Goal: Task Accomplishment & Management: Manage account settings

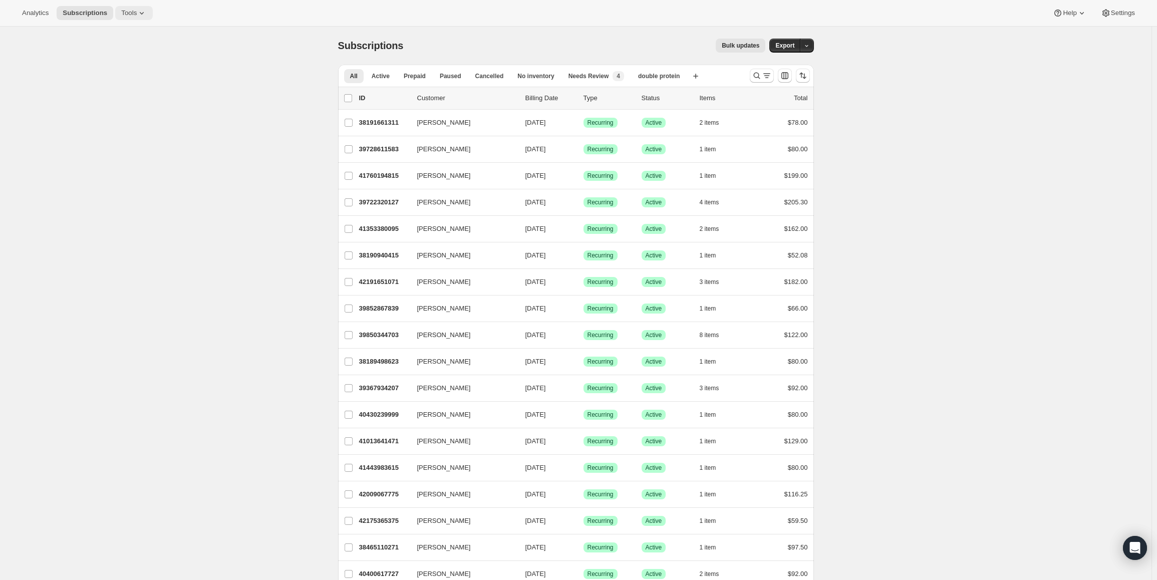
click at [121, 12] on span "Tools" at bounding box center [129, 13] width 16 height 8
click at [122, 36] on span "Subscription Plans" at bounding box center [119, 34] width 54 height 8
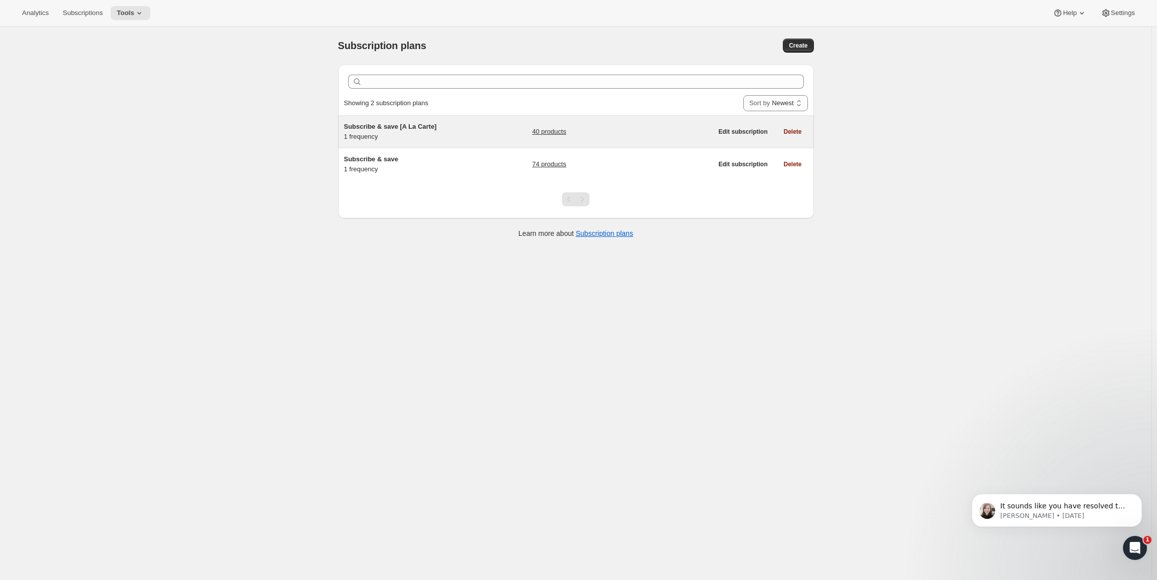
click at [401, 131] on h5 "Subscribe & save [A La Carte]" at bounding box center [406, 127] width 125 height 10
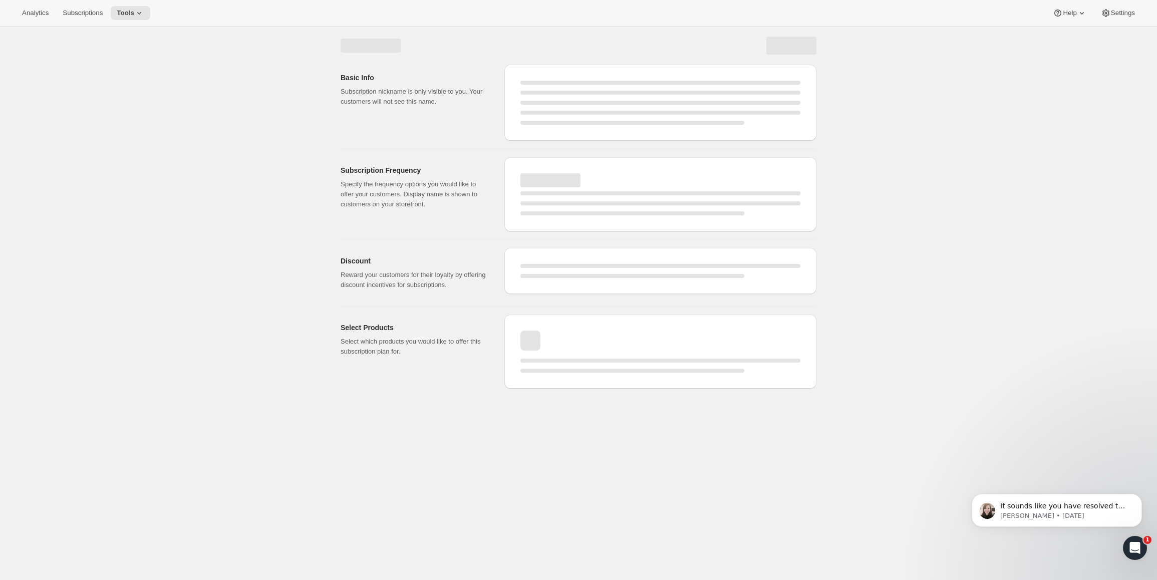
select select "WEEK"
select select "MONTH"
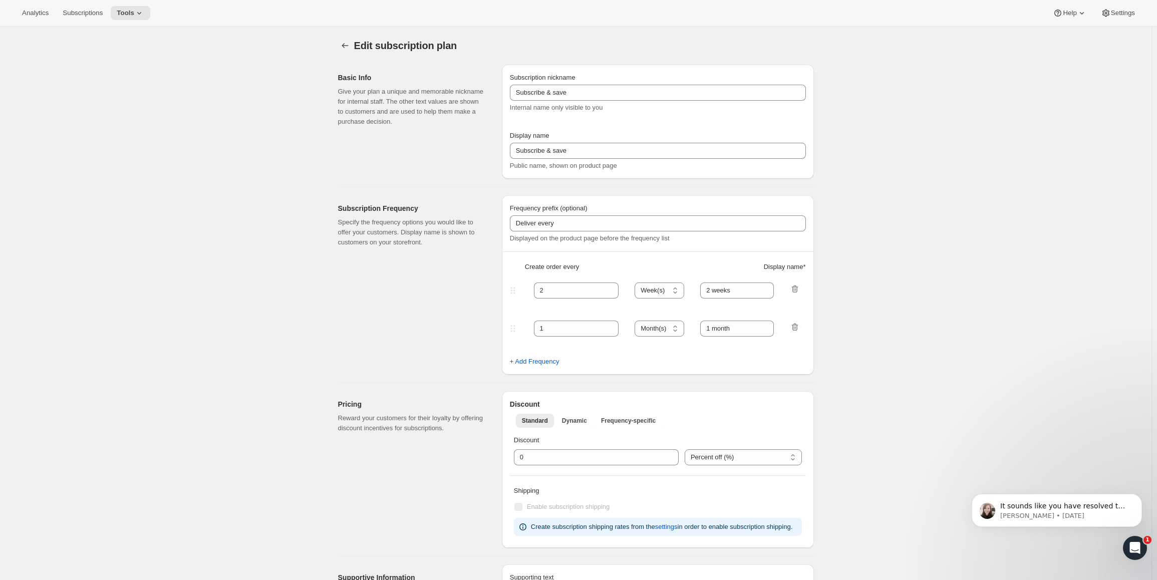
type input "Subscribe & save [A La Carte]"
type input "1"
select select "MONTH"
type input "1 week"
checkbox input "true"
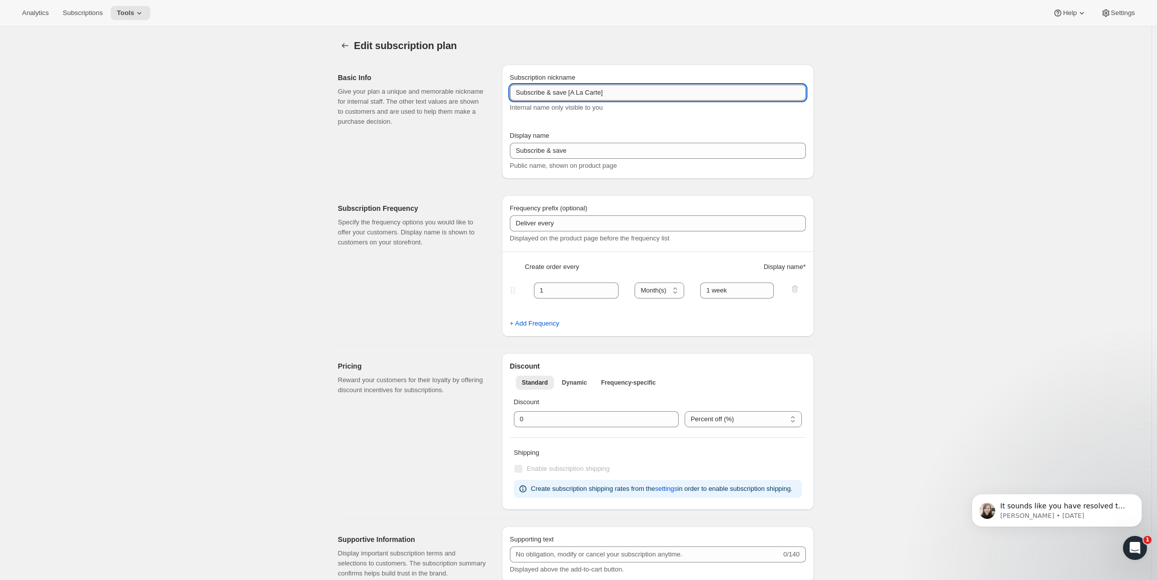
click at [558, 93] on input "Subscribe & save [A La Carte]" at bounding box center [658, 93] width 296 height 16
click at [555, 94] on input "Subscribe & save [A La Carte]" at bounding box center [658, 93] width 296 height 16
type input "Subscribe & Save [A La Carte]"
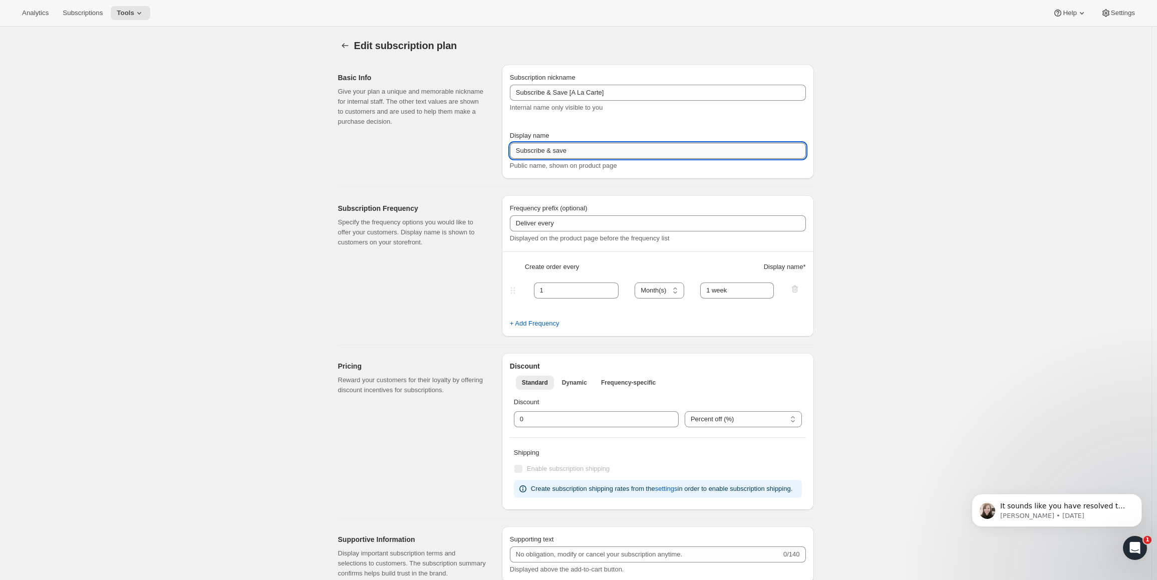
click at [556, 156] on input "Subscribe & save" at bounding box center [658, 151] width 296 height 16
click at [581, 151] on input "Subscribe & Save" at bounding box center [658, 151] width 296 height 16
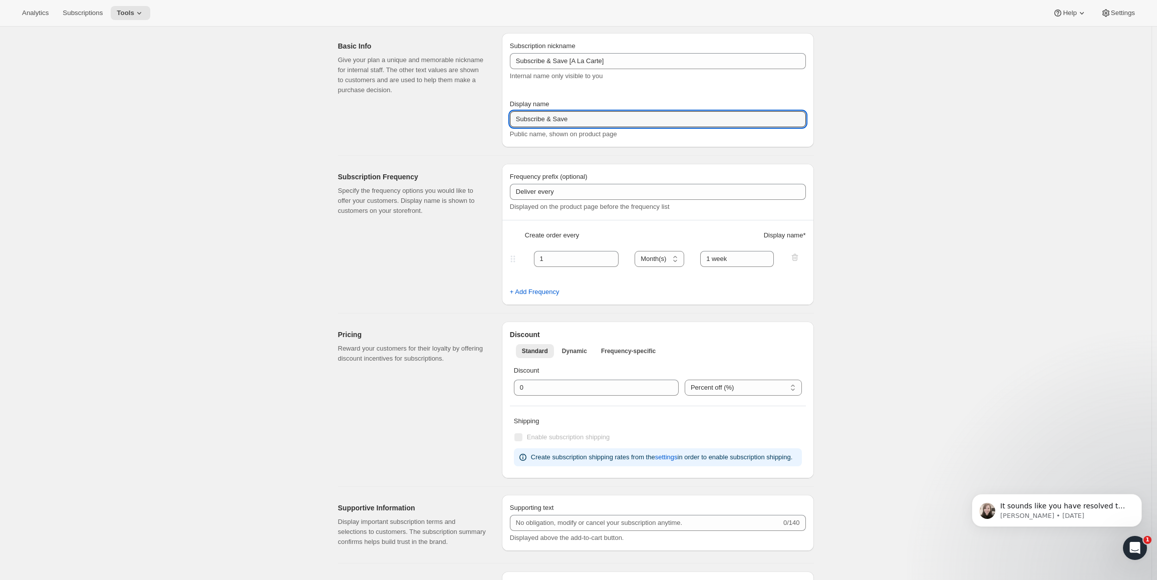
scroll to position [3, 0]
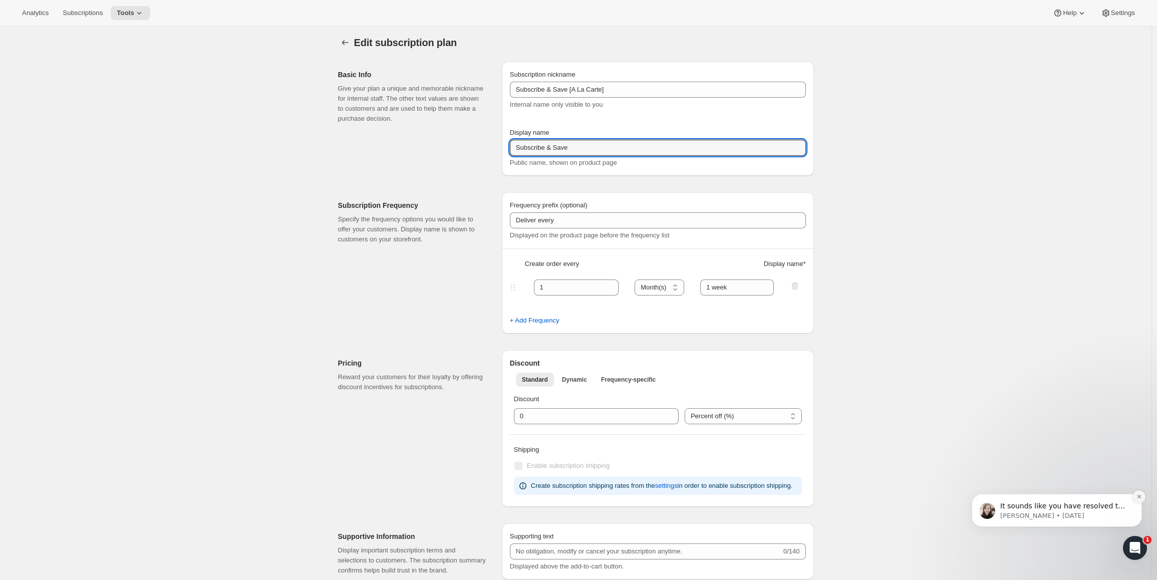
type input "Subscribe & Save"
click at [1142, 500] on button "Dismiss notification" at bounding box center [1138, 496] width 13 height 13
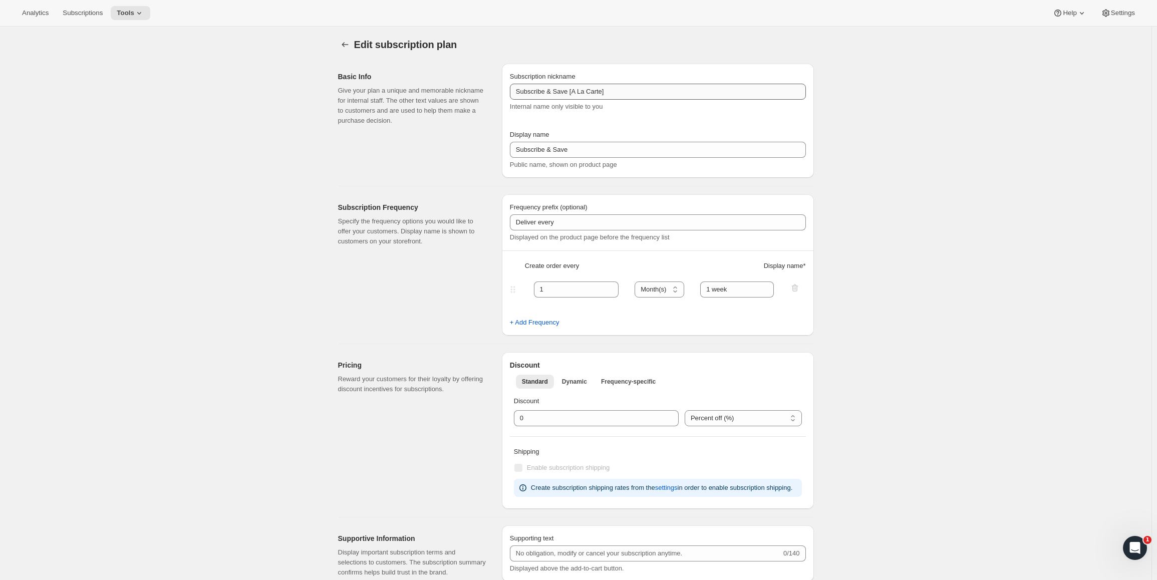
scroll to position [0, 0]
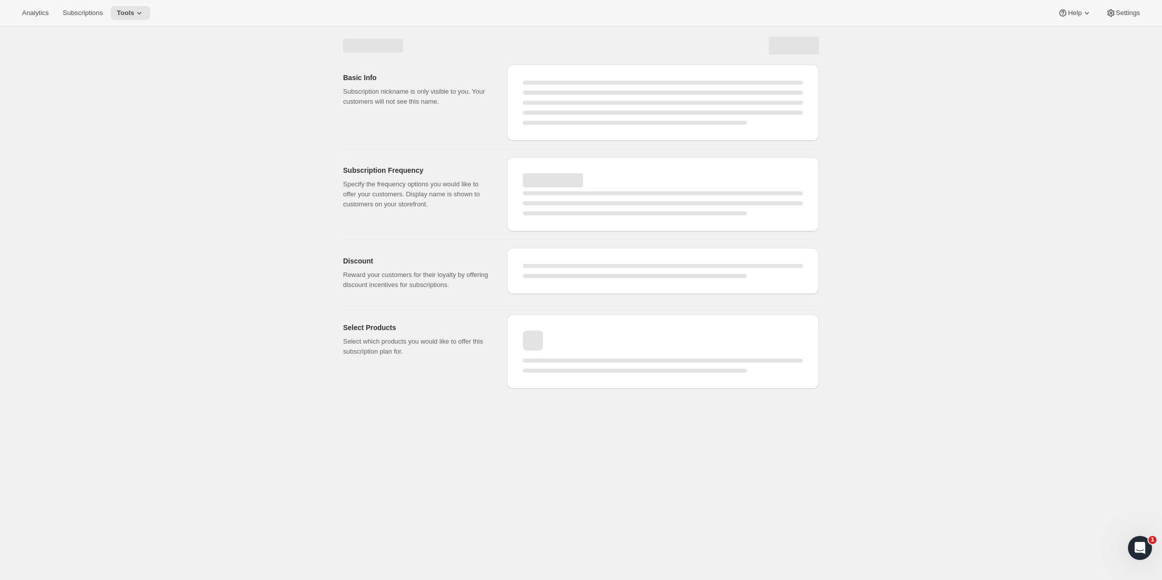
select select "MONTH"
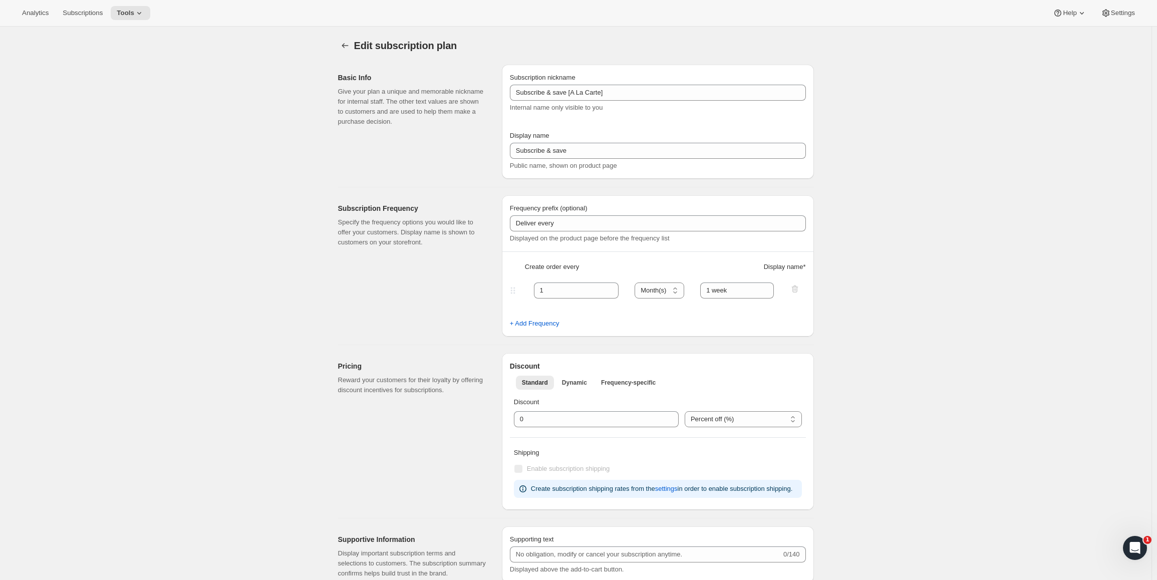
type input "Subscribe & Save [A La Carte]"
type input "Subscribe & Save"
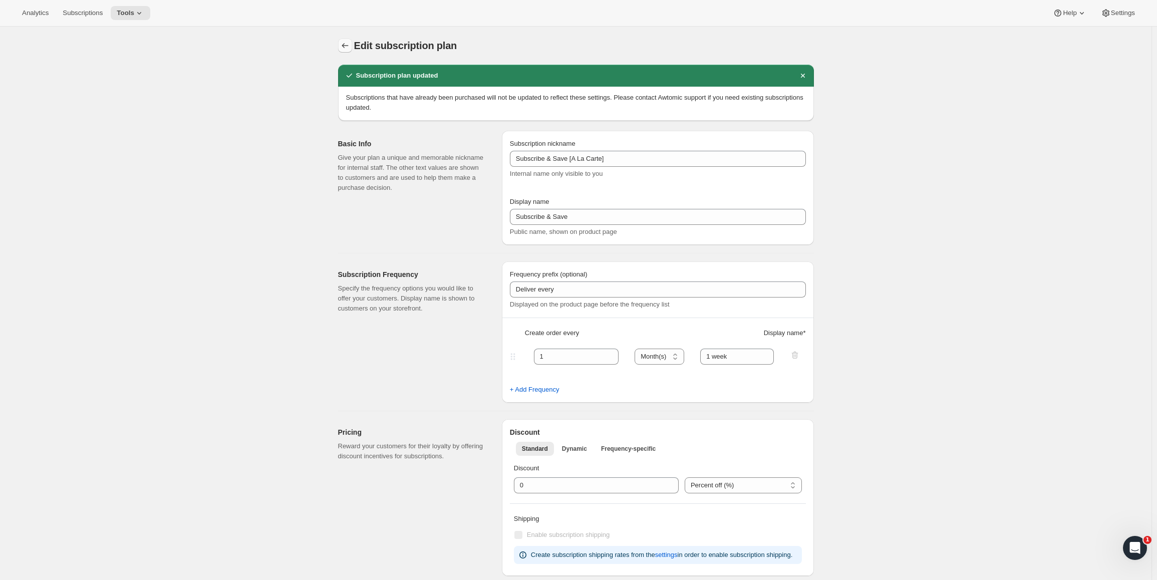
click at [349, 51] on button "Subscription plans" at bounding box center [345, 46] width 14 height 14
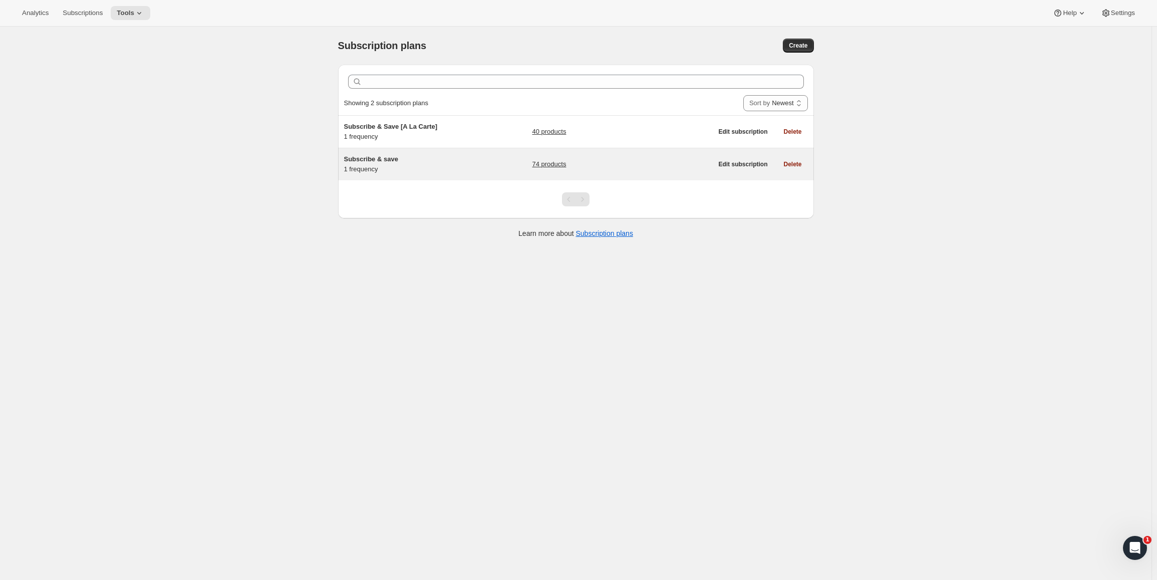
click at [430, 169] on div "Subscribe & save 1 frequency" at bounding box center [406, 164] width 125 height 20
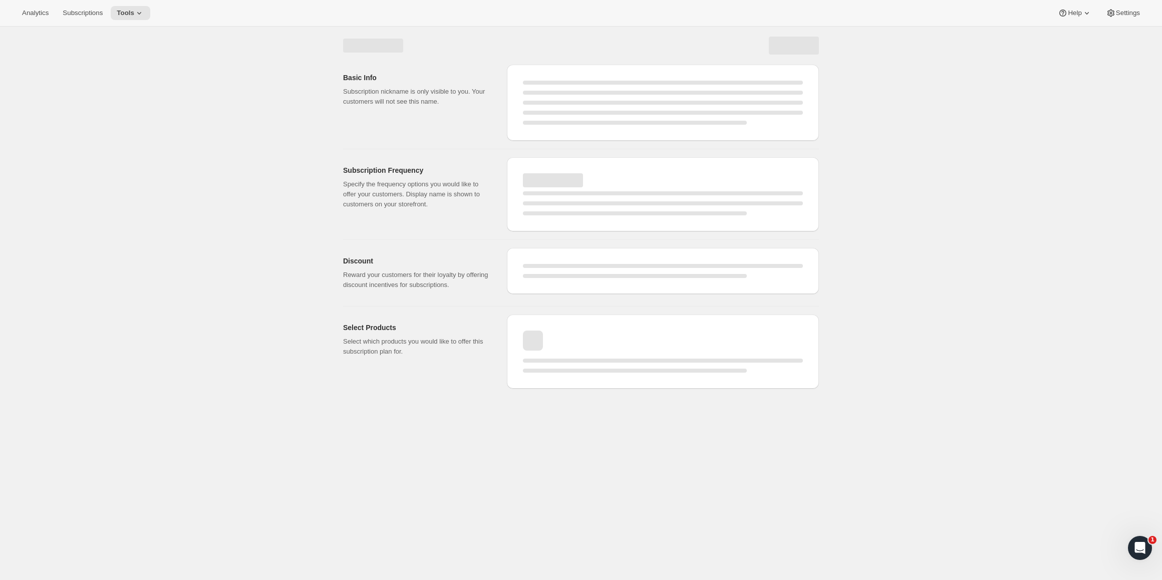
select select "WEEK"
select select "MONTH"
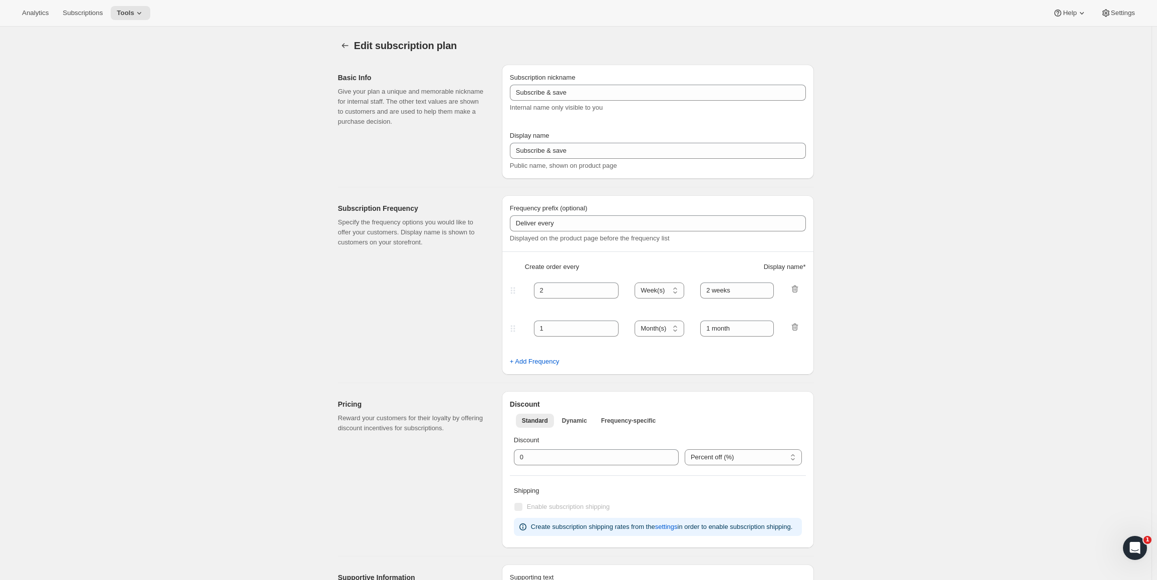
type input "1"
type input "1 week"
type input "20"
checkbox input "true"
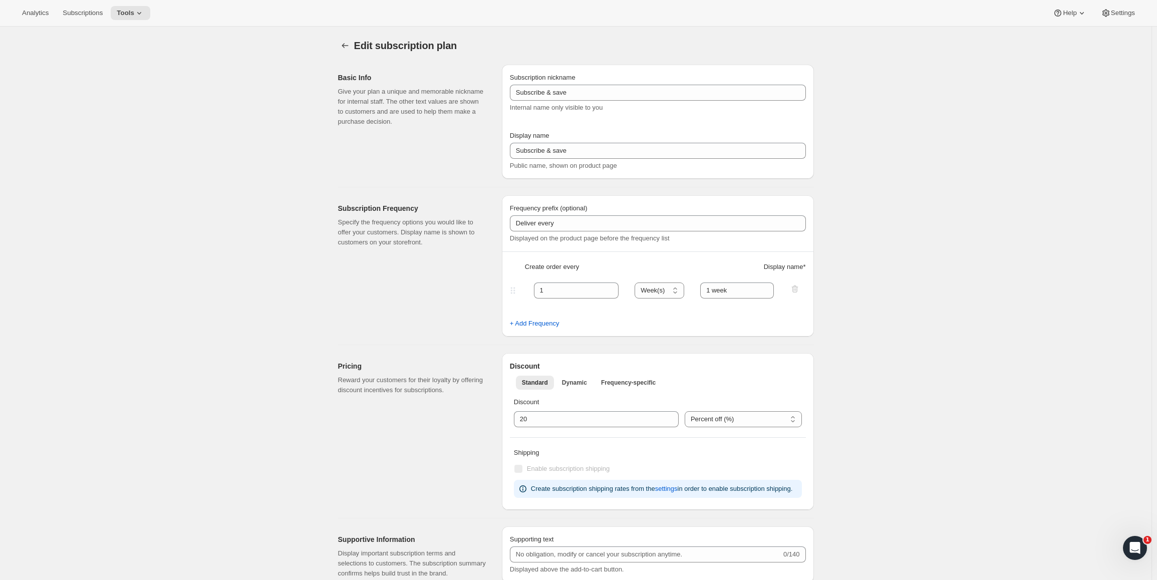
drag, startPoint x: 384, startPoint y: 327, endPoint x: 290, endPoint y: 177, distance: 177.0
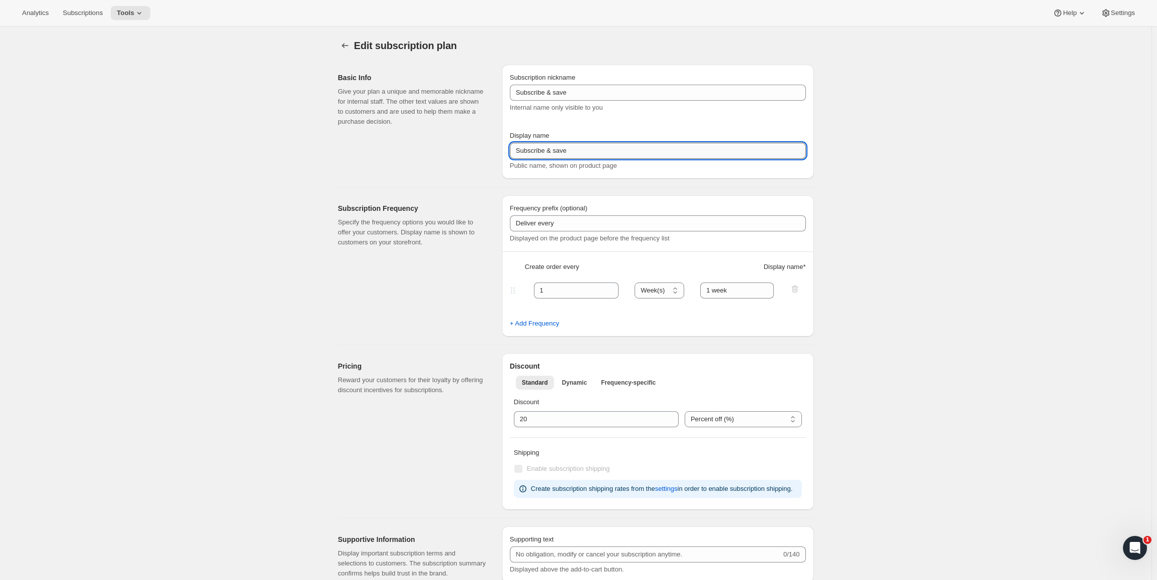
click at [585, 153] on input "Subscribe & save" at bounding box center [658, 151] width 296 height 16
click at [554, 150] on input "Subscribe & save" at bounding box center [658, 151] width 296 height 16
click at [551, 153] on input "Subscribe &Save" at bounding box center [658, 151] width 296 height 16
click at [576, 152] on input "Subscribe & Save" at bounding box center [658, 151] width 296 height 16
click at [607, 150] on input "Subscribe & Save" at bounding box center [658, 151] width 296 height 16
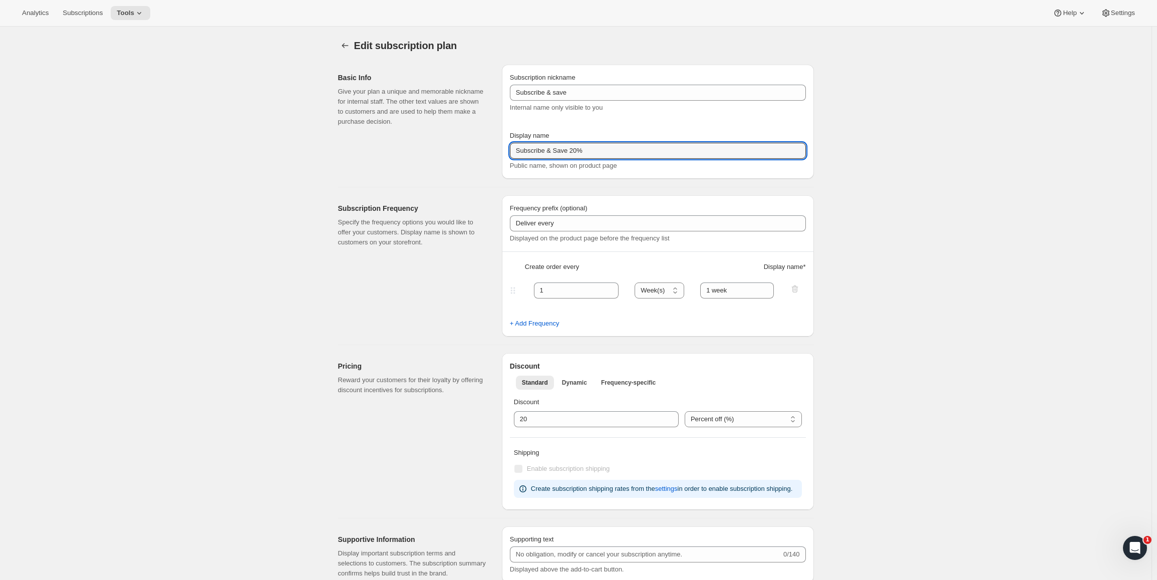
type input "Subscribe & Save 20%"
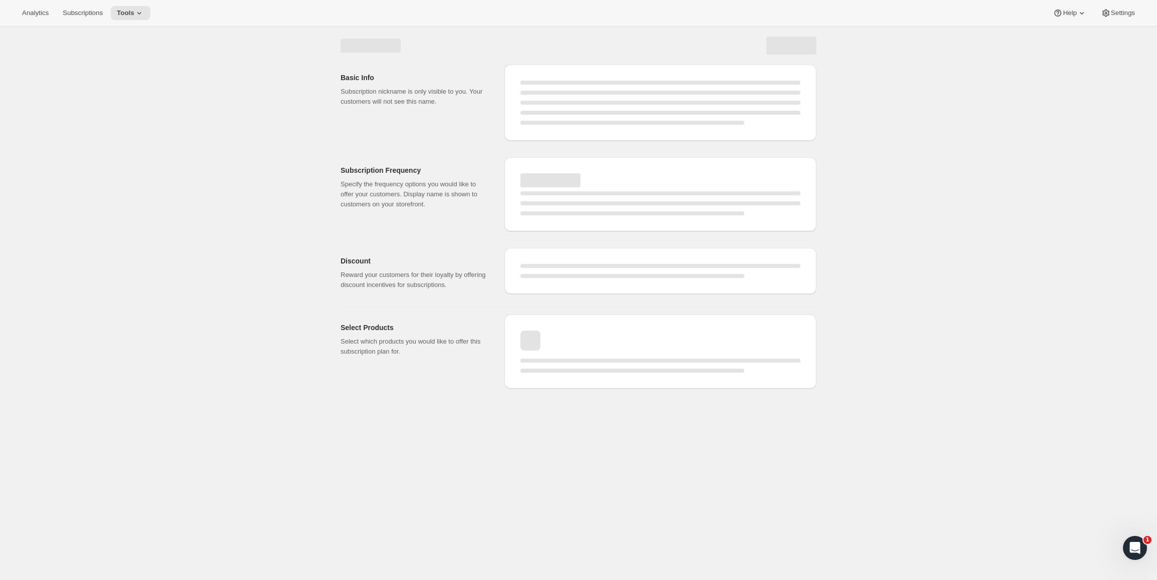
select select "WEEK"
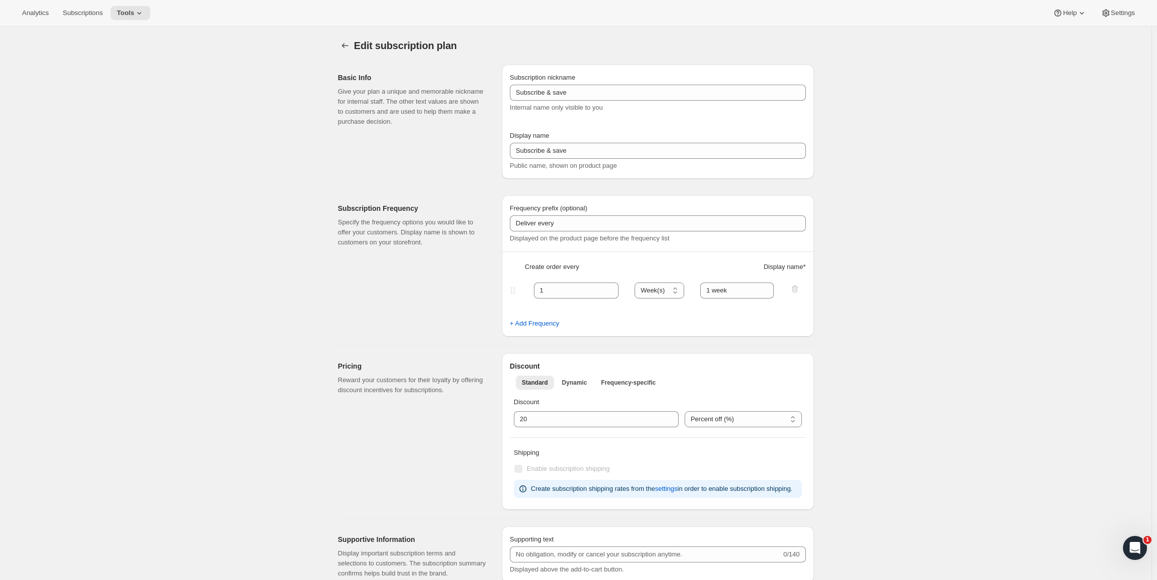
type input "Subscribe & Save 20%"
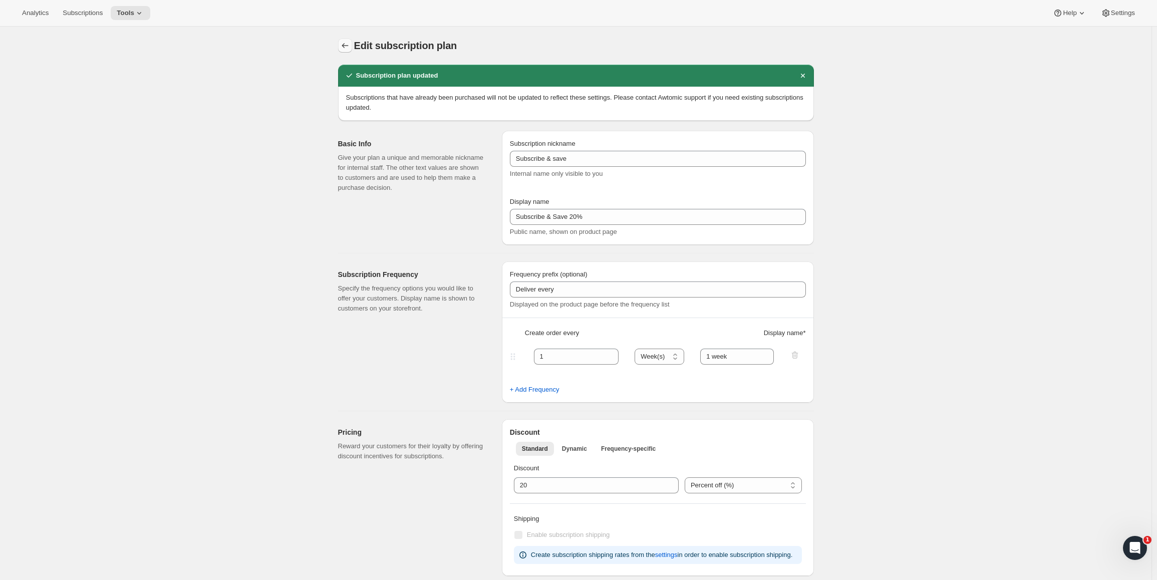
click at [344, 49] on icon "Subscription plans" at bounding box center [345, 46] width 10 height 10
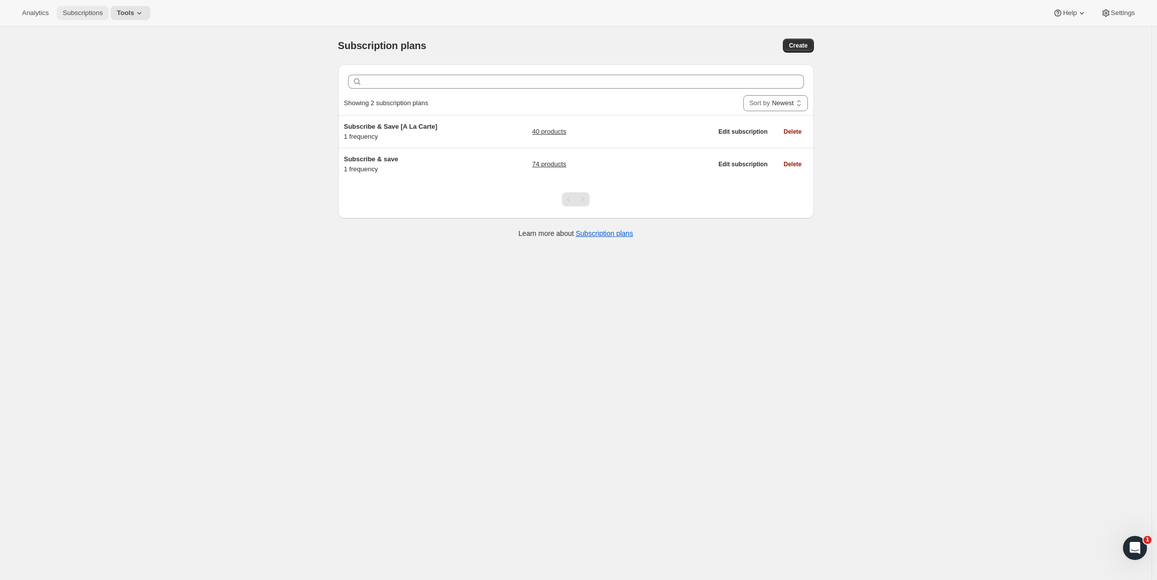
click at [99, 18] on button "Subscriptions" at bounding box center [83, 13] width 52 height 14
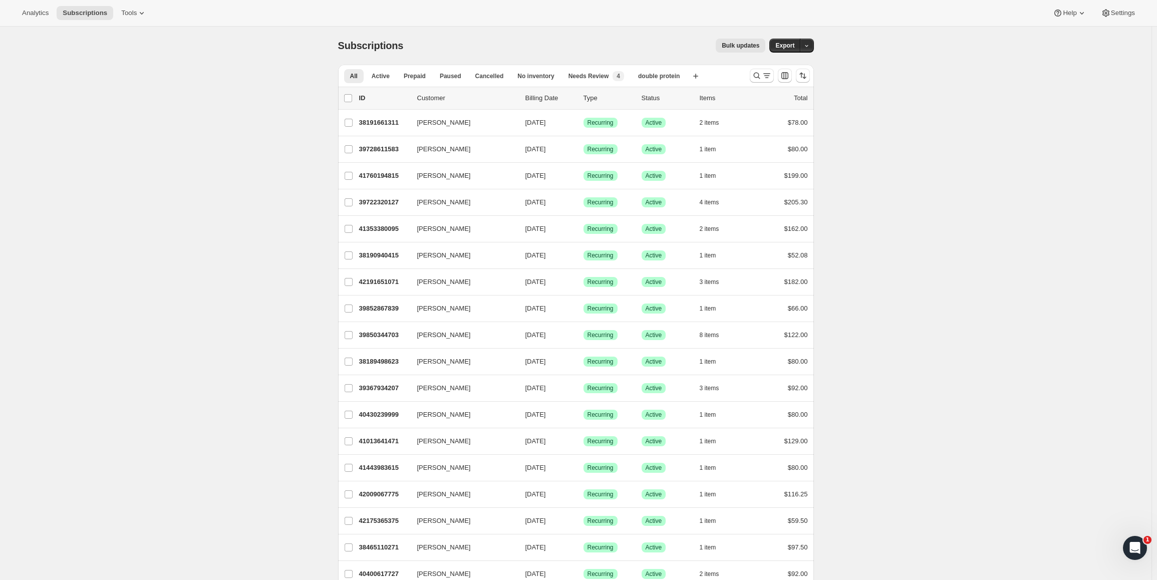
click at [150, 14] on div "Analytics Subscriptions Tools Help Settings" at bounding box center [578, 13] width 1157 height 27
click at [143, 13] on button "Tools" at bounding box center [134, 13] width 38 height 14
click at [133, 39] on span "Subscription Plans" at bounding box center [136, 34] width 89 height 10
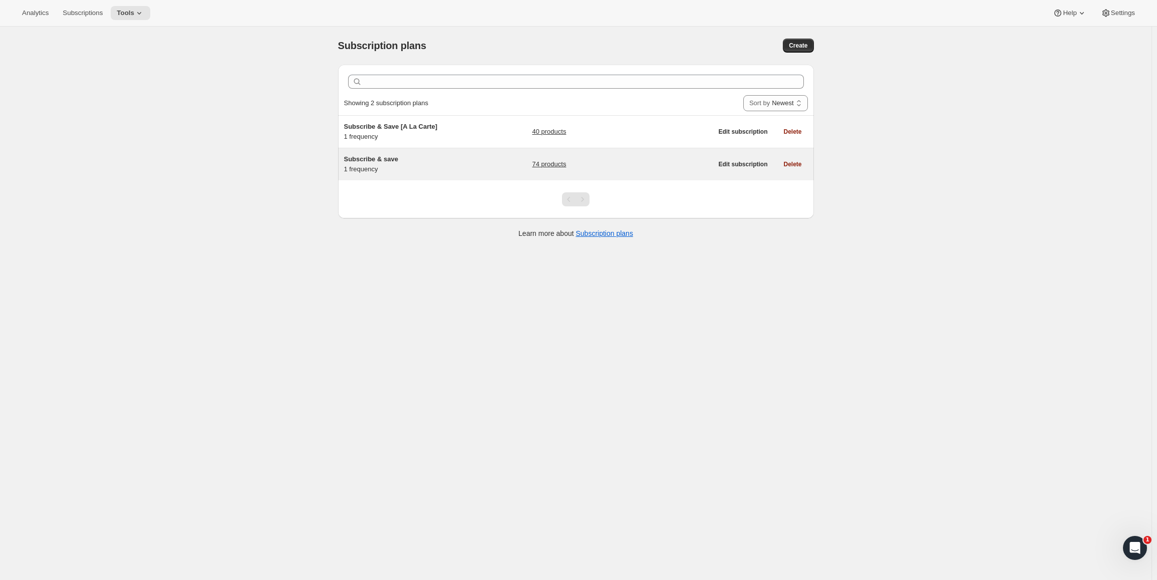
click at [390, 160] on span "Subscribe & save" at bounding box center [371, 159] width 54 height 8
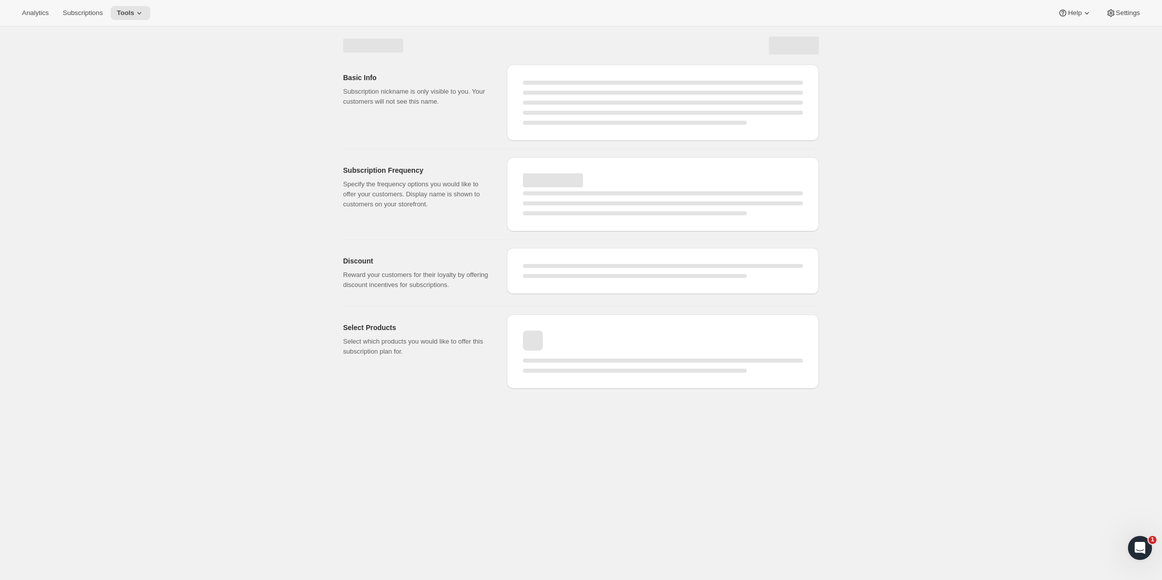
select select "WEEK"
select select "MONTH"
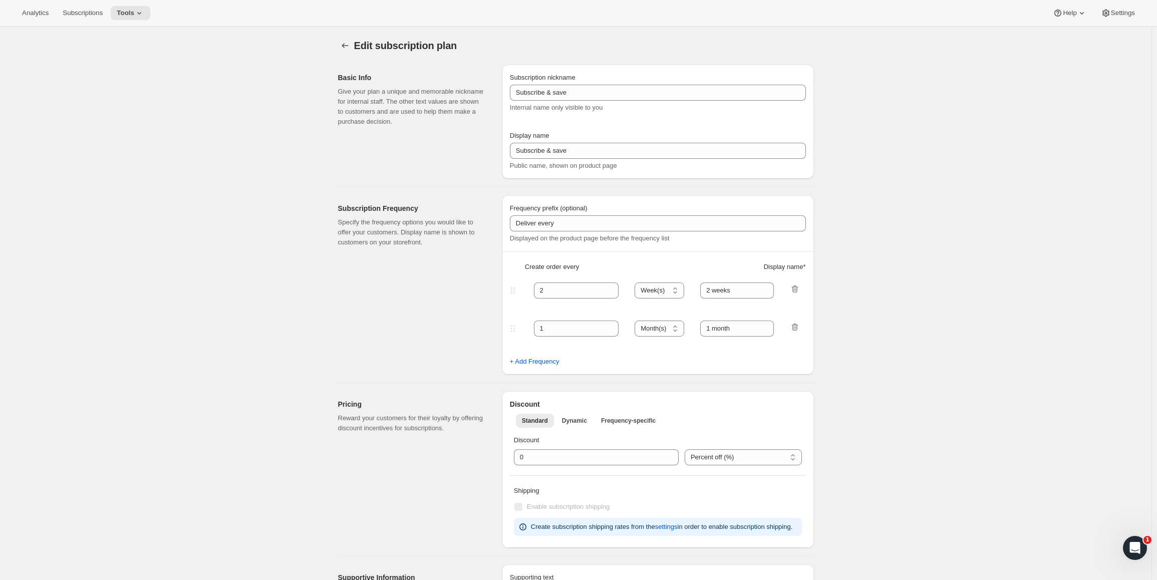
type input "Subscribe & Save 20%"
type input "1"
type input "1 week"
type input "20"
checkbox input "true"
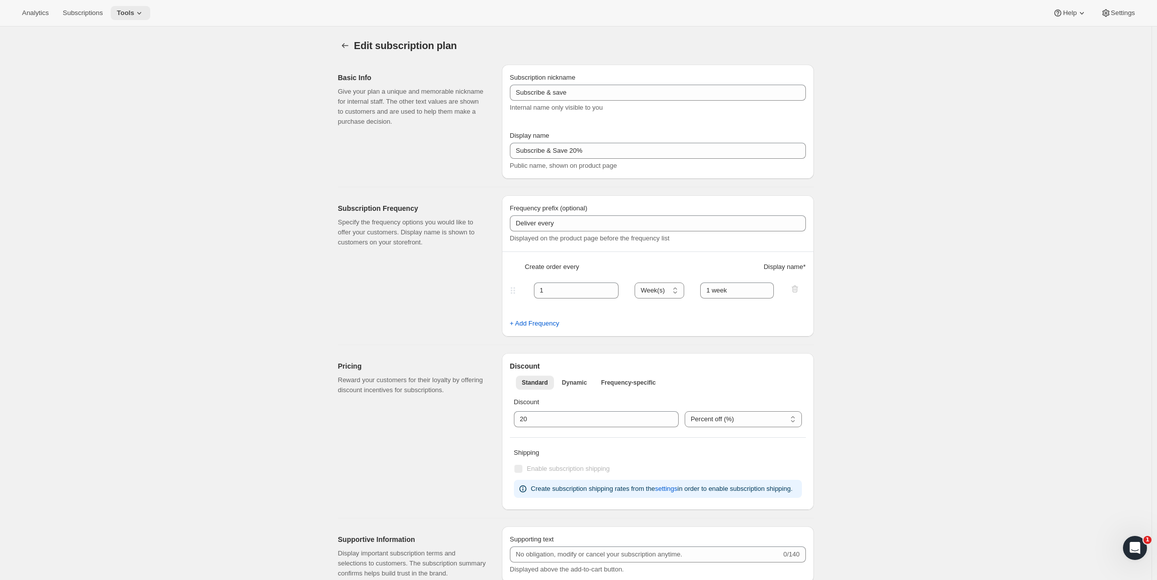
click at [135, 19] on button "Tools" at bounding box center [131, 13] width 40 height 14
click at [123, 67] on span "Bundles" at bounding box center [135, 68] width 89 height 10
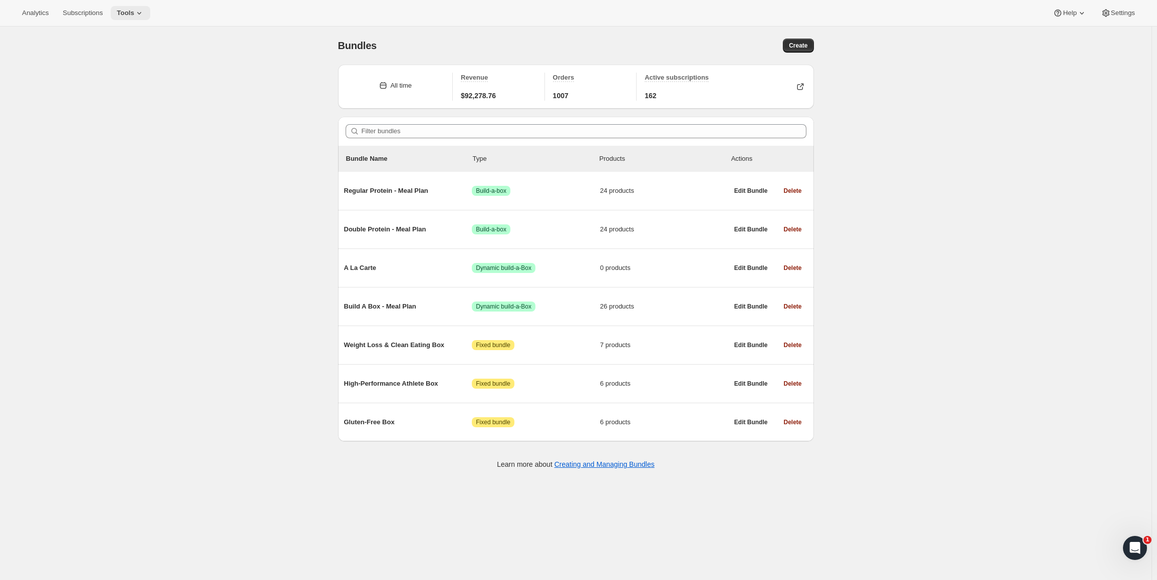
click at [138, 15] on icon at bounding box center [139, 13] width 10 height 10
click at [130, 38] on span "Subscription Plans" at bounding box center [118, 34] width 54 height 8
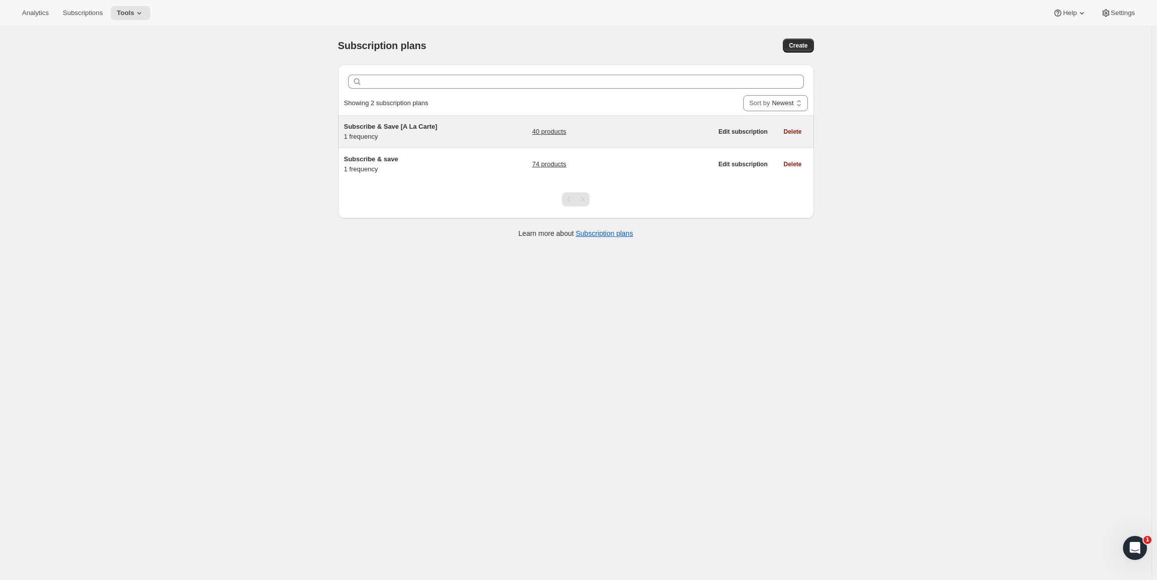
click at [394, 124] on span "Subscribe & Save [A La Carte]" at bounding box center [391, 127] width 94 height 8
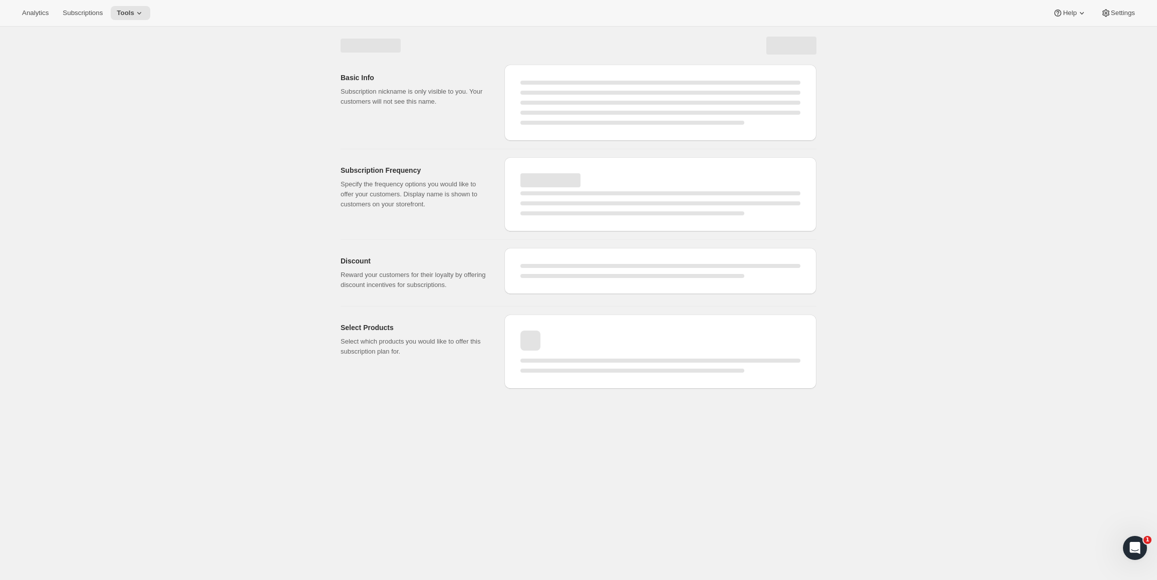
select select "WEEK"
select select "MONTH"
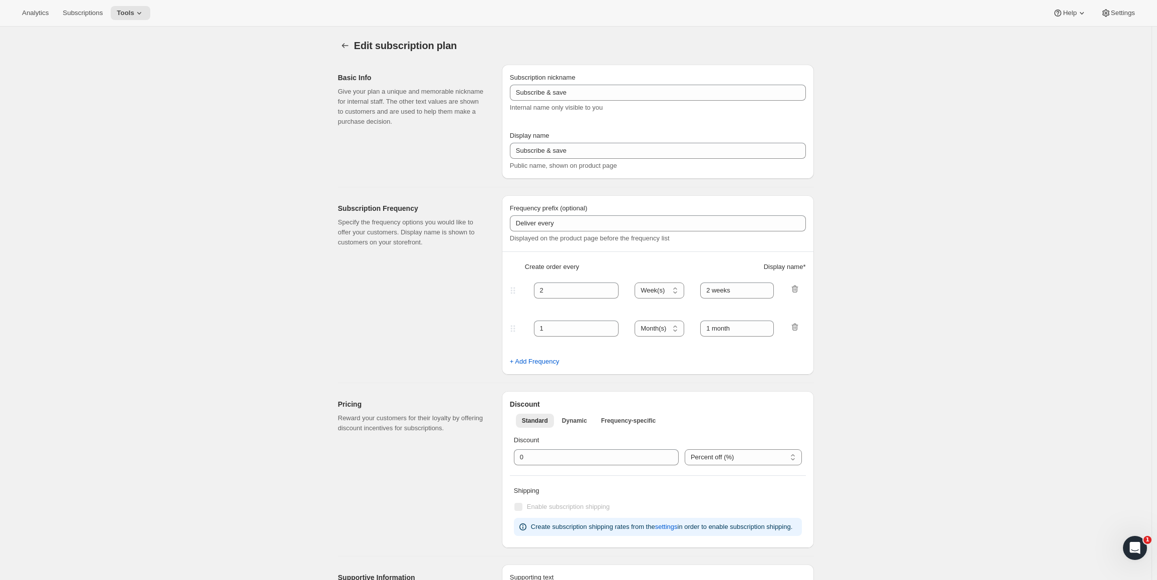
type input "Subscribe & Save [A La Carte]"
type input "Subscribe & Save"
type input "1"
select select "MONTH"
type input "1 week"
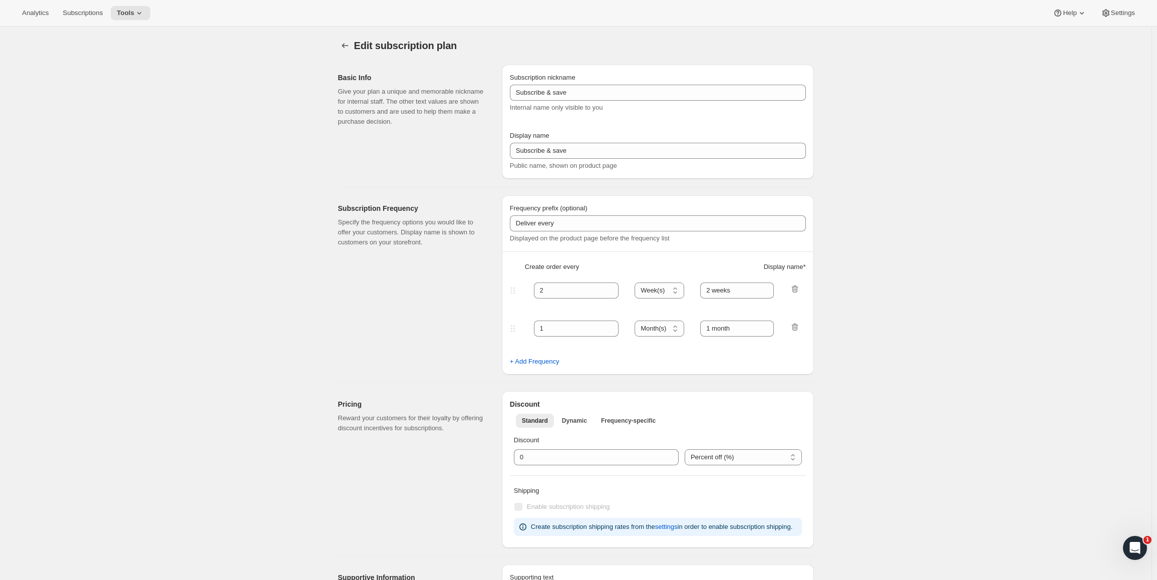
checkbox input "true"
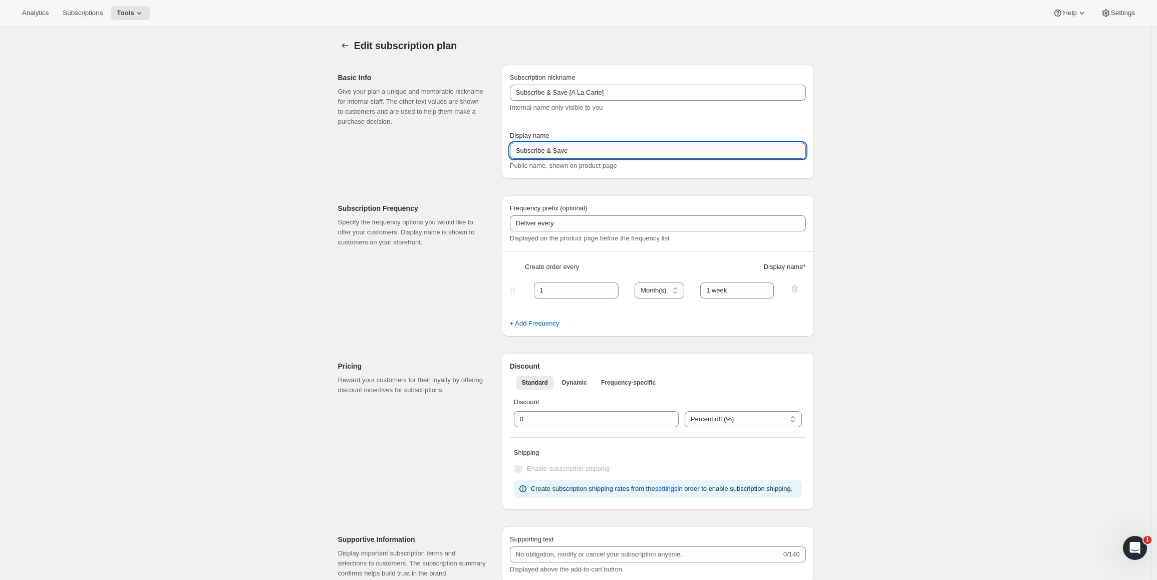
click at [577, 144] on input "Subscribe & Save" at bounding box center [658, 151] width 296 height 16
type input "Subscribe & Save 10%"
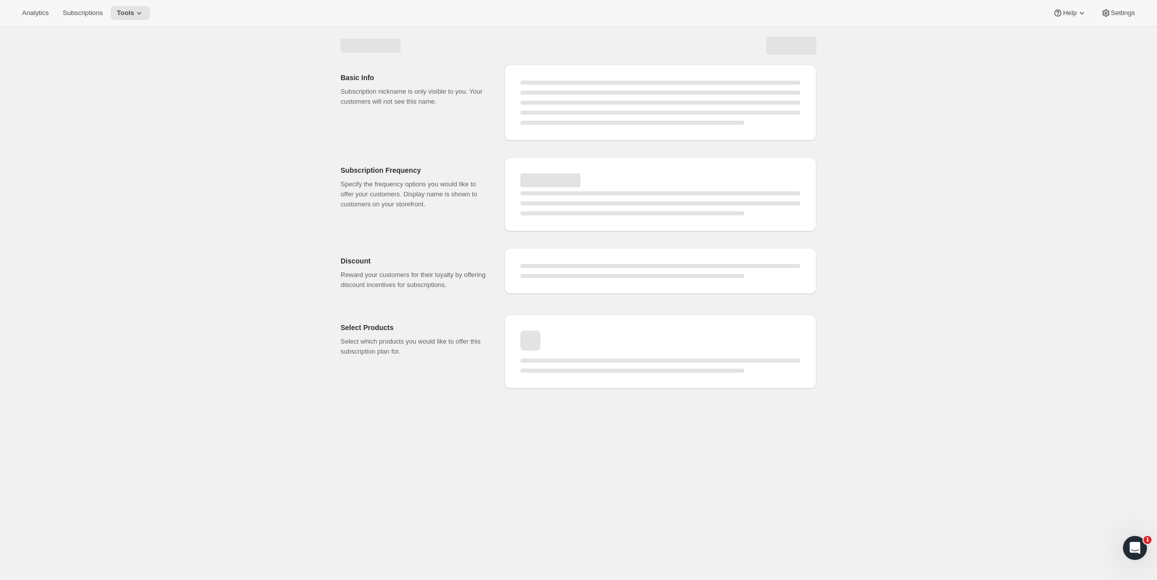
select select "MONTH"
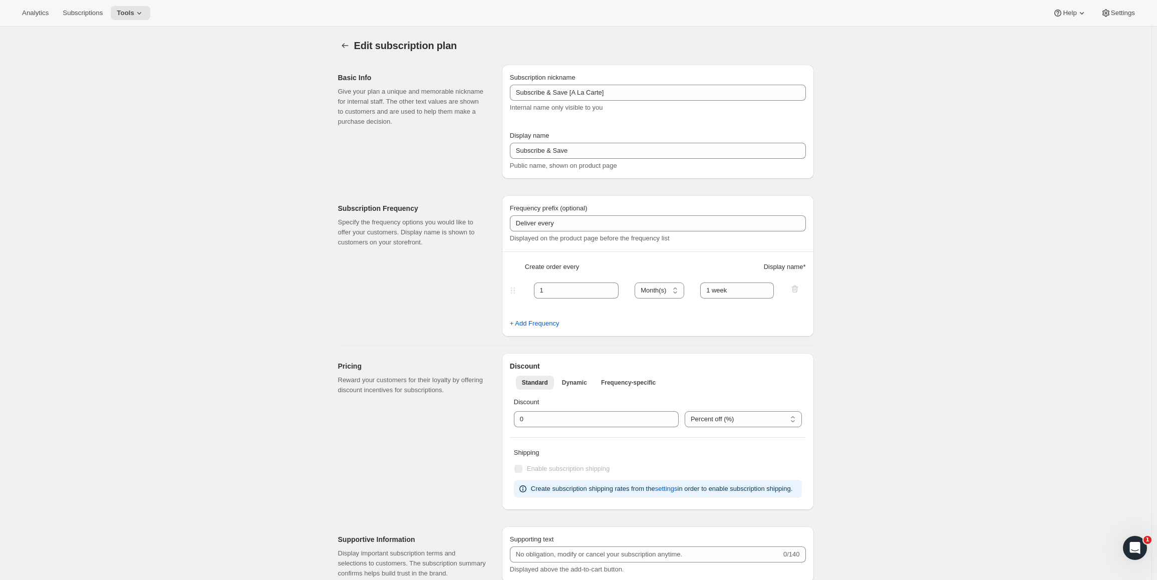
type input "Subscribe & Save 10%"
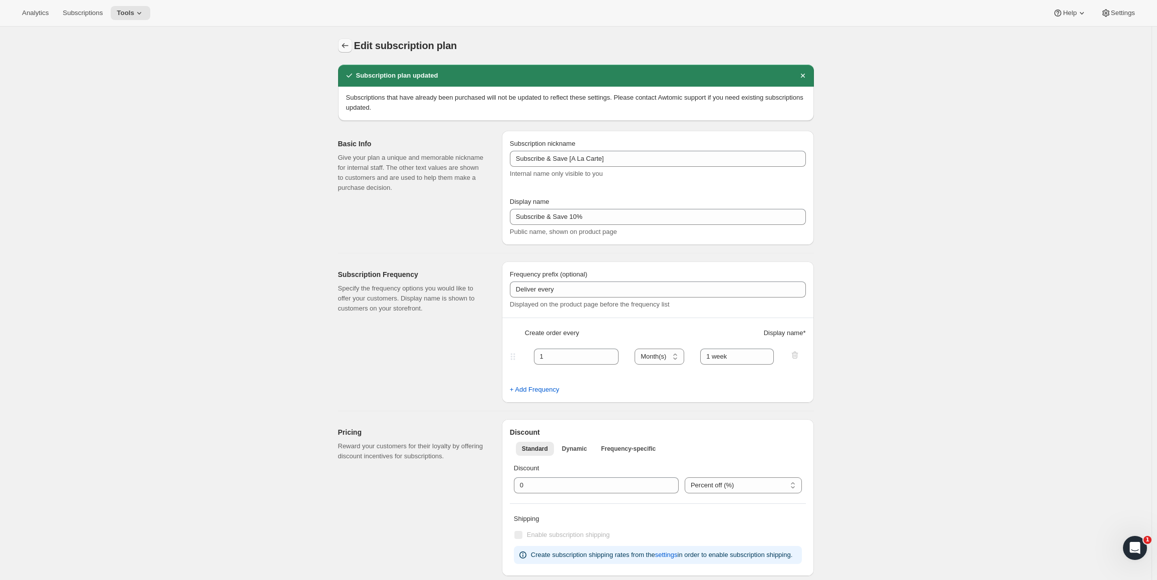
click at [346, 49] on icon "Subscription plans" at bounding box center [345, 46] width 10 height 10
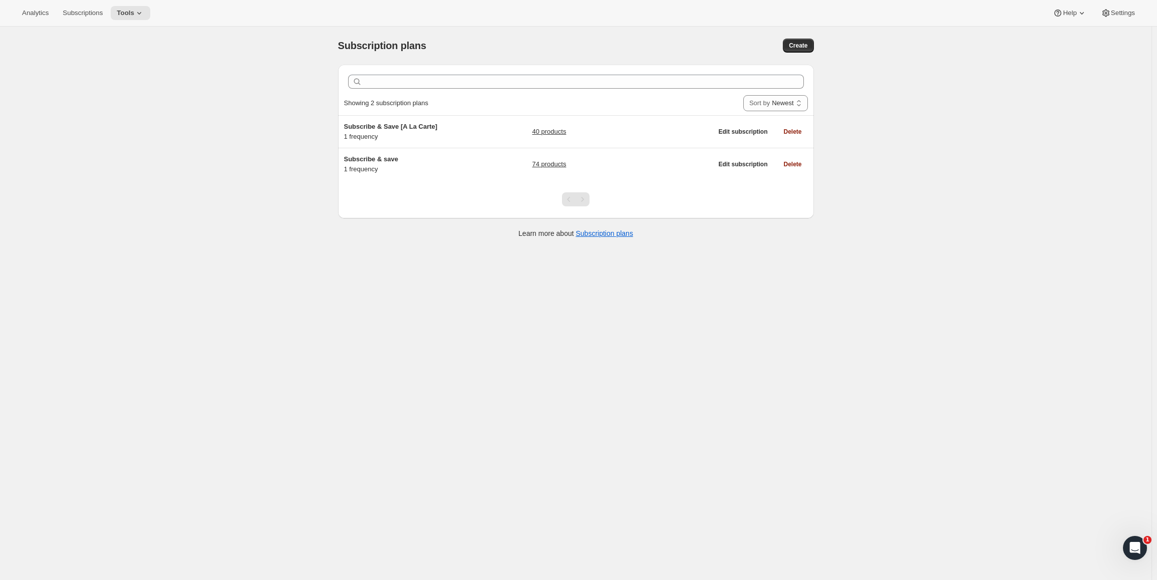
drag, startPoint x: 806, startPoint y: 49, endPoint x: 748, endPoint y: 43, distance: 57.9
click at [733, 40] on div "Create" at bounding box center [710, 46] width 205 height 14
click at [794, 48] on span "Create" at bounding box center [798, 46] width 19 height 8
select select "WEEK"
select select "MONTH"
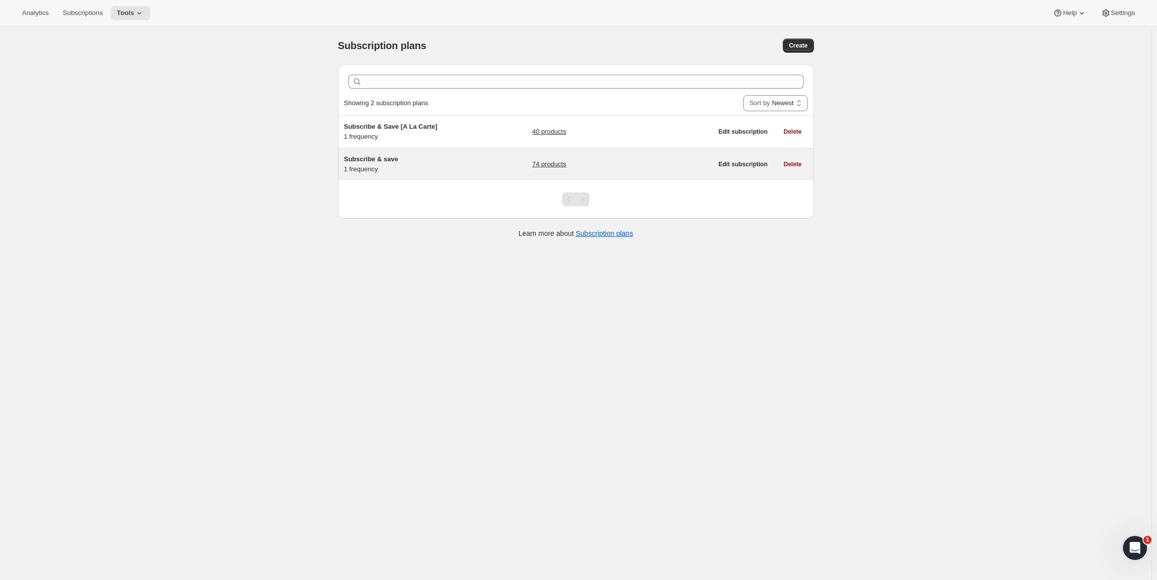
click at [381, 161] on span "Subscribe & save" at bounding box center [371, 159] width 54 height 8
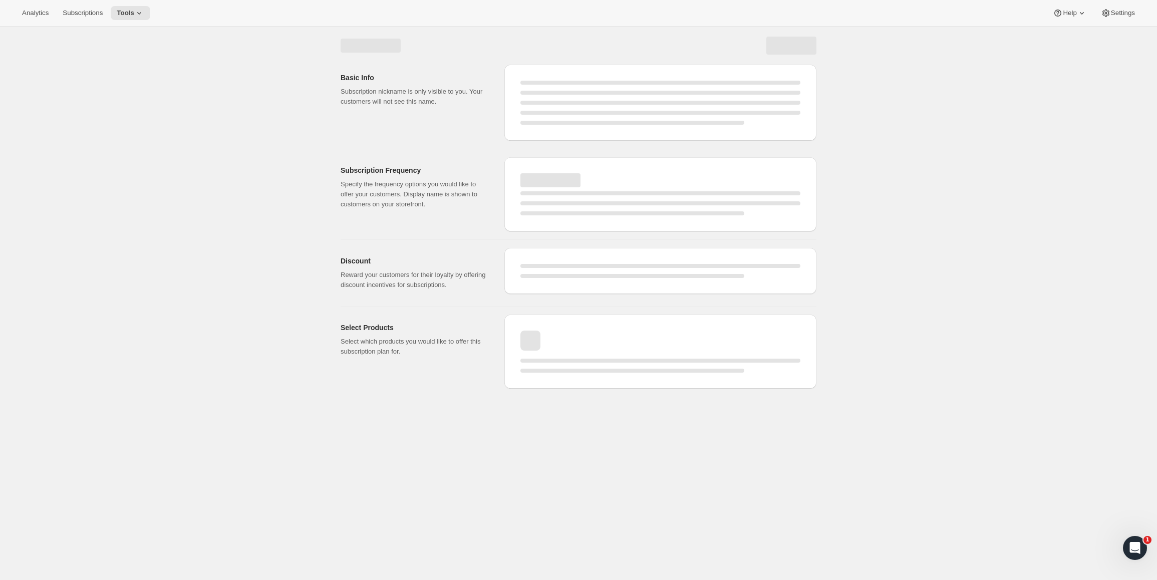
select select "WEEK"
select select "MONTH"
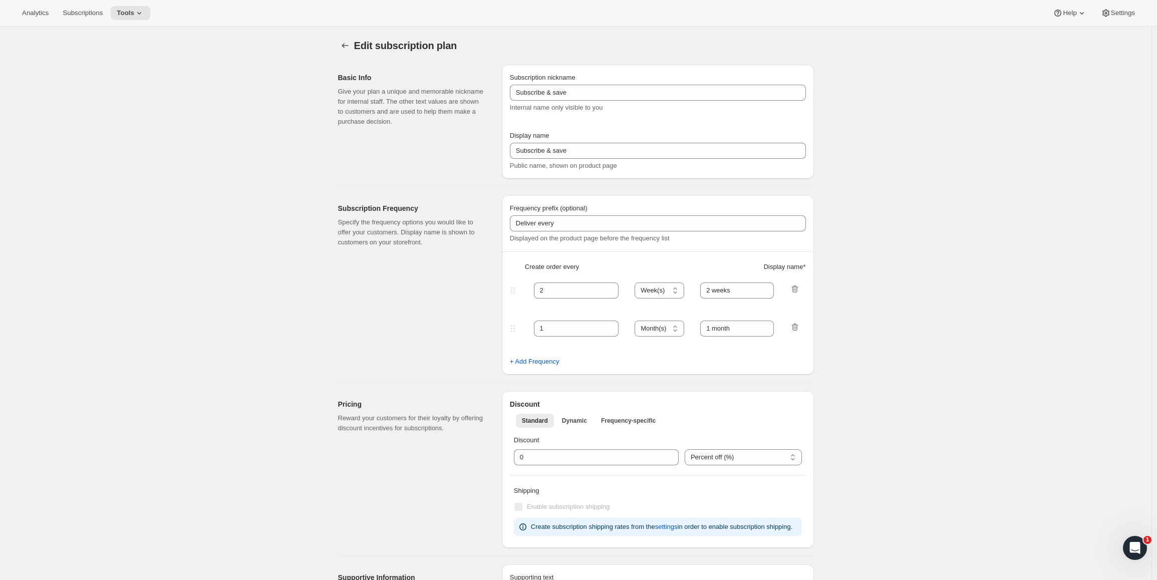
type input "Subscribe & Save 20%"
type input "1"
type input "1 week"
type input "20"
checkbox input "true"
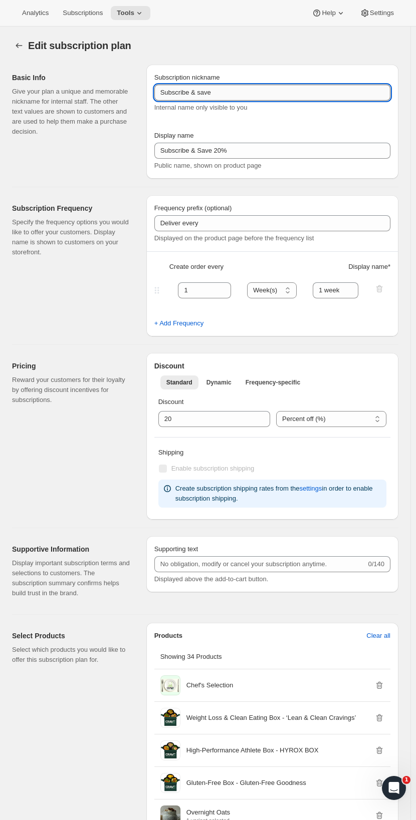
click at [217, 97] on input "Subscribe & save" at bounding box center [272, 93] width 236 height 16
click at [199, 92] on input "Subscribe & save" at bounding box center [272, 93] width 236 height 16
click at [230, 93] on input "Subscribe & Save" at bounding box center [272, 93] width 236 height 16
type input "Subscribe & Save"
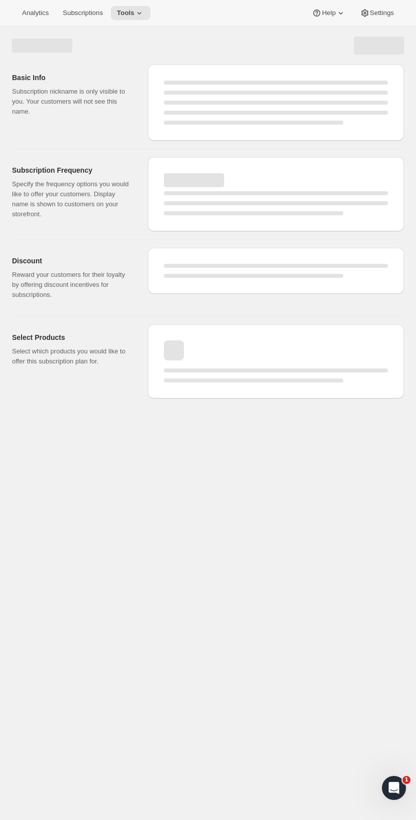
select select "WEEK"
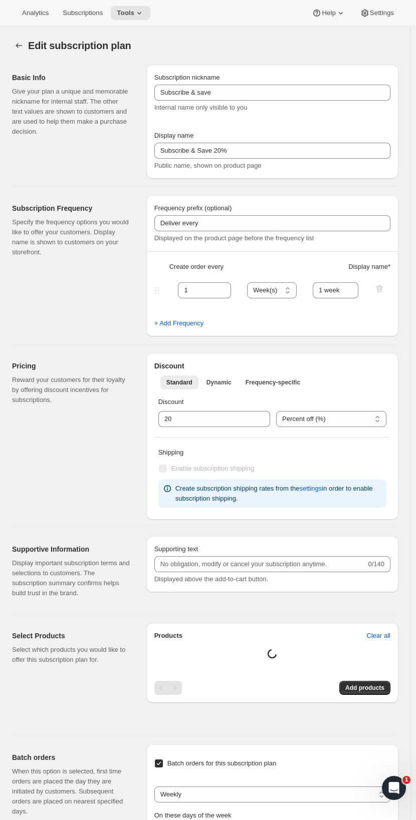
type input "Subscribe & Save"
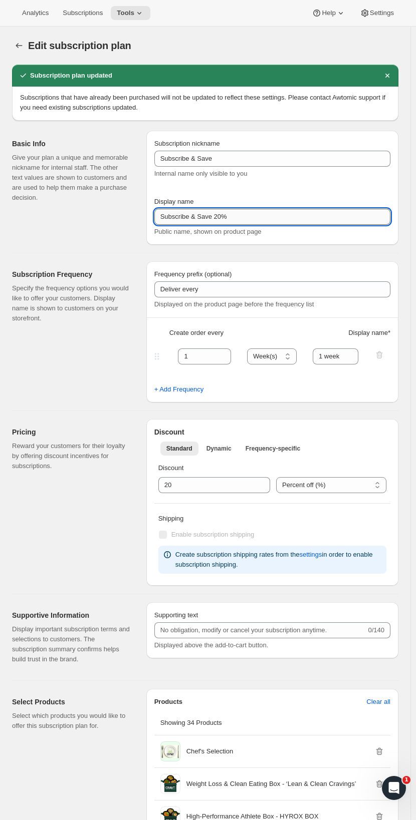
click at [238, 216] on input "Subscribe & Save 20%" at bounding box center [272, 217] width 236 height 16
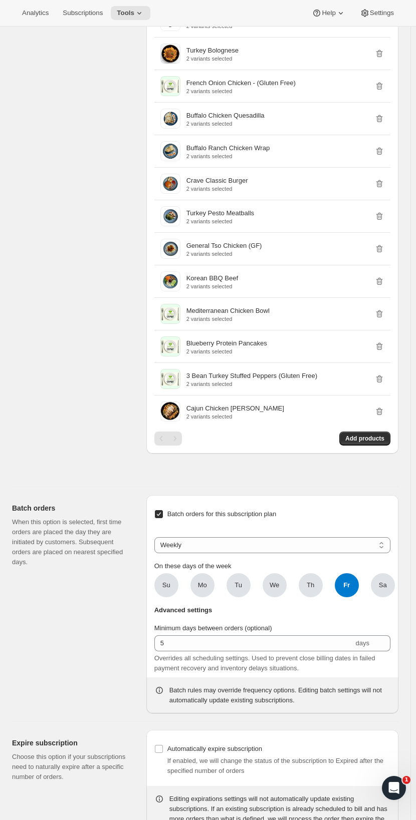
scroll to position [1466, 0]
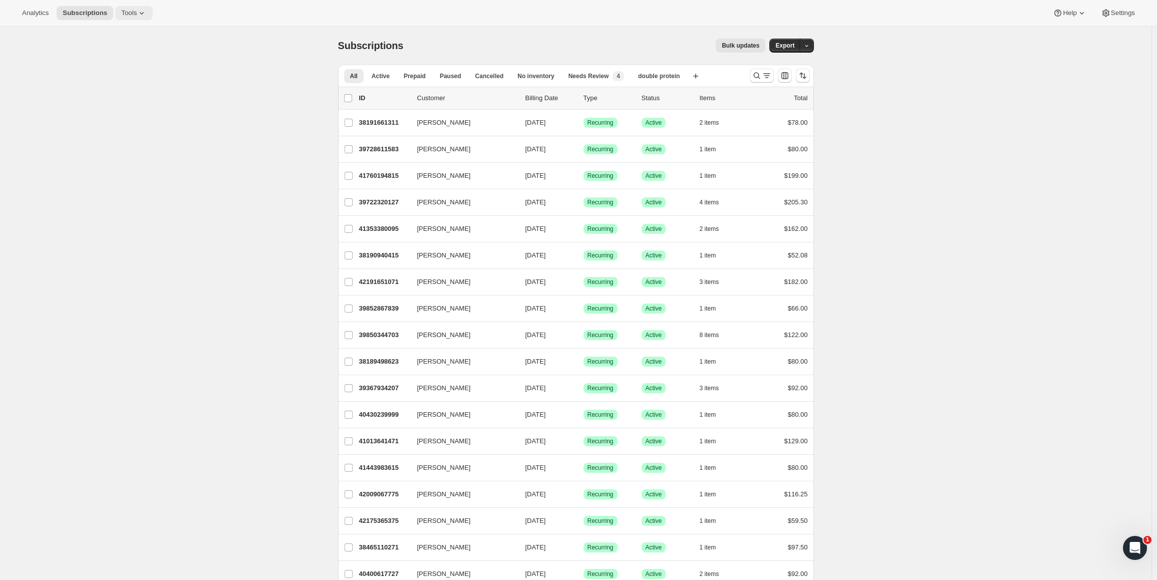
click at [121, 10] on span "Tools" at bounding box center [129, 13] width 16 height 8
click at [117, 40] on button "Subscription Plans" at bounding box center [130, 34] width 108 height 16
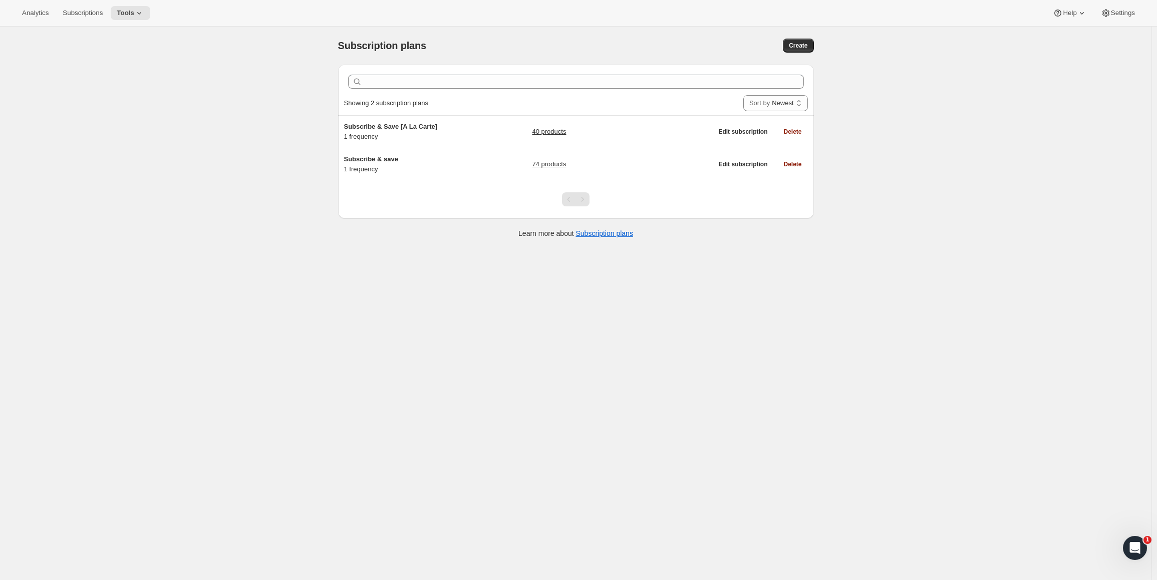
click at [793, 53] on div "Subscription plans. This page is ready Subscription plans Create" at bounding box center [576, 46] width 476 height 38
click at [798, 51] on button "Create" at bounding box center [798, 46] width 31 height 14
select select "WEEK"
select select "MONTH"
click at [793, 50] on button "Create" at bounding box center [798, 46] width 31 height 14
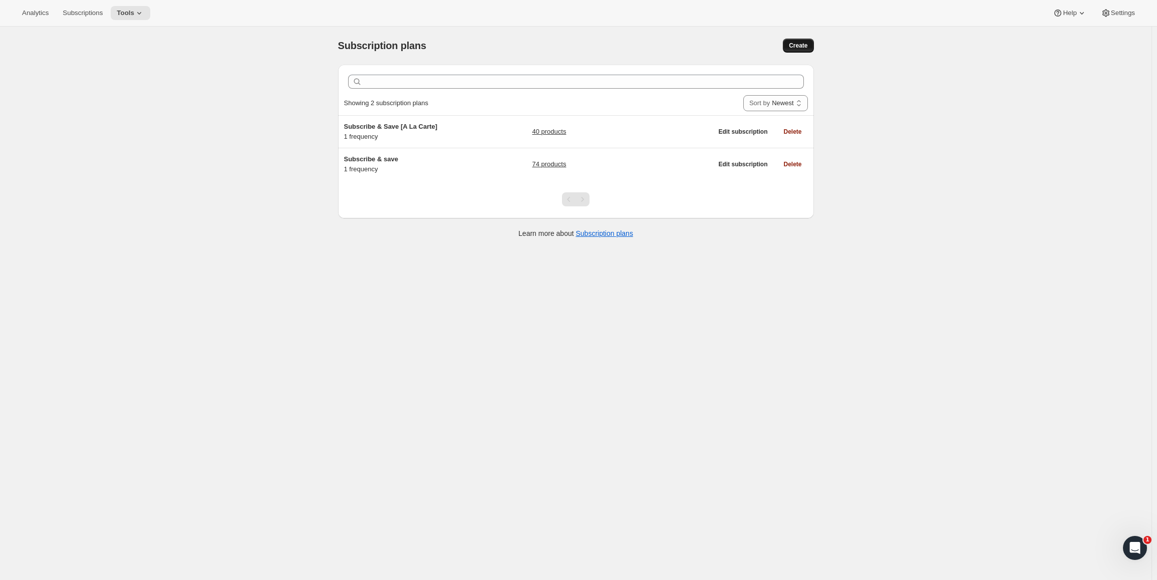
select select "WEEK"
select select "MONTH"
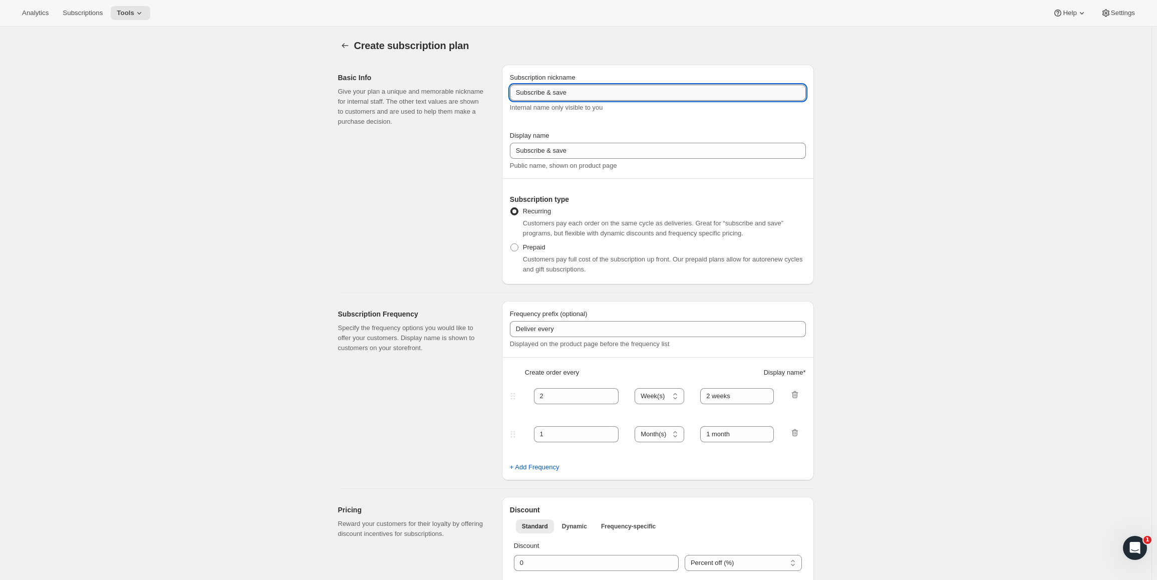
click at [608, 93] on input "Subscribe & save" at bounding box center [658, 93] width 296 height 16
paste input "S"
type input "Subscribe & Save"
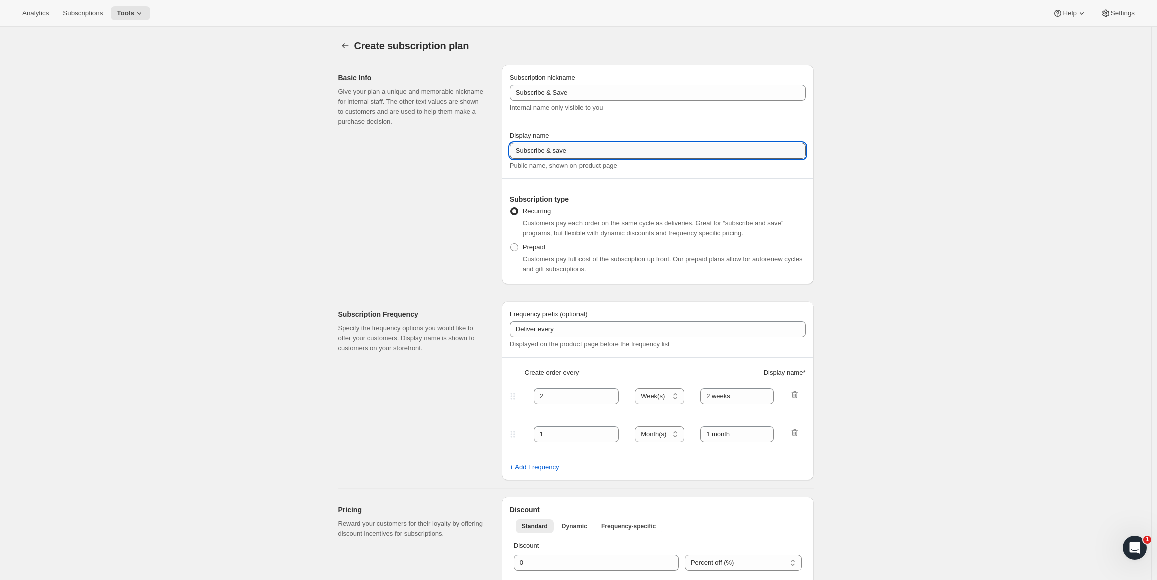
click at [556, 155] on input "Subscribe & save" at bounding box center [658, 151] width 296 height 16
click at [601, 154] on input "Subscribe & Save" at bounding box center [658, 151] width 296 height 16
type input "Subscribe & Save"
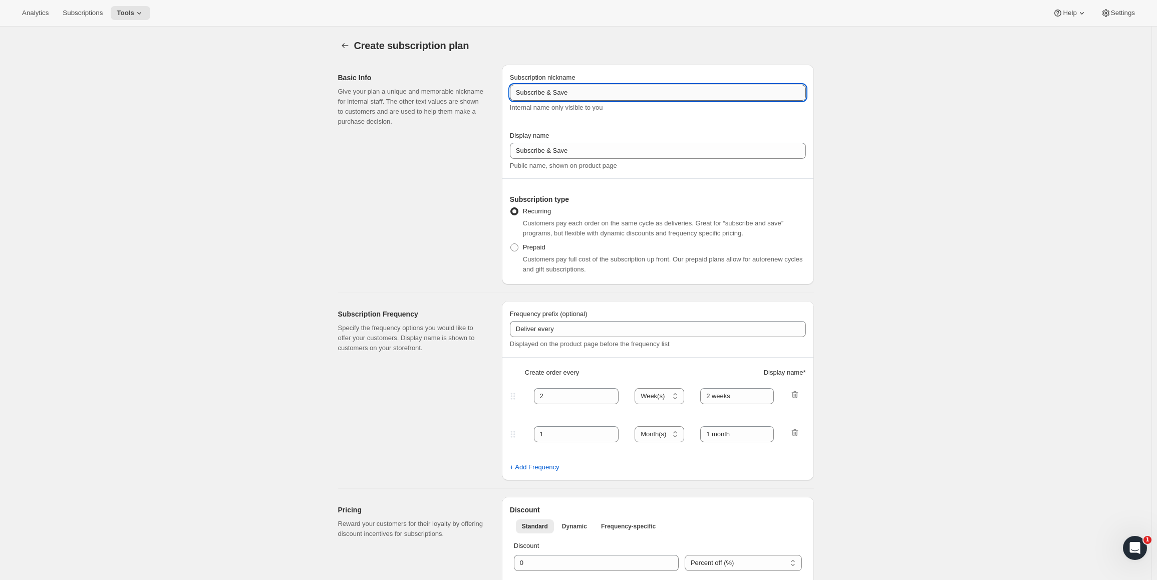
click at [617, 99] on input "Subscribe & Save" at bounding box center [658, 93] width 296 height 16
type input "Subscribe & Save [Dynamic]"
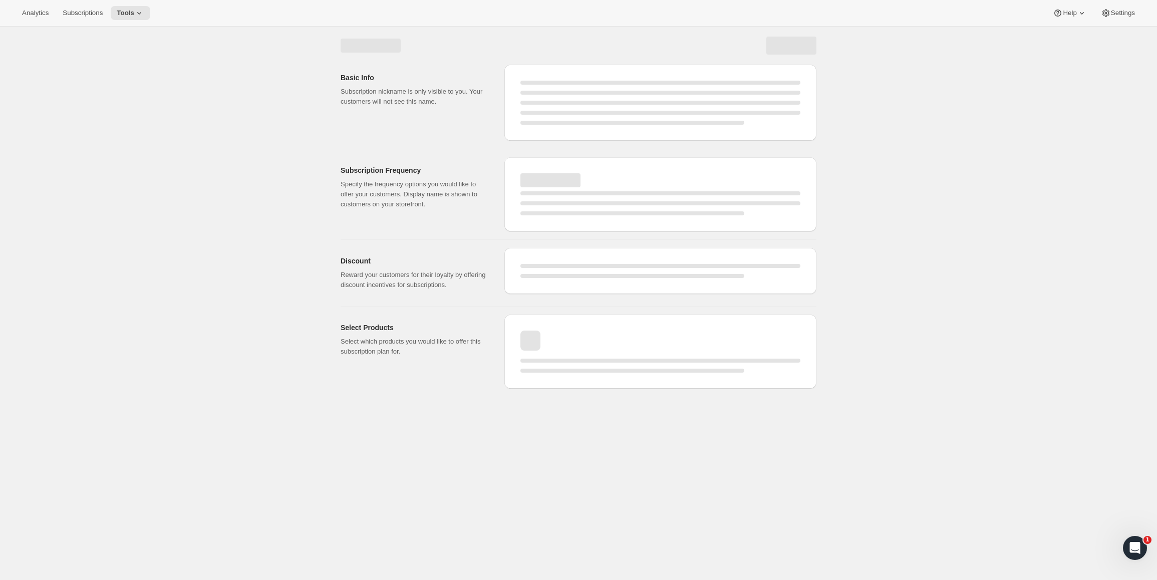
select select "WEEK"
select select "MONTH"
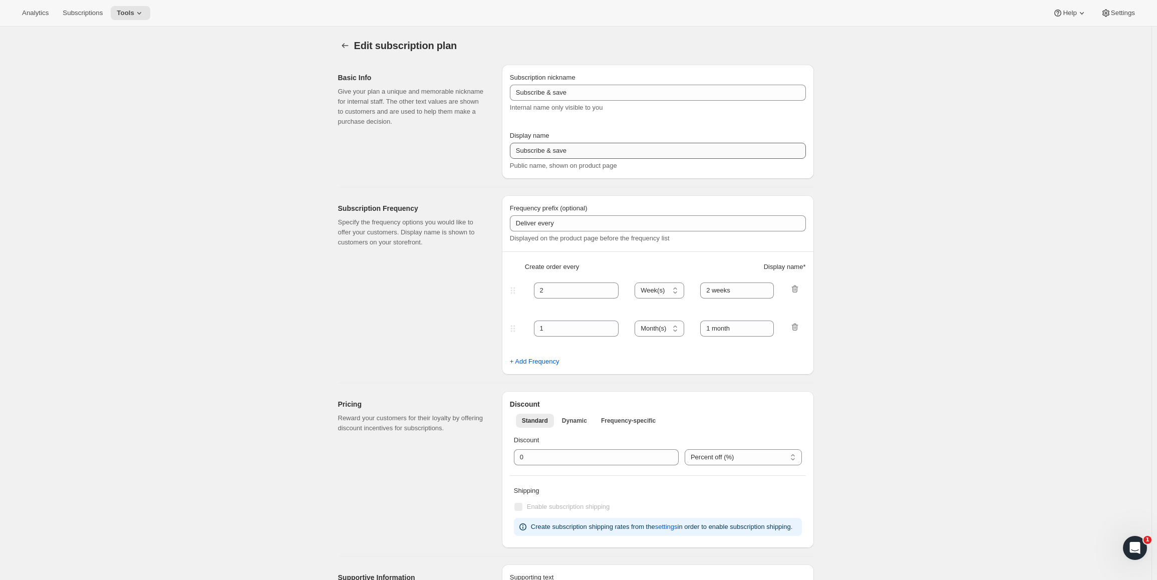
type input "Subscribe & Save [Dynamic]"
type input "Subscribe & Save"
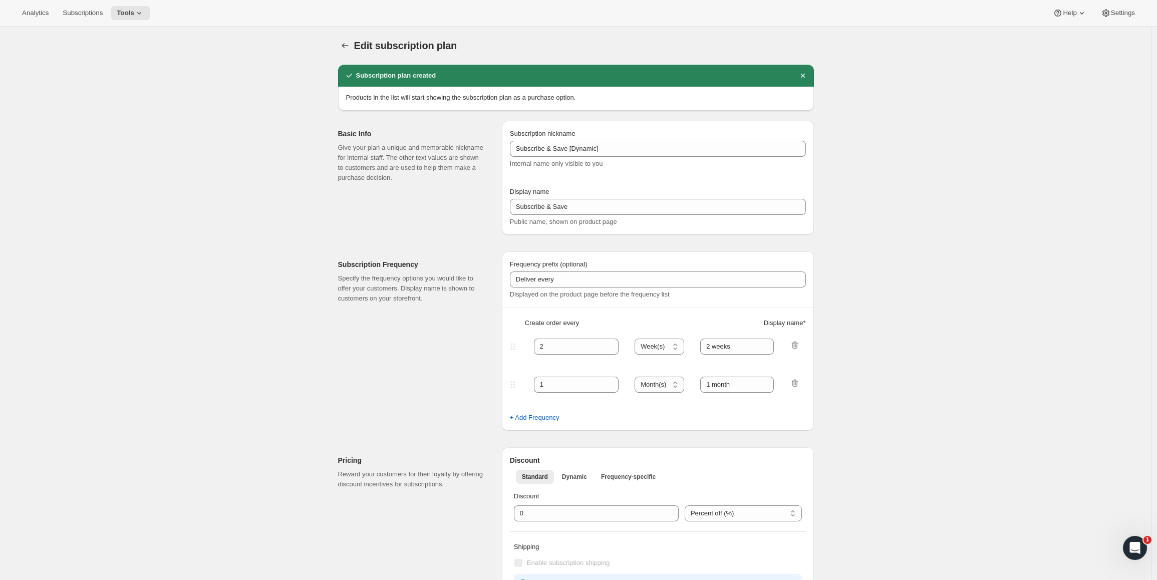
click at [813, 348] on div "Frequency prefix (optional) Deliver every Displayed on the product page before …" at bounding box center [658, 340] width 312 height 179
click at [799, 349] on icon "button" at bounding box center [795, 345] width 10 height 10
type input "1"
select select "MONTH"
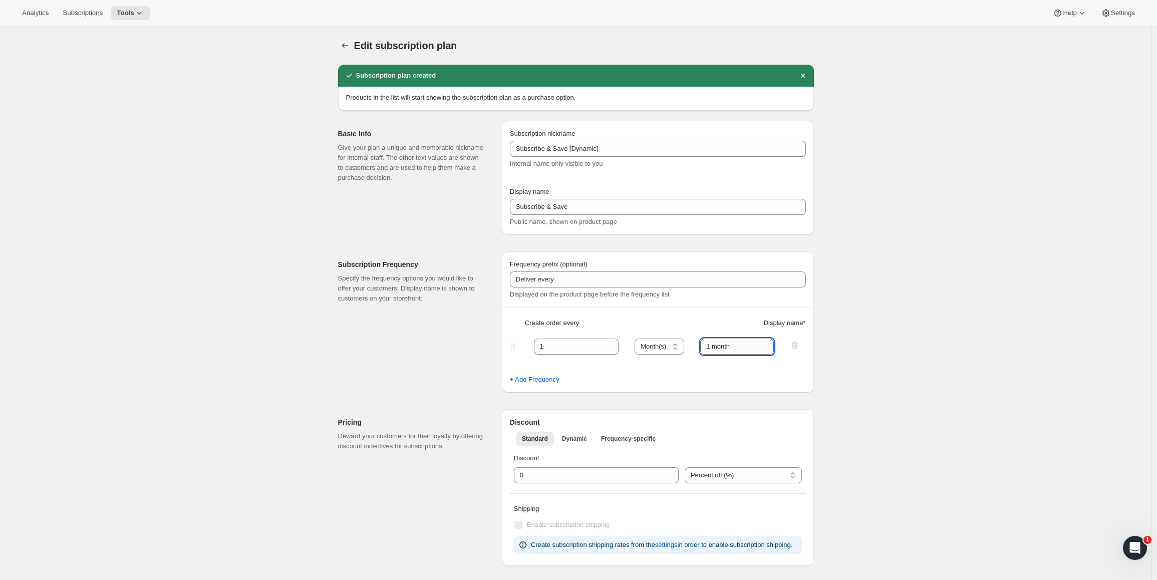
click at [734, 347] on input "1 month" at bounding box center [737, 346] width 74 height 16
type input "1 week"
click at [642, 349] on select "Day(s) Week(s) Month(s) Year(s)" at bounding box center [659, 346] width 50 height 16
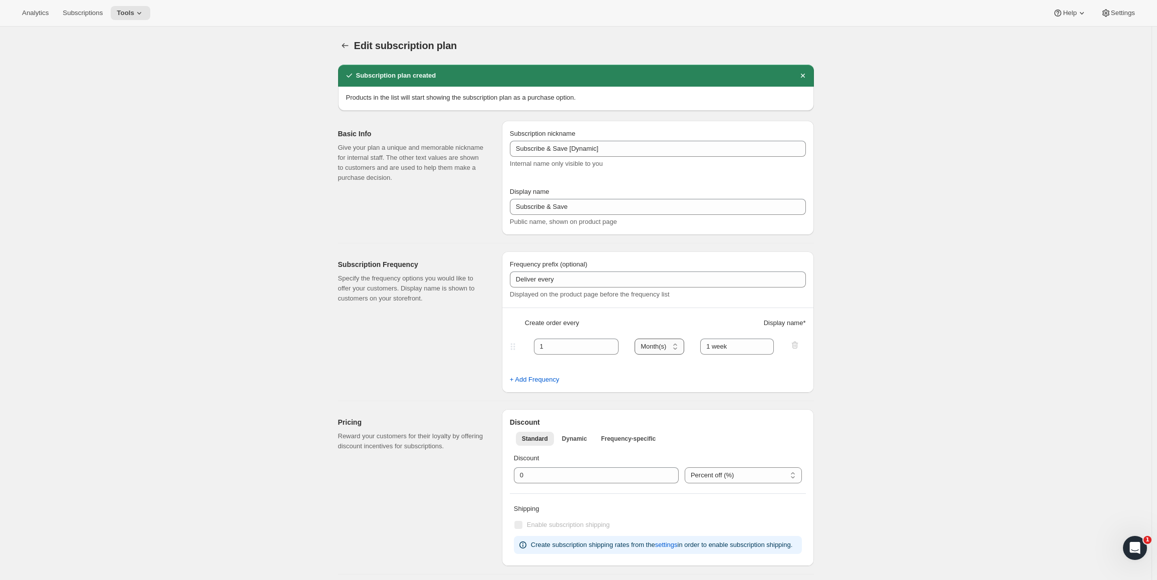
select select "WEEK"
click at [637, 338] on select "Day(s) Week(s) Month(s) Year(s)" at bounding box center [659, 346] width 50 height 16
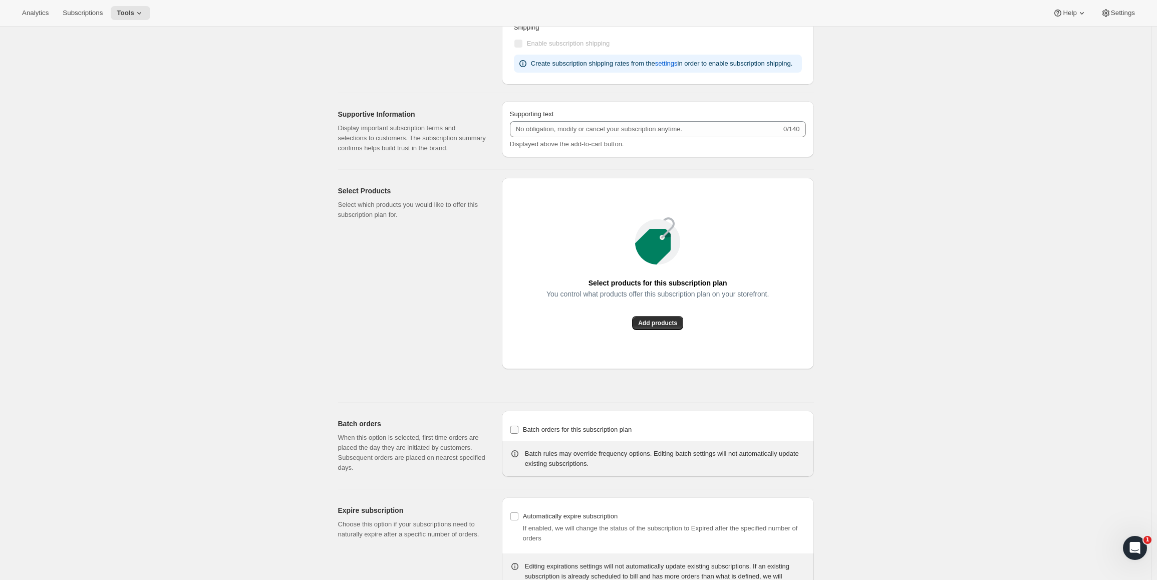
scroll to position [501, 0]
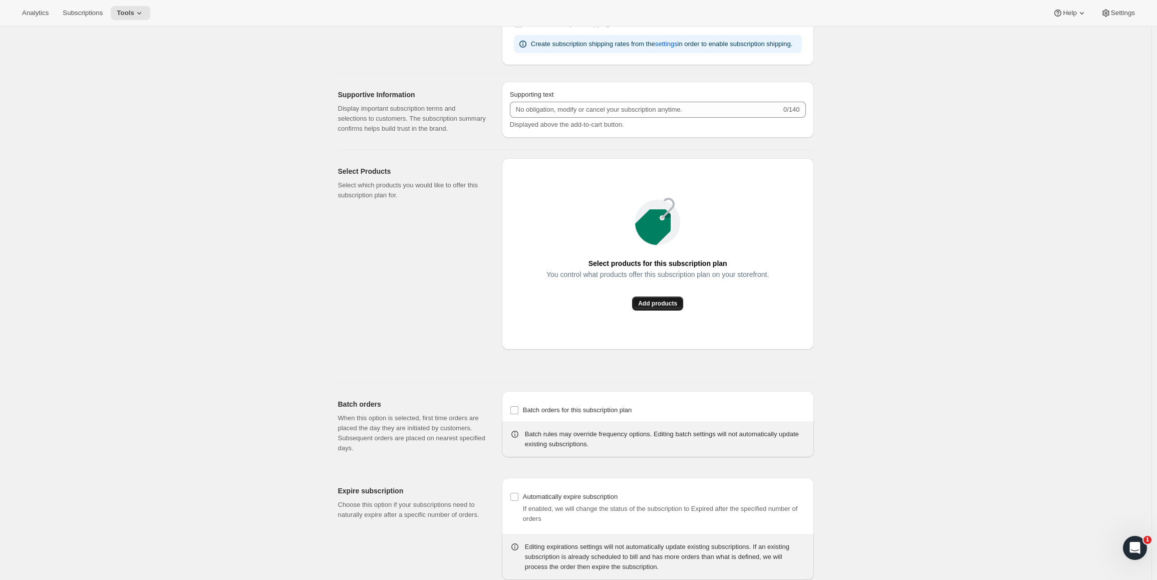
click at [669, 305] on span "Add products" at bounding box center [657, 303] width 39 height 8
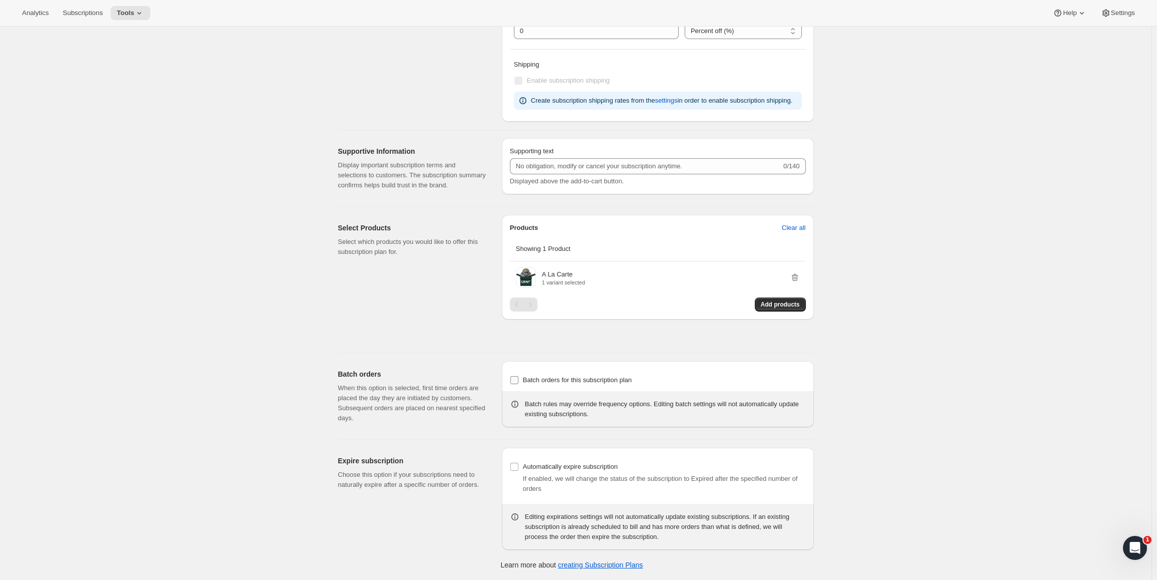
click at [593, 382] on span "Batch orders for this subscription plan" at bounding box center [577, 380] width 109 height 8
click at [518, 382] on input "Batch orders for this subscription plan" at bounding box center [514, 380] width 8 height 8
checkbox input "true"
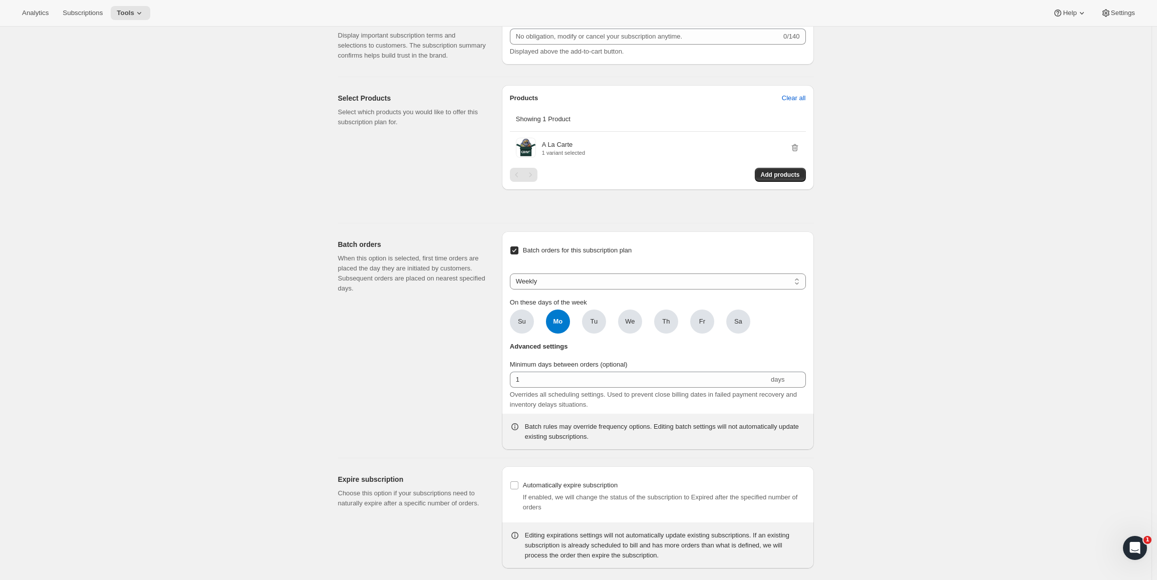
scroll to position [592, 0]
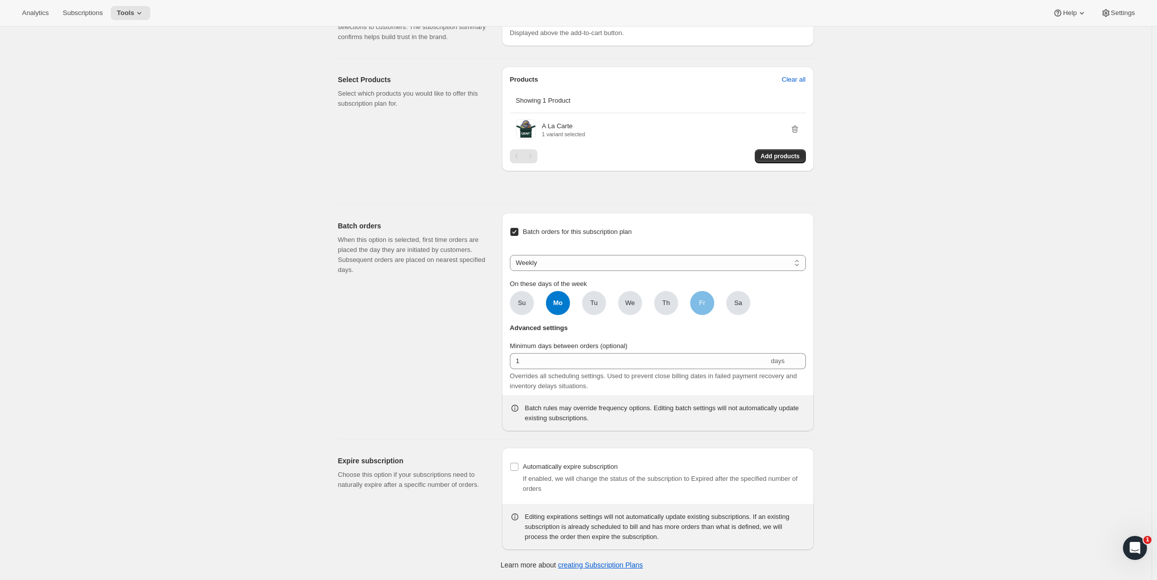
click at [710, 303] on span "Fr" at bounding box center [702, 303] width 24 height 24
click at [0, 0] on input "Fr" at bounding box center [0, 0] width 0 height 0
click at [562, 308] on span "Mo" at bounding box center [558, 303] width 24 height 24
click input "Mo" at bounding box center [0, 0] width 0 height 0
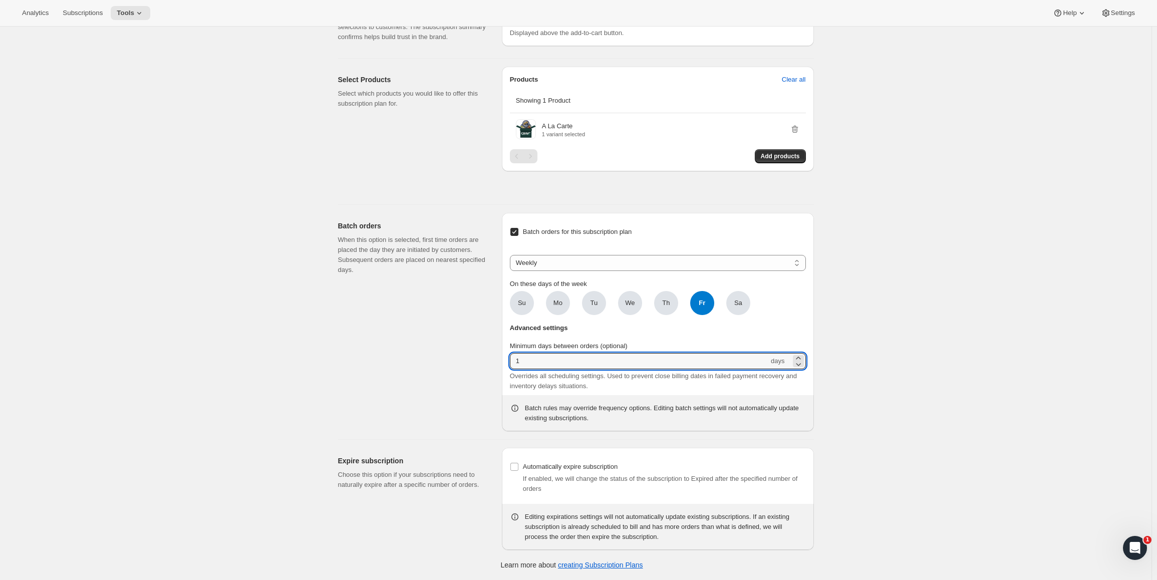
drag, startPoint x: 569, startPoint y: 361, endPoint x: 457, endPoint y: 348, distance: 113.4
click at [460, 350] on div "Batch orders When this option is selected, first time orders are placed the day…" at bounding box center [572, 318] width 484 height 226
type input "5"
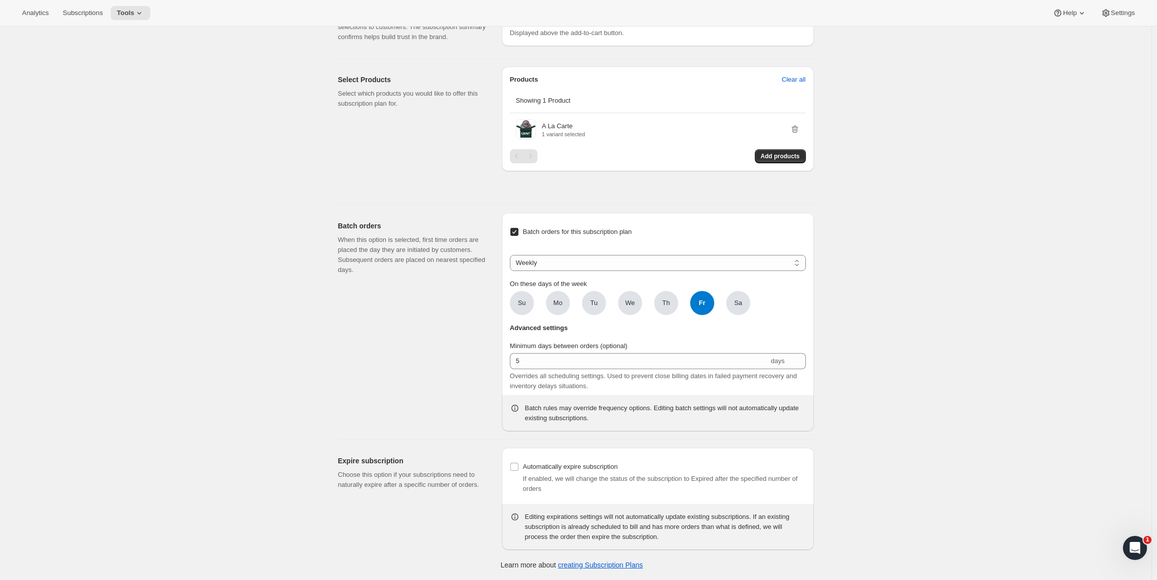
click at [433, 350] on div "Batch orders When this option is selected, first time orders are placed the day…" at bounding box center [416, 322] width 156 height 218
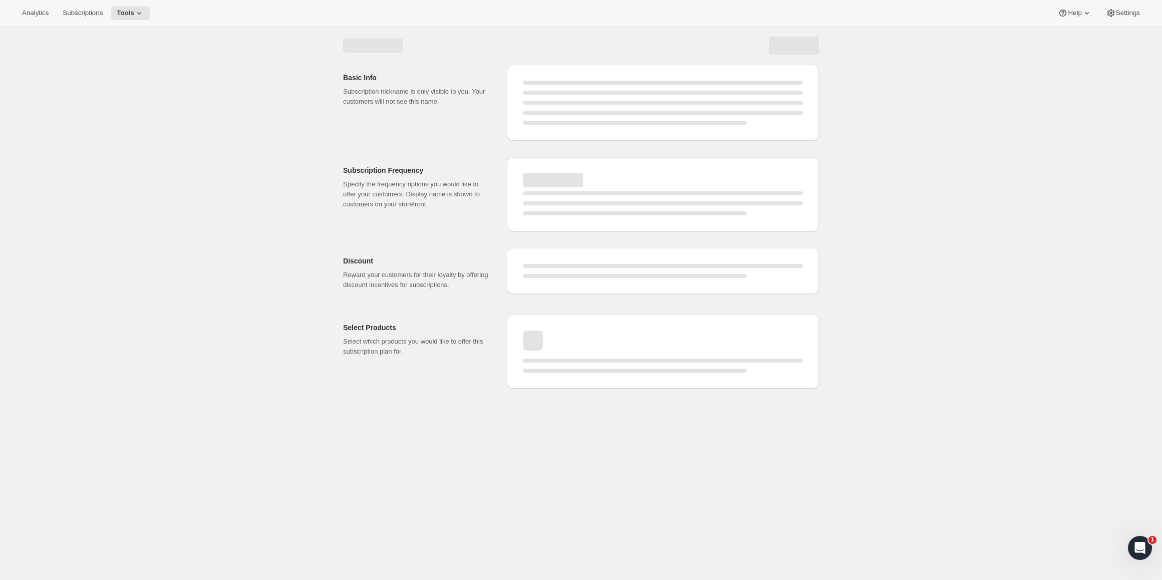
select select "WEEK"
select select "MONTH"
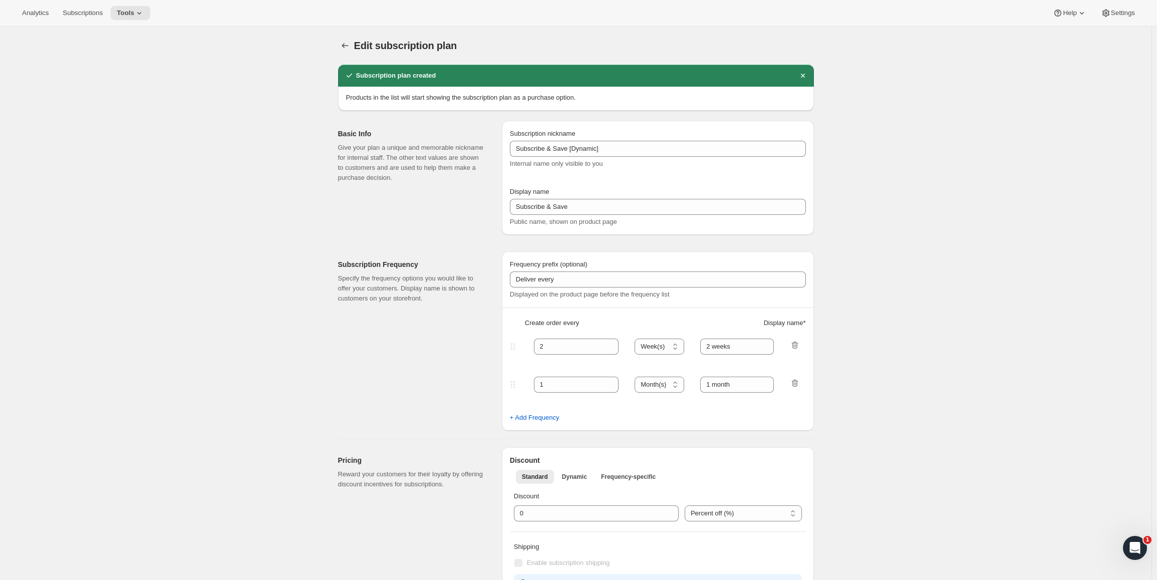
type input "1"
type input "1 week"
checkbox input "true"
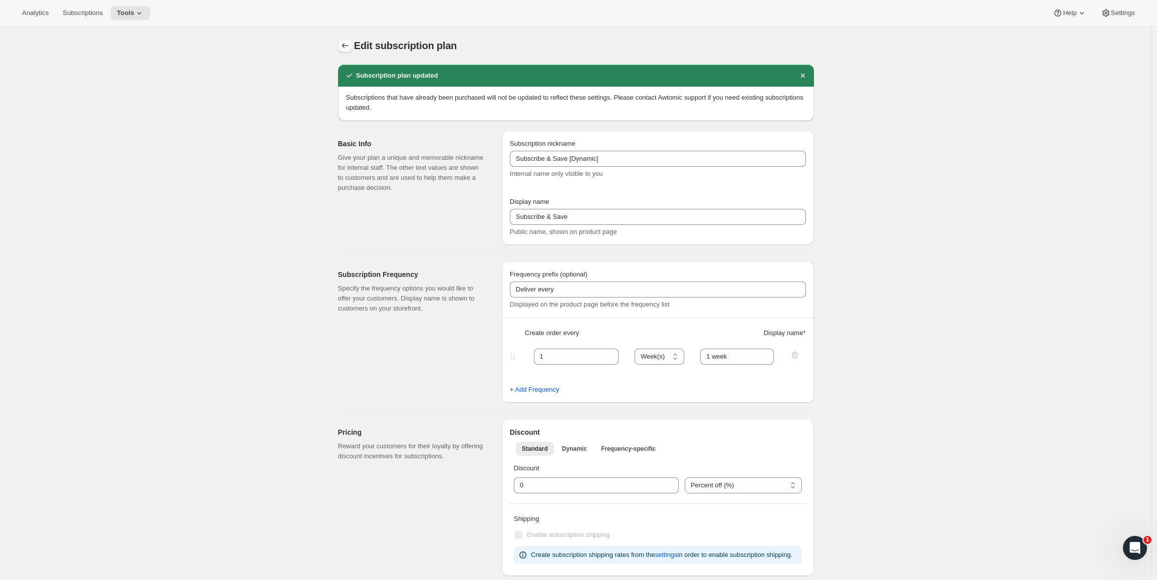
click at [350, 47] on icon "Subscription plans" at bounding box center [345, 46] width 10 height 10
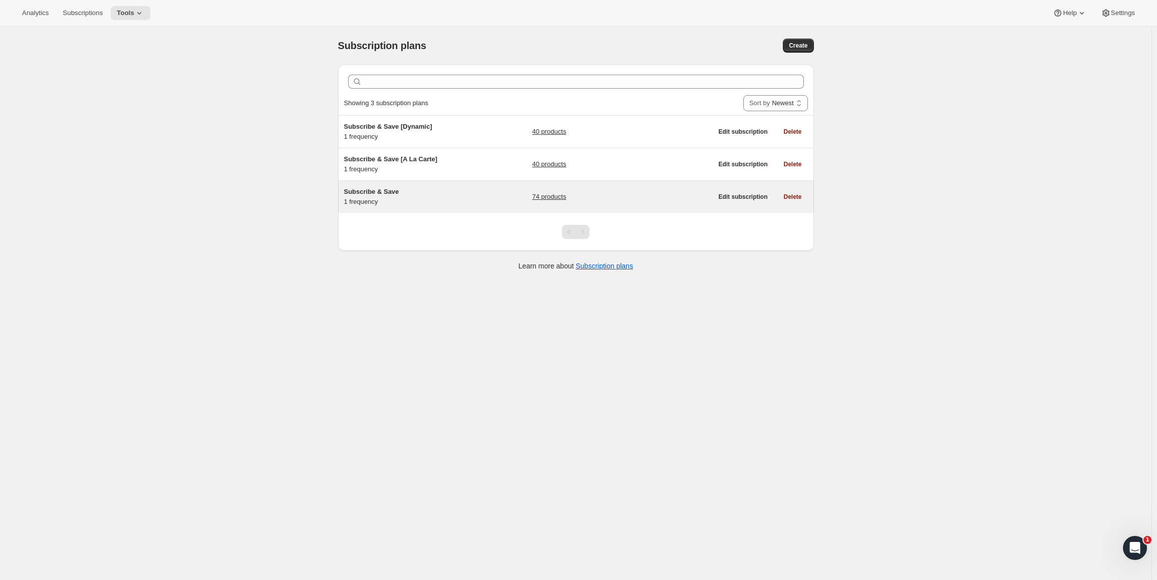
click at [395, 195] on span "Subscribe & Save" at bounding box center [371, 192] width 55 height 8
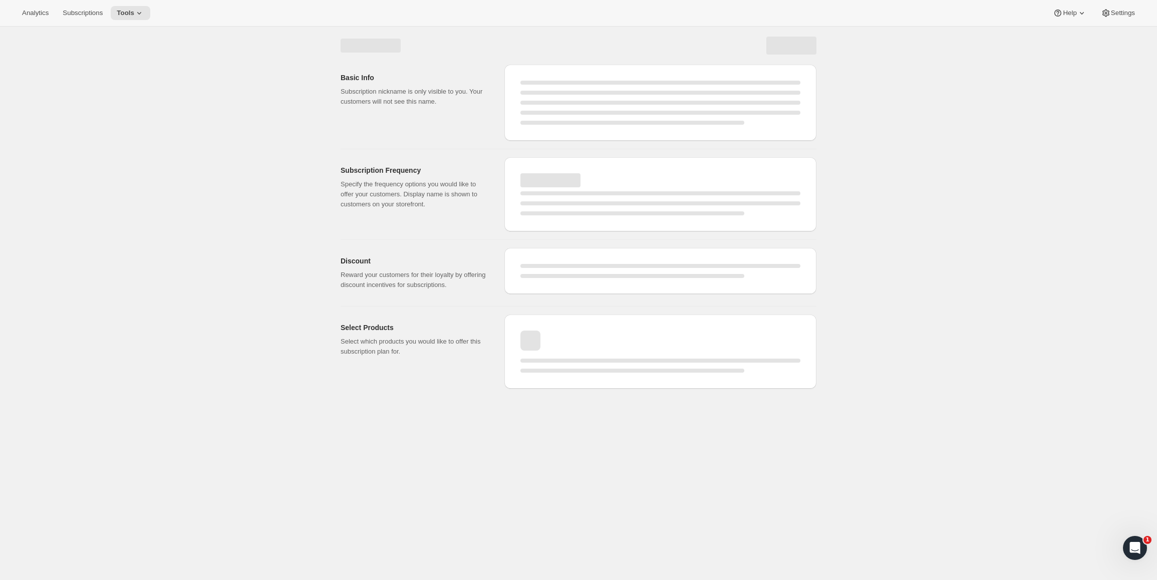
select select "WEEK"
select select "MONTH"
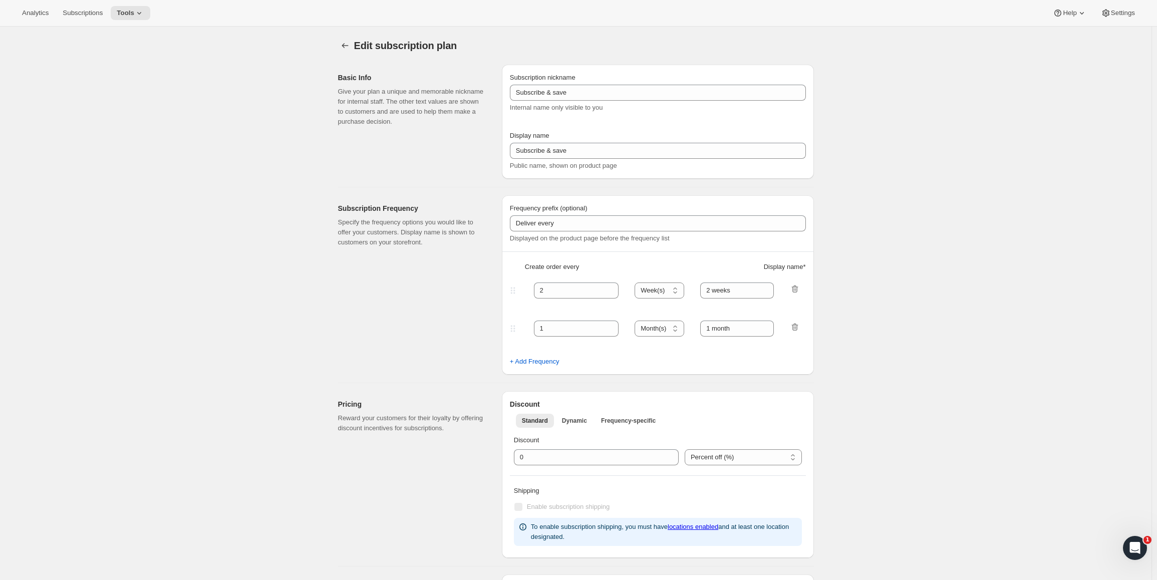
type input "Subscribe & Save"
type input "Subscribe & Save 20%"
type input "1"
type input "1 week"
type input "20"
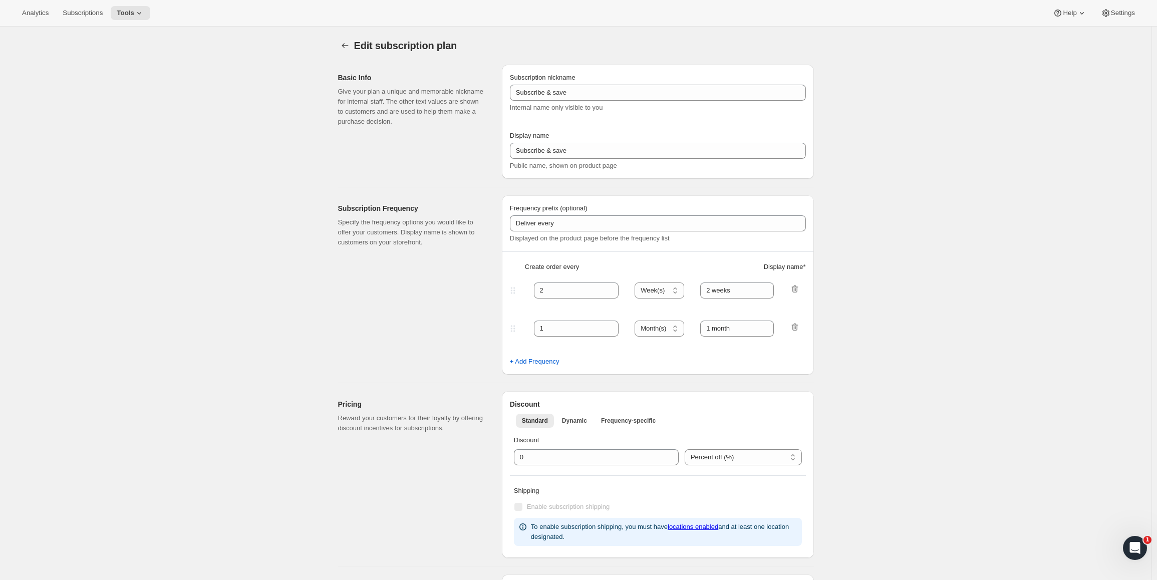
checkbox input "true"
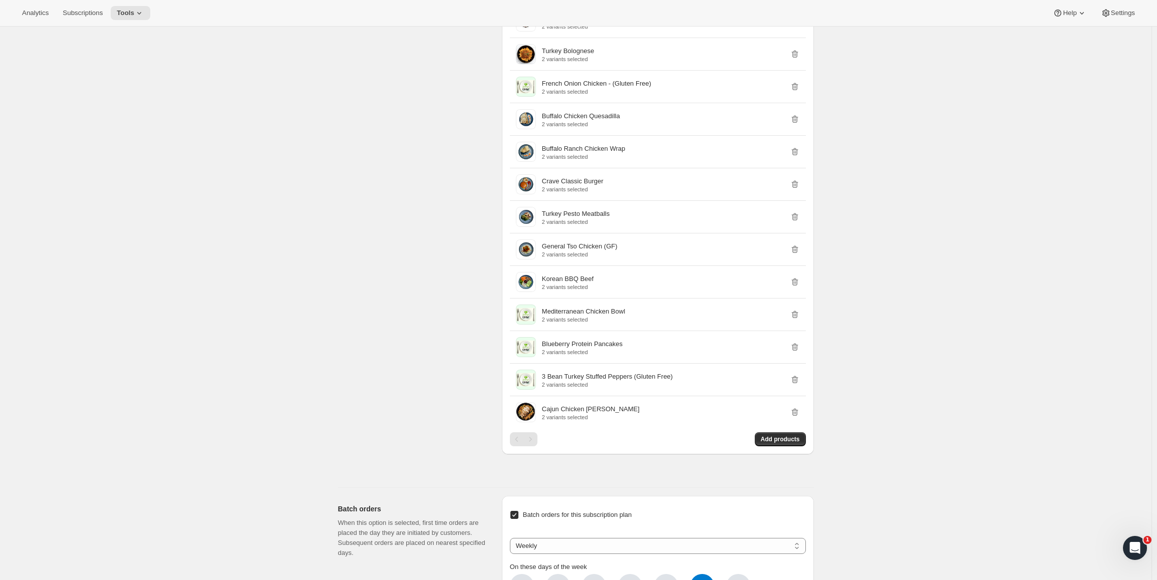
scroll to position [1202, 0]
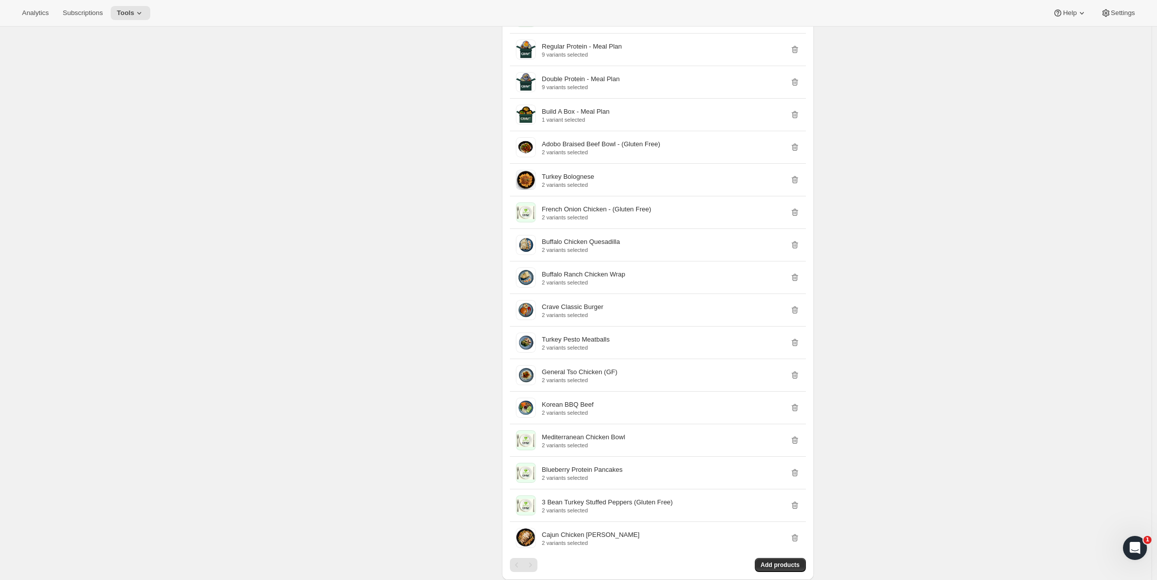
click at [432, 205] on div "Select Products Select which products you would like to offer this subscription…" at bounding box center [416, 3] width 156 height 1204
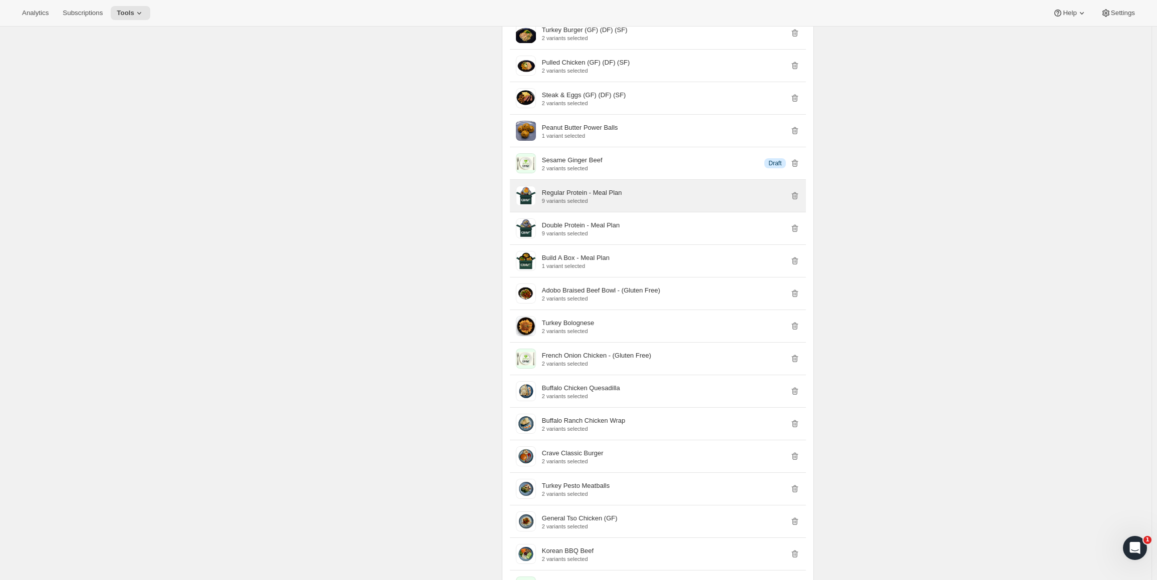
scroll to position [1052, 0]
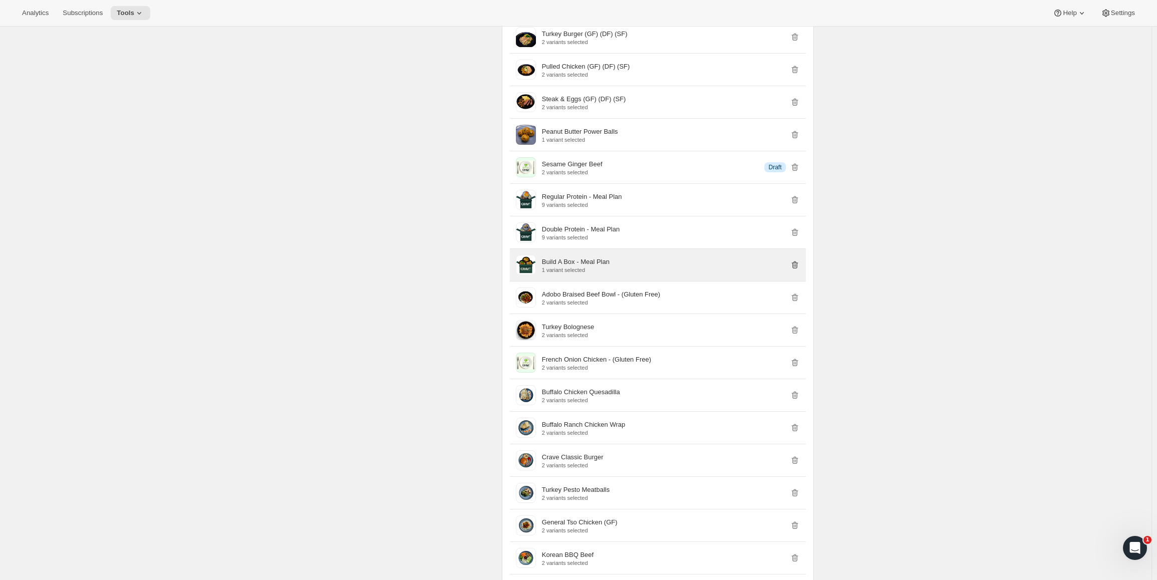
click at [798, 267] on icon "button" at bounding box center [795, 265] width 10 height 10
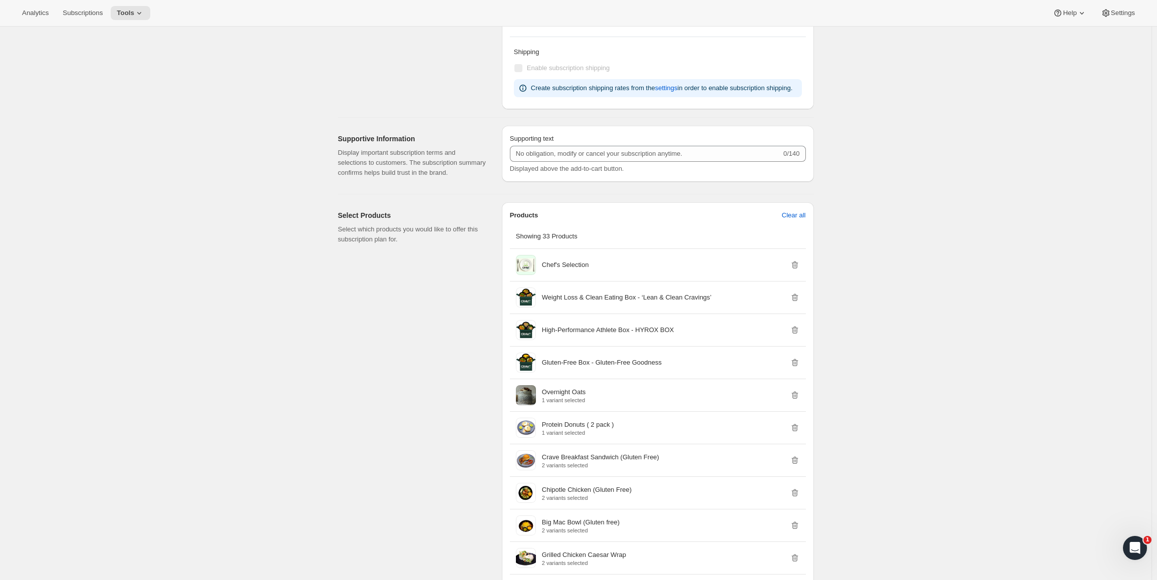
scroll to position [50, 0]
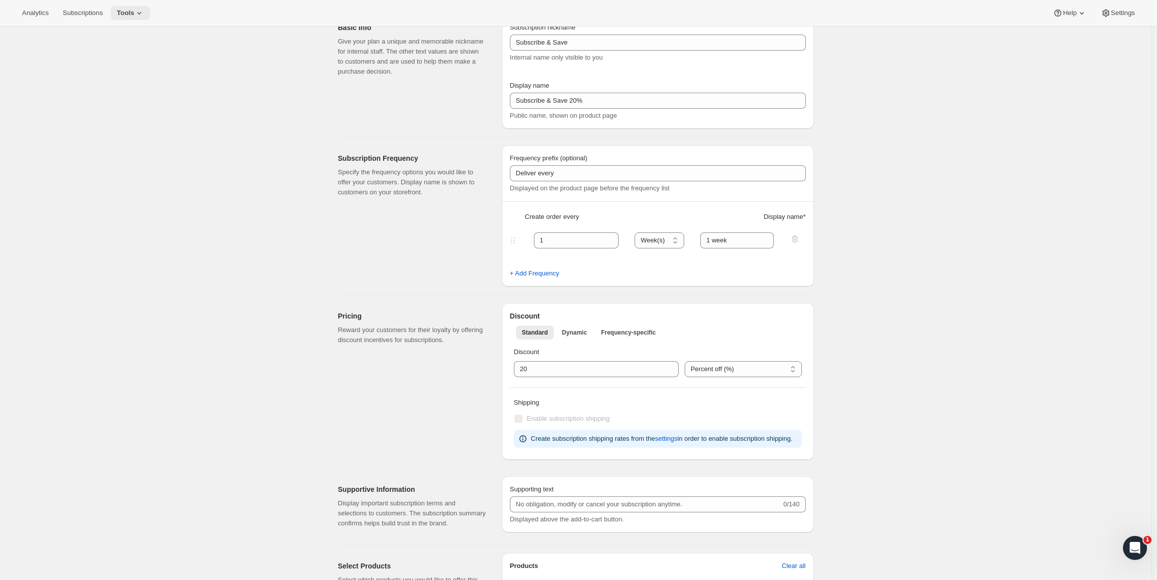
click at [139, 13] on icon at bounding box center [139, 13] width 10 height 10
click at [127, 68] on span "Bundles" at bounding box center [135, 68] width 89 height 10
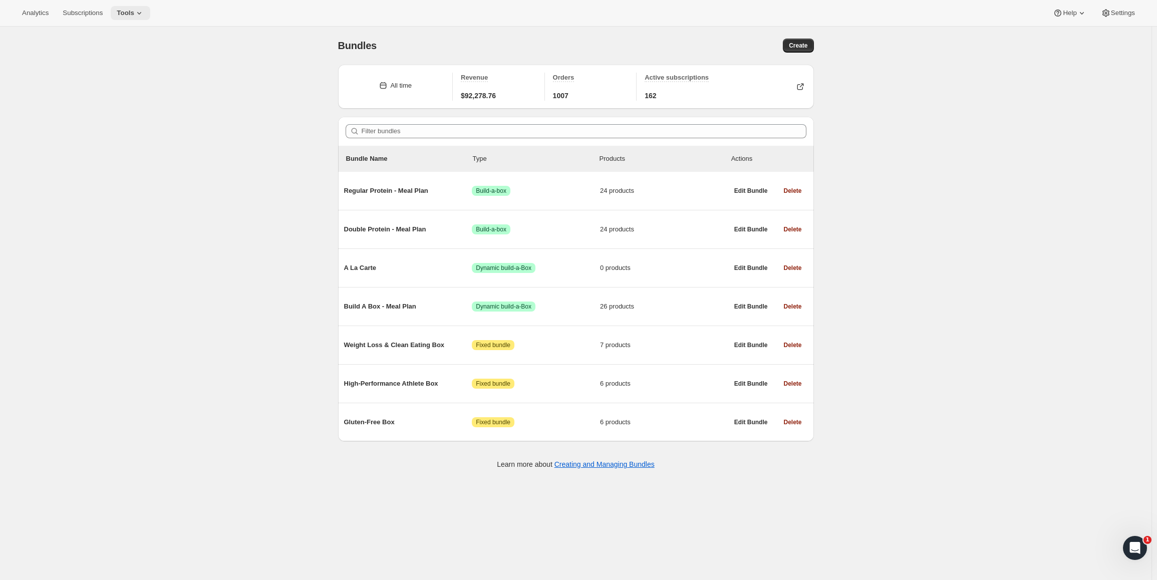
click at [140, 18] on icon at bounding box center [139, 13] width 10 height 10
drag, startPoint x: 118, startPoint y: 72, endPoint x: 121, endPoint y: 36, distance: 36.2
click at [121, 36] on ul "Subscription Plans Add-ons Bundles Moments Campaign links Inventory Projections…" at bounding box center [129, 85] width 108 height 118
click at [121, 36] on span "Subscription Plans" at bounding box center [118, 34] width 54 height 8
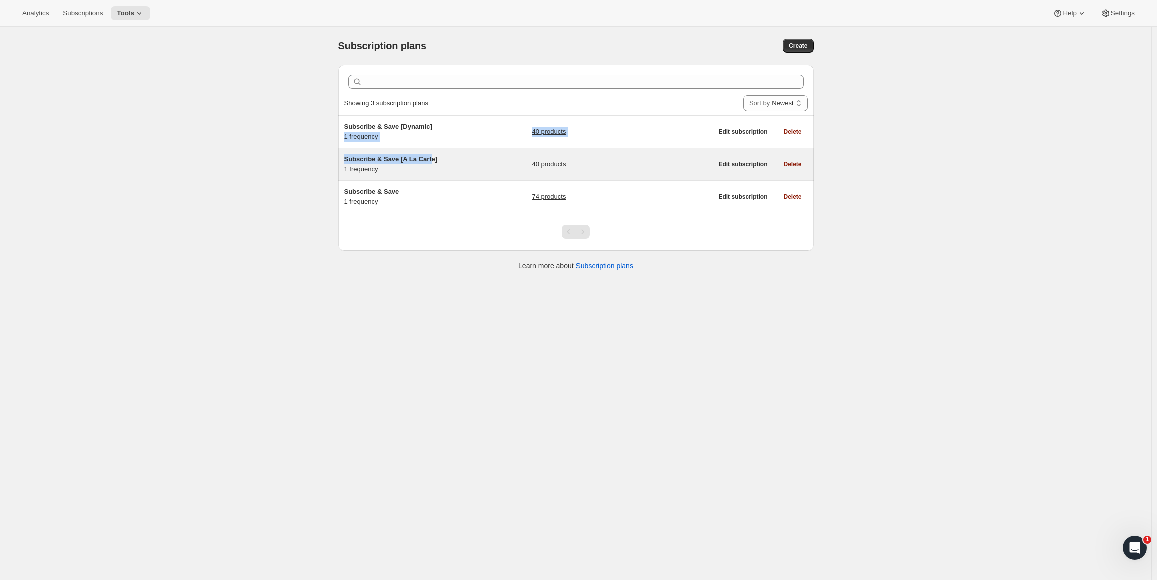
drag, startPoint x: 432, startPoint y: 128, endPoint x: 429, endPoint y: 156, distance: 28.8
click at [432, 152] on ul "Subscribe & Save [Dynamic] 1 frequency 40 products Edit subscription Delete Sub…" at bounding box center [576, 164] width 476 height 98
click at [428, 157] on span "Subscribe & Save [A La Carte]" at bounding box center [391, 159] width 94 height 8
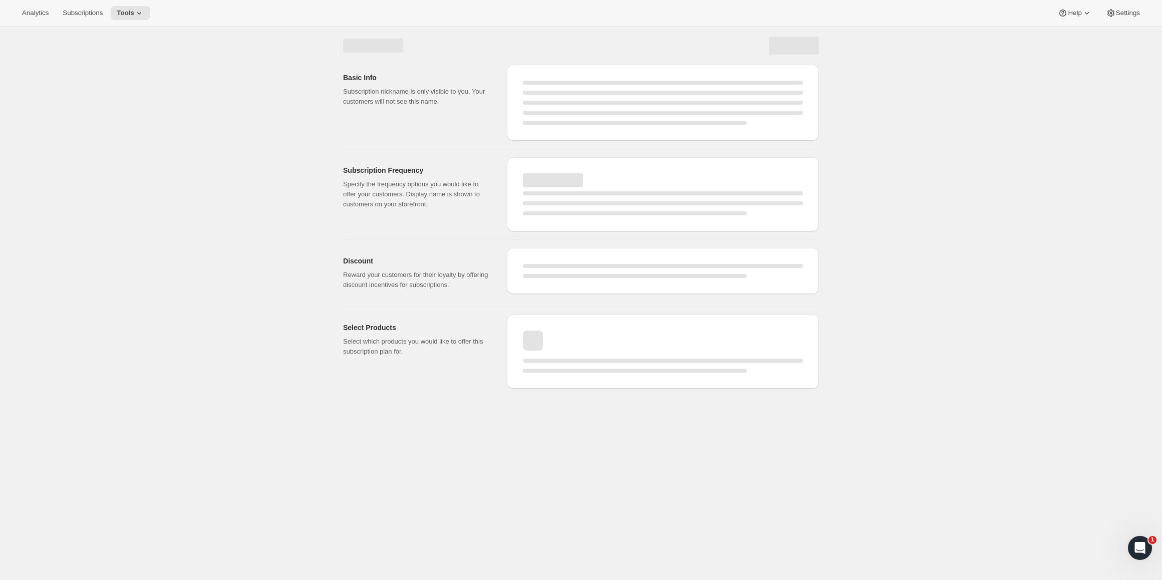
select select "WEEK"
select select "MONTH"
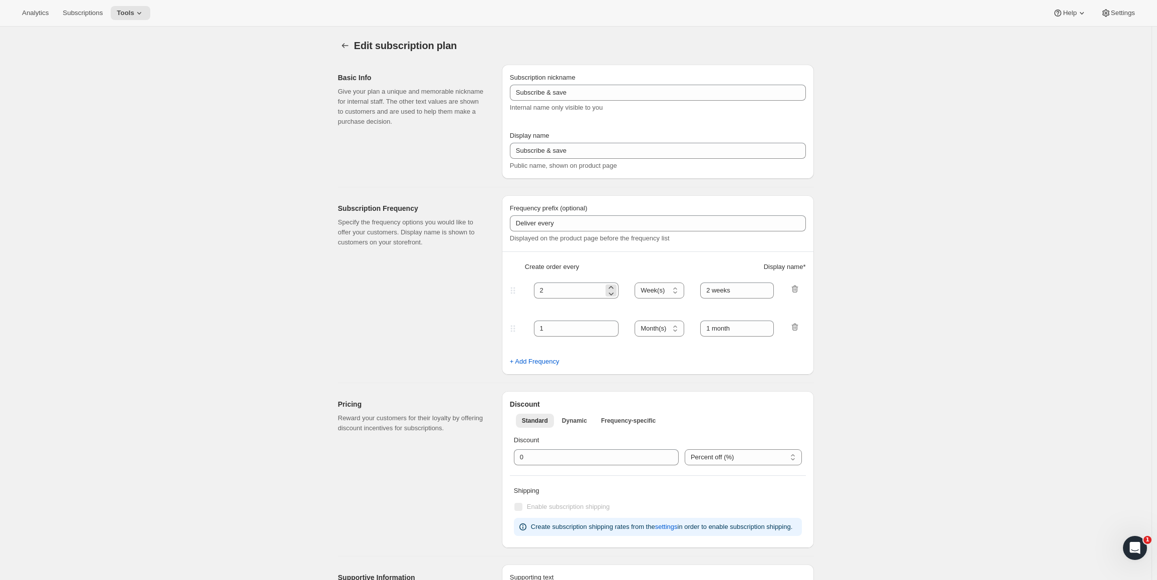
type input "Subscribe & Save [A La Carte]"
type input "Subscribe & Save 10%"
type input "1"
select select "MONTH"
type input "1 week"
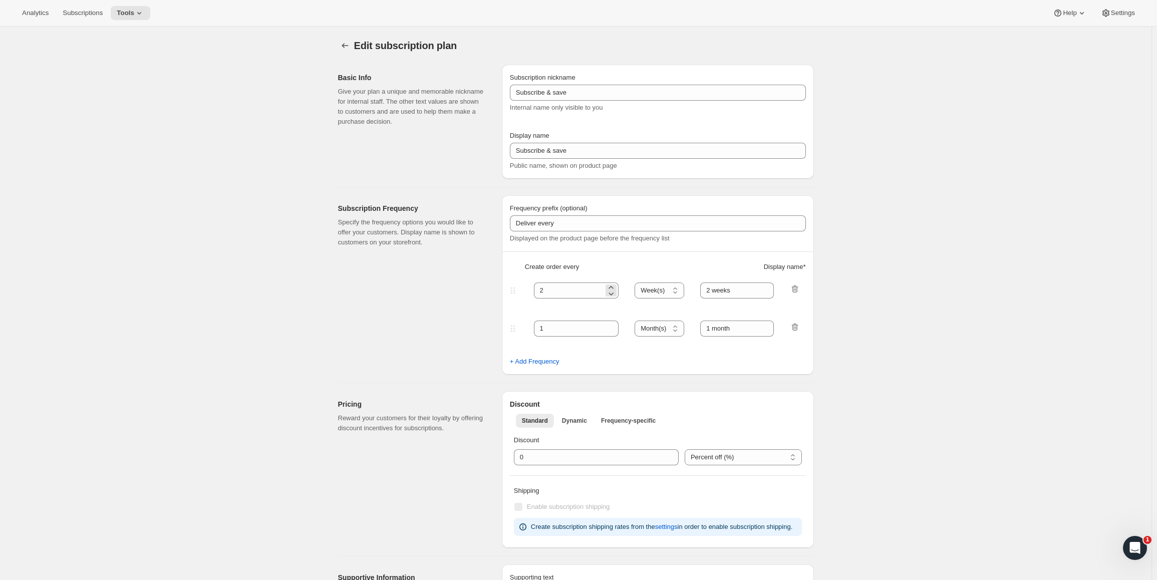
checkbox input "true"
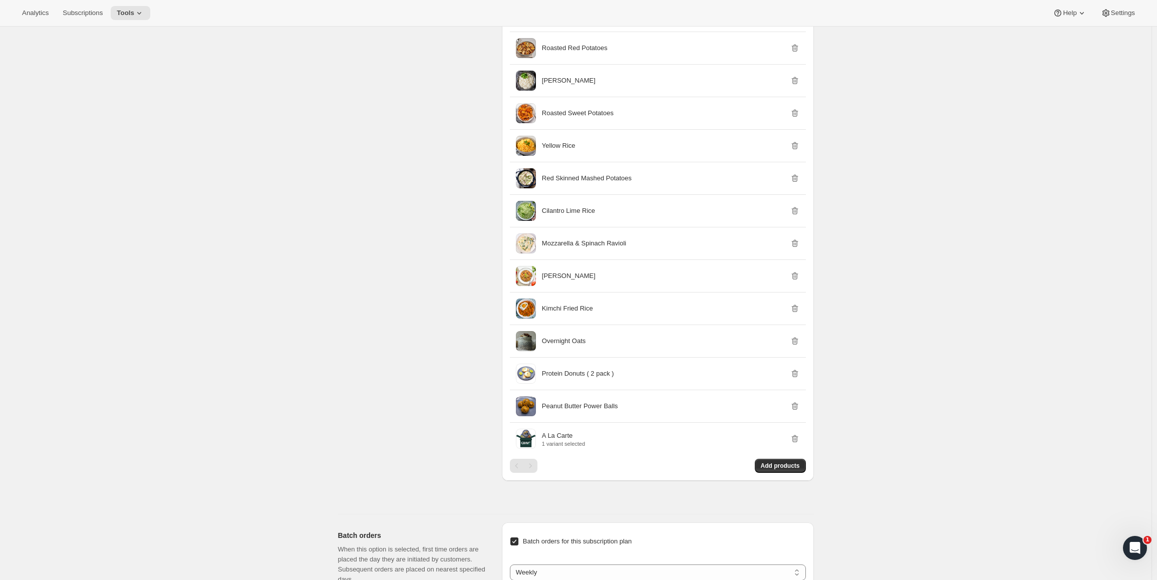
scroll to position [1602, 0]
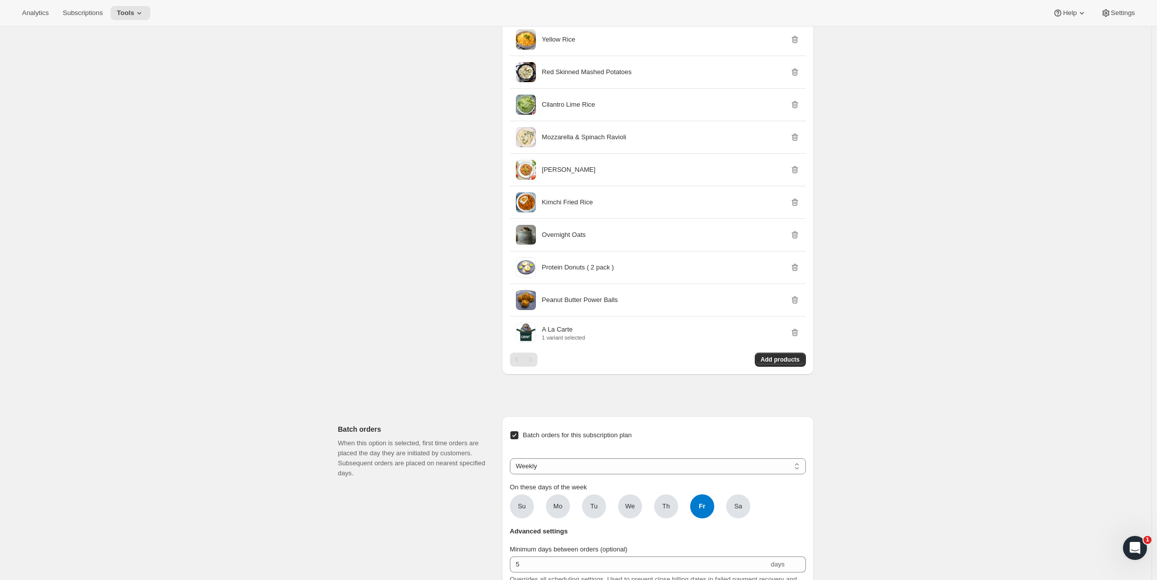
click at [536, 360] on div "Pagination" at bounding box center [530, 360] width 14 height 14
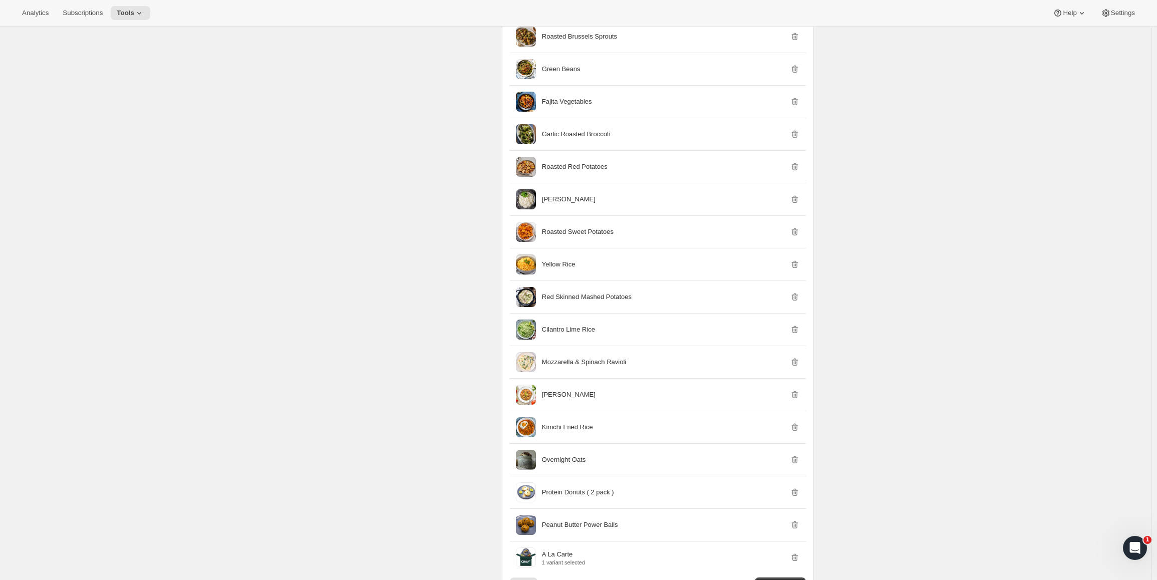
scroll to position [0, 0]
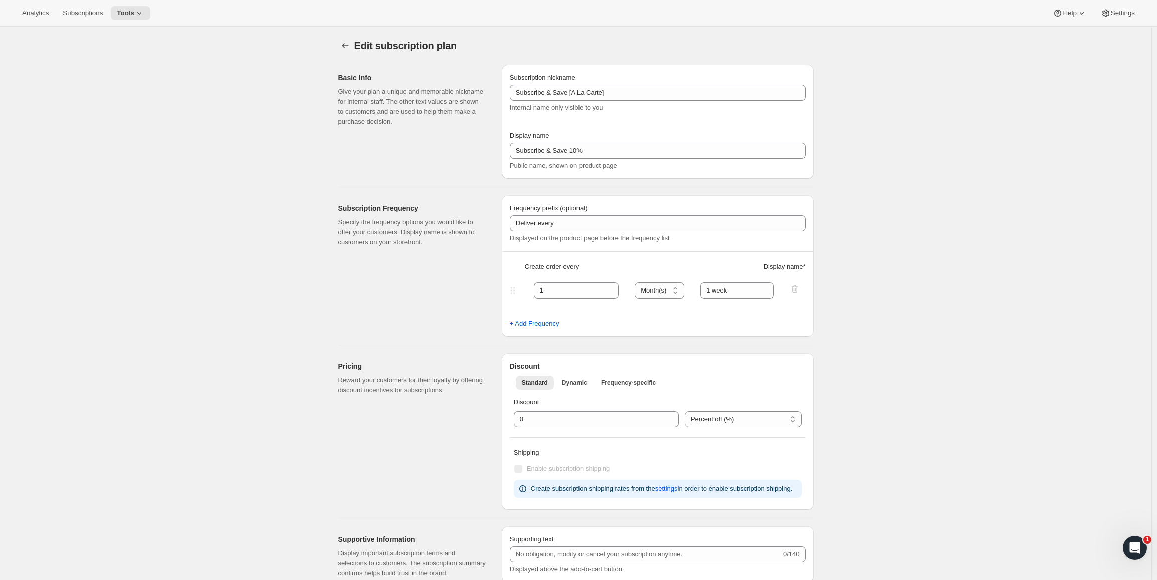
drag, startPoint x: 549, startPoint y: 161, endPoint x: 457, endPoint y: -7, distance: 191.4
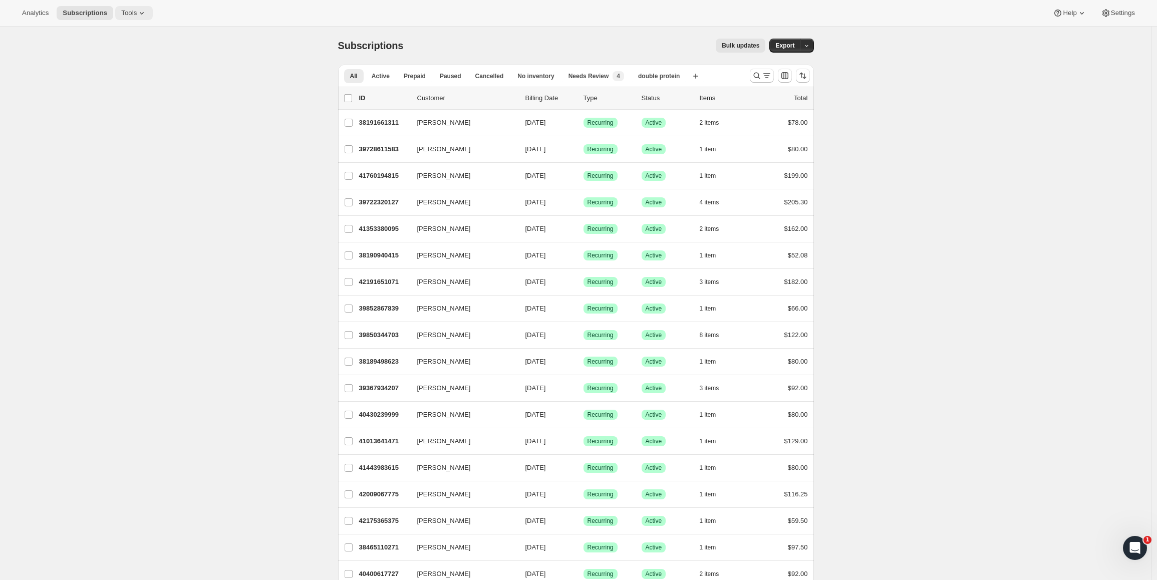
click at [129, 17] on span "Tools" at bounding box center [129, 13] width 16 height 8
click at [130, 36] on span "Subscription Plans" at bounding box center [119, 34] width 54 height 8
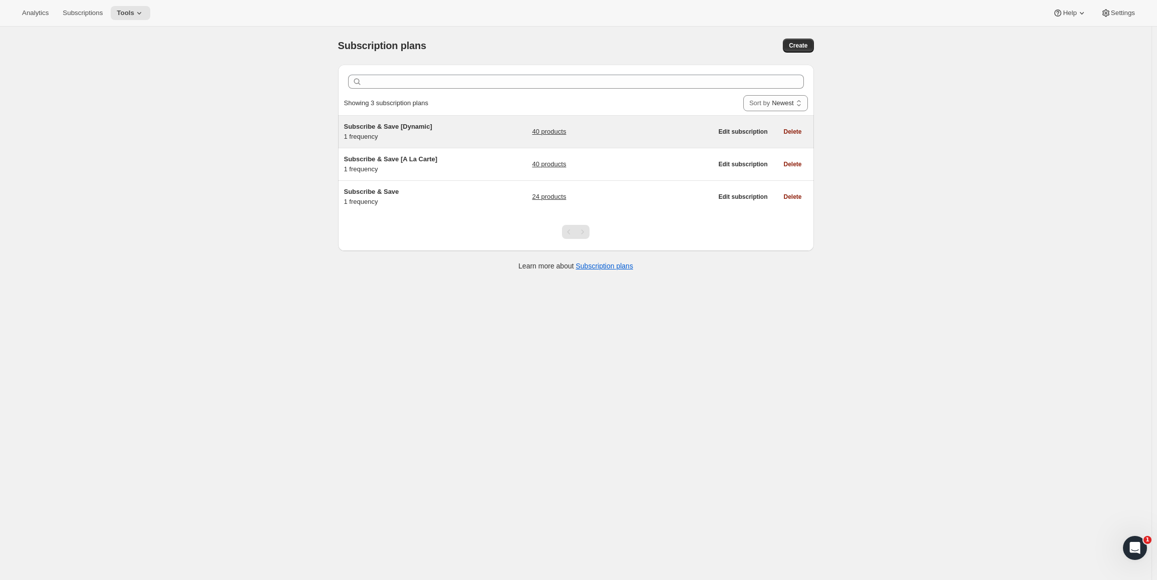
click at [422, 130] on span "Subscribe & Save [Dynamic]" at bounding box center [388, 127] width 88 height 8
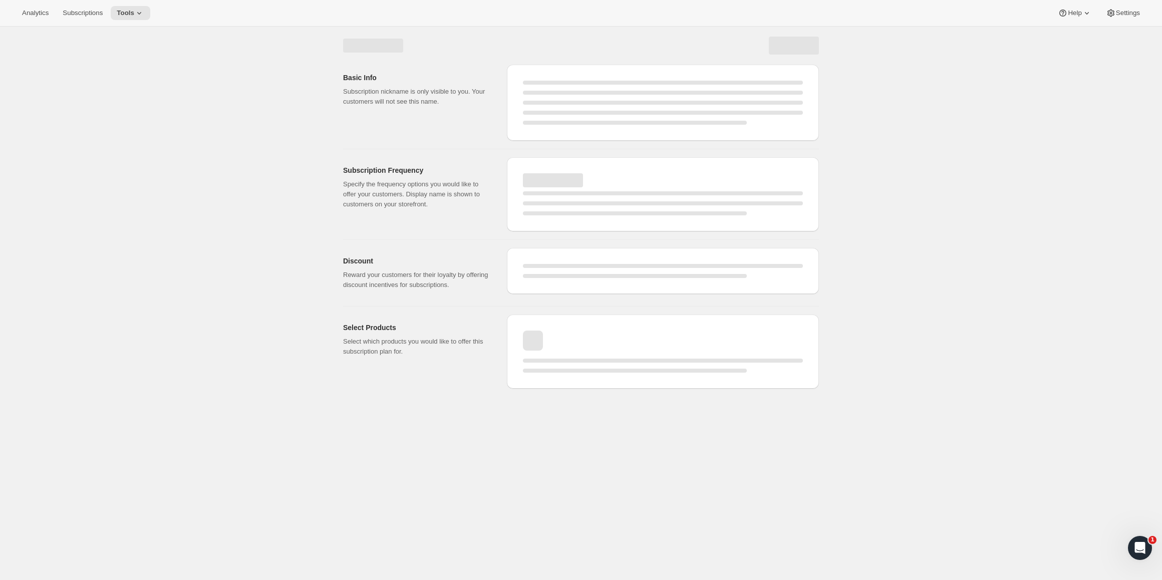
select select "WEEK"
select select "MONTH"
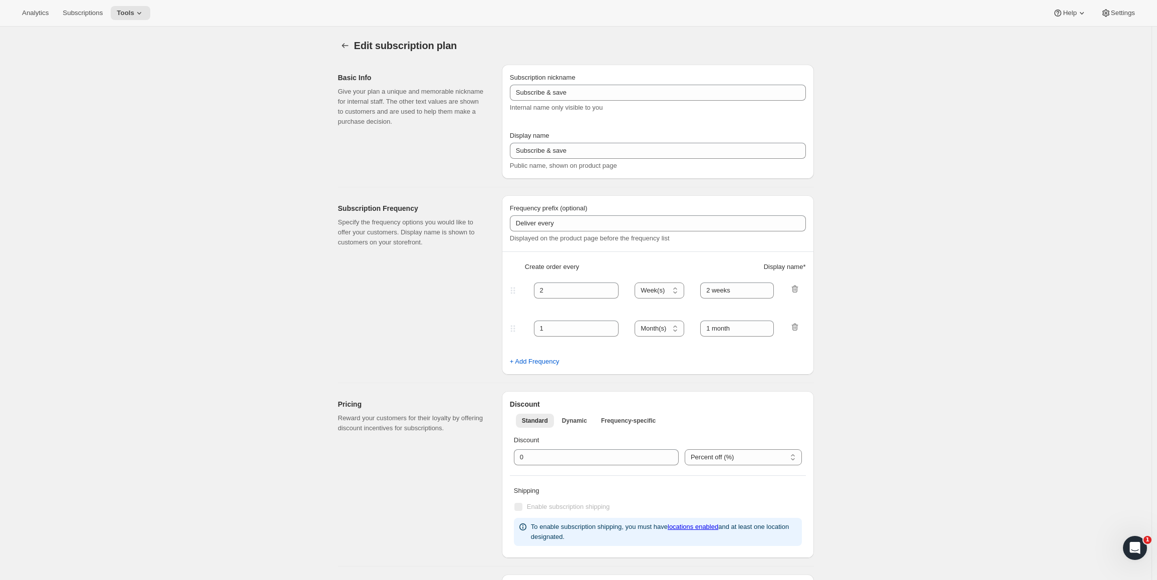
type input "Subscribe & Save [Dynamic]"
type input "Subscribe & Save"
type input "1"
type input "1 week"
checkbox input "true"
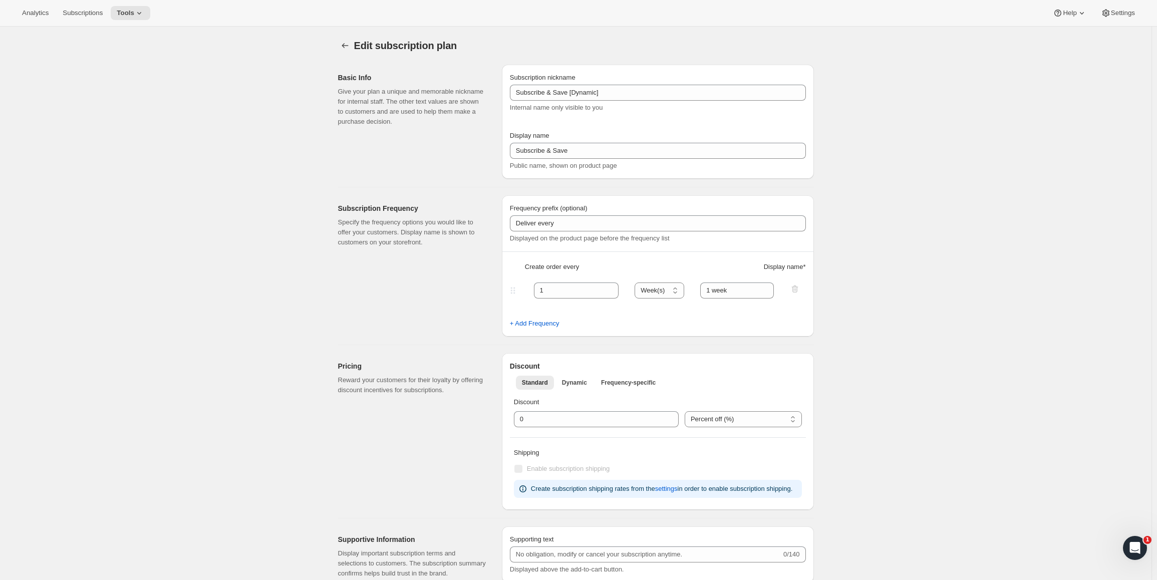
drag, startPoint x: 438, startPoint y: 249, endPoint x: 293, endPoint y: 126, distance: 190.4
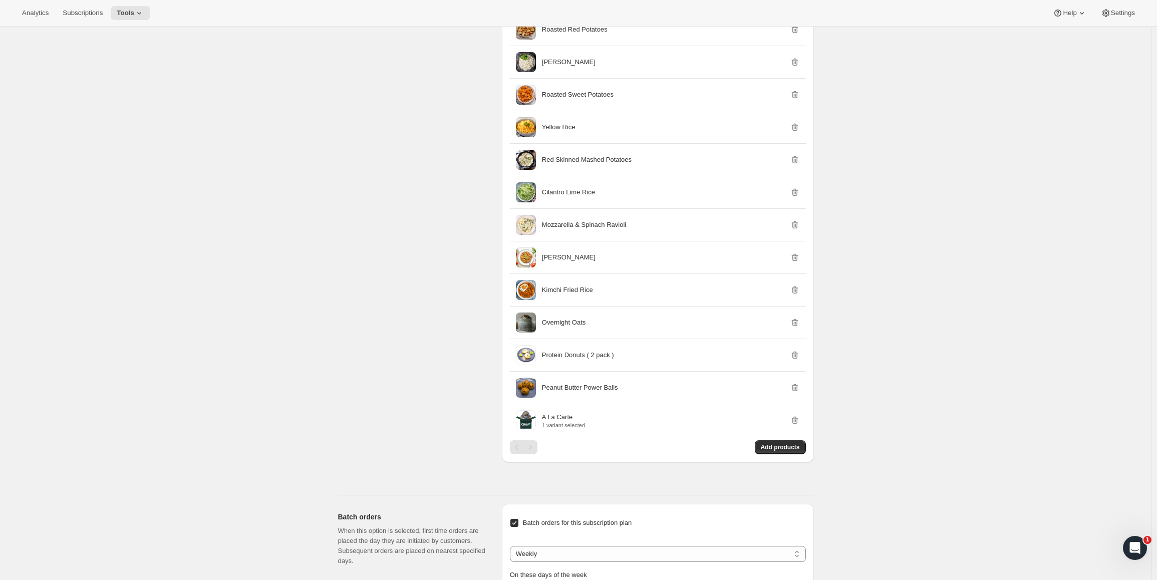
drag, startPoint x: 239, startPoint y: 114, endPoint x: 246, endPoint y: 310, distance: 196.9
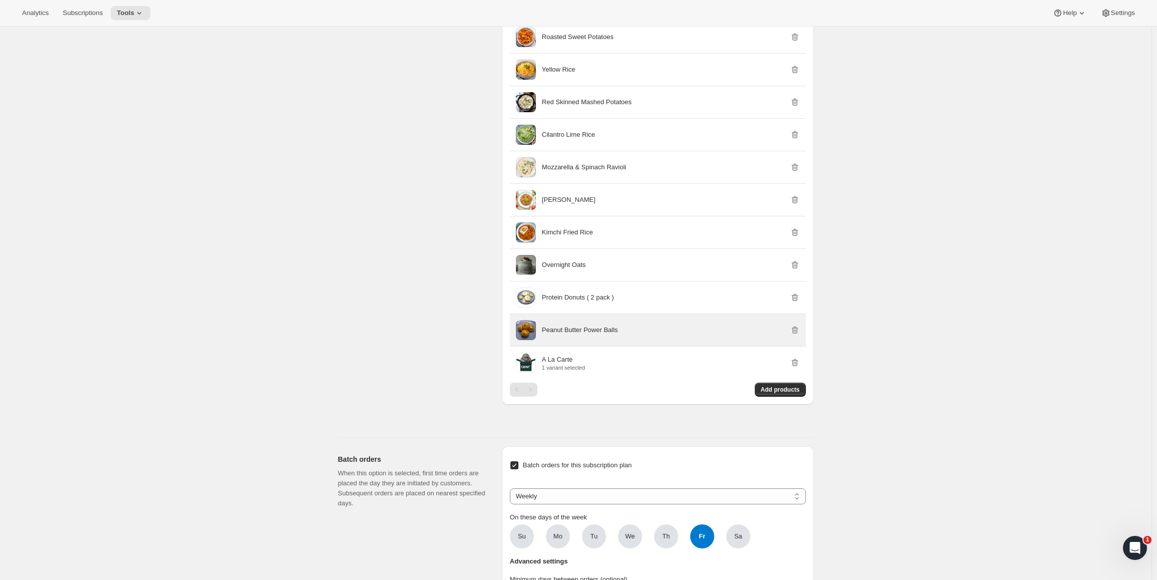
scroll to position [1555, 0]
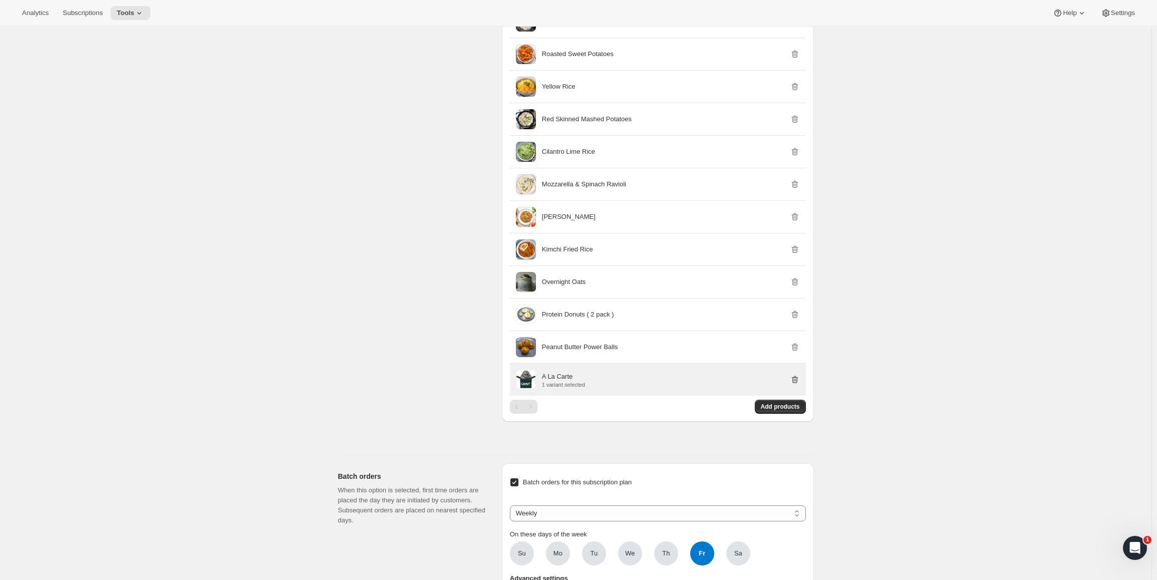
click at [800, 379] on icon "button" at bounding box center [795, 380] width 10 height 10
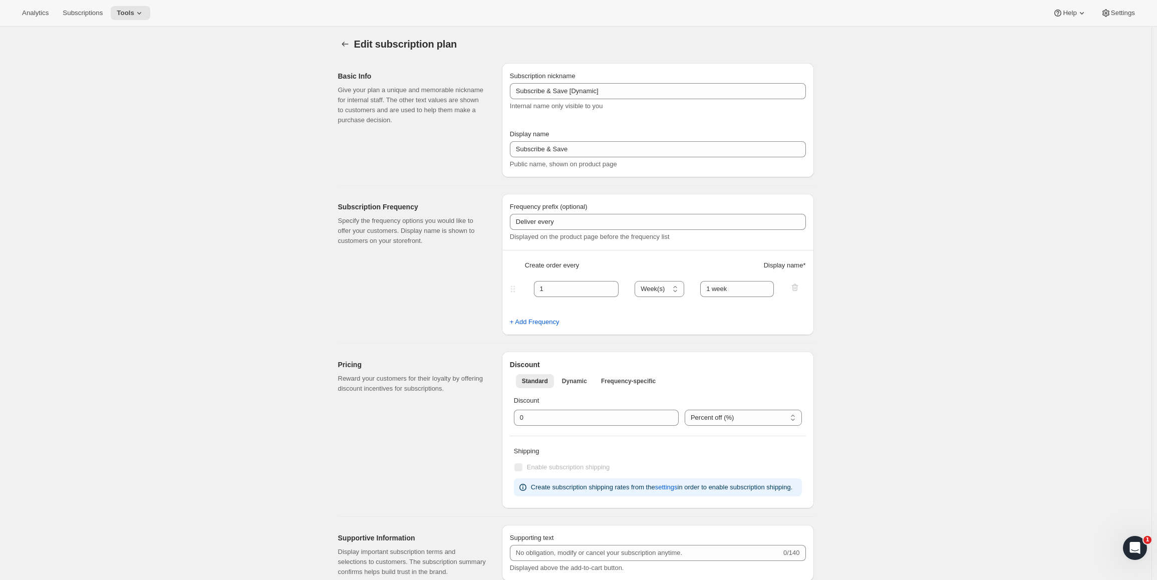
scroll to position [0, 0]
drag, startPoint x: 398, startPoint y: 395, endPoint x: 293, endPoint y: 268, distance: 163.9
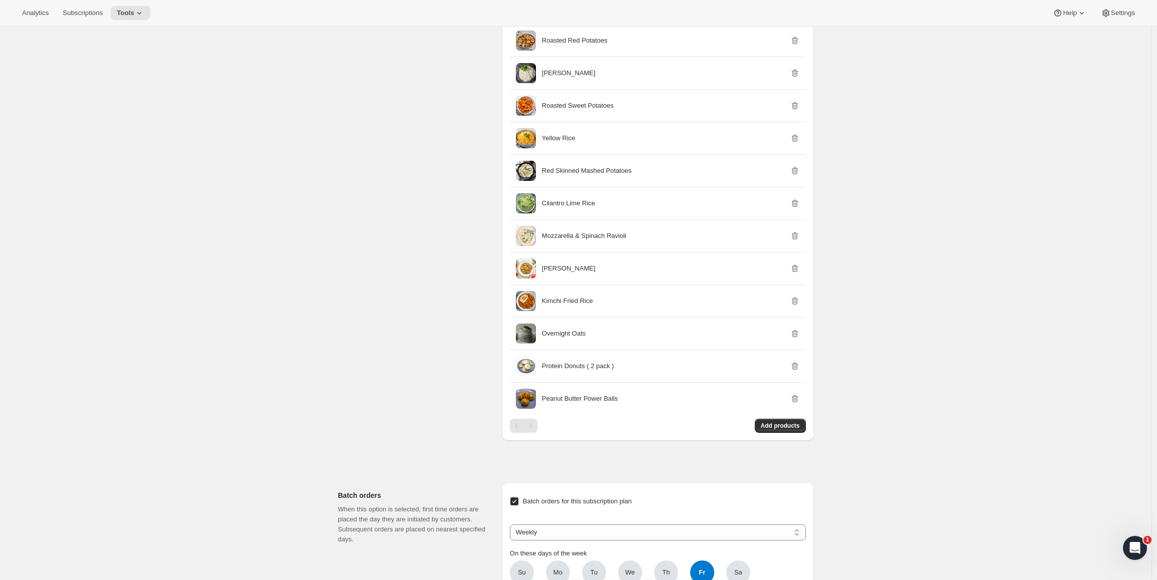
scroll to position [1602, 0]
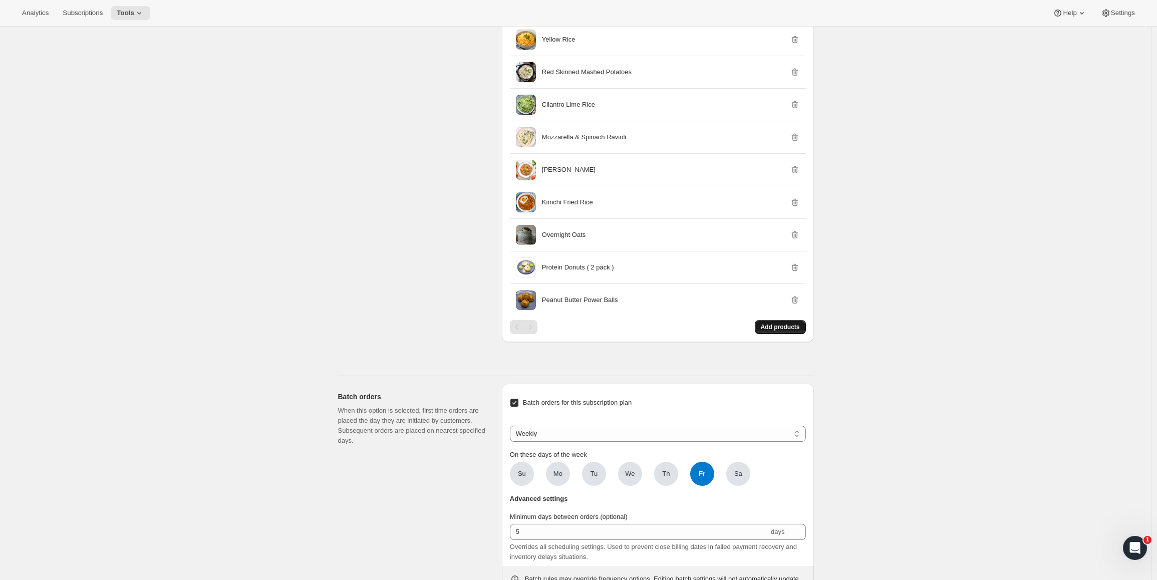
click at [775, 327] on span "Add products" at bounding box center [780, 327] width 39 height 8
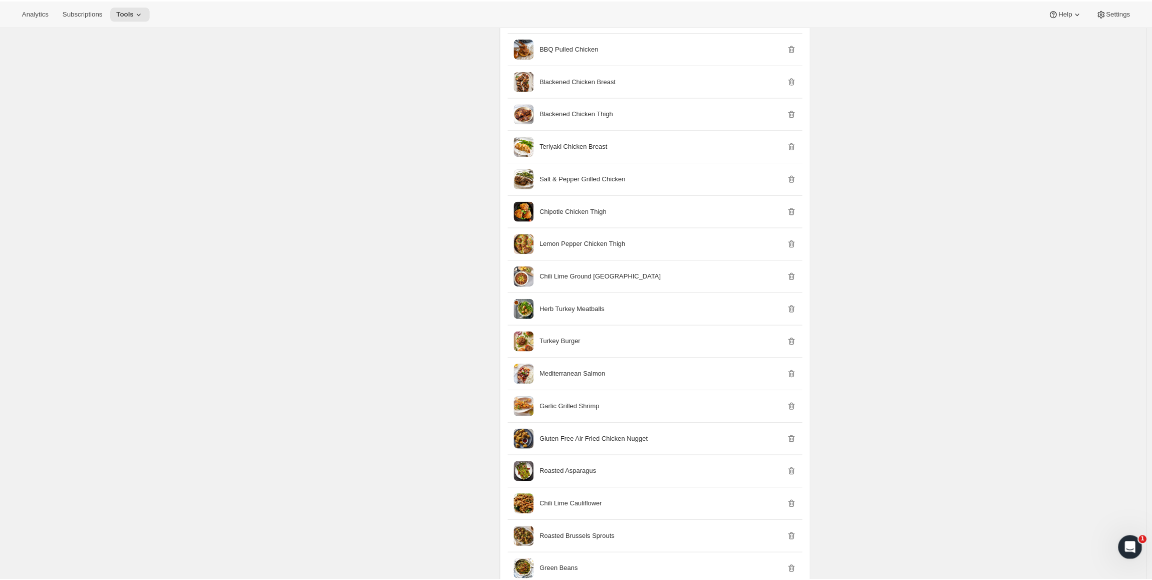
scroll to position [0, 0]
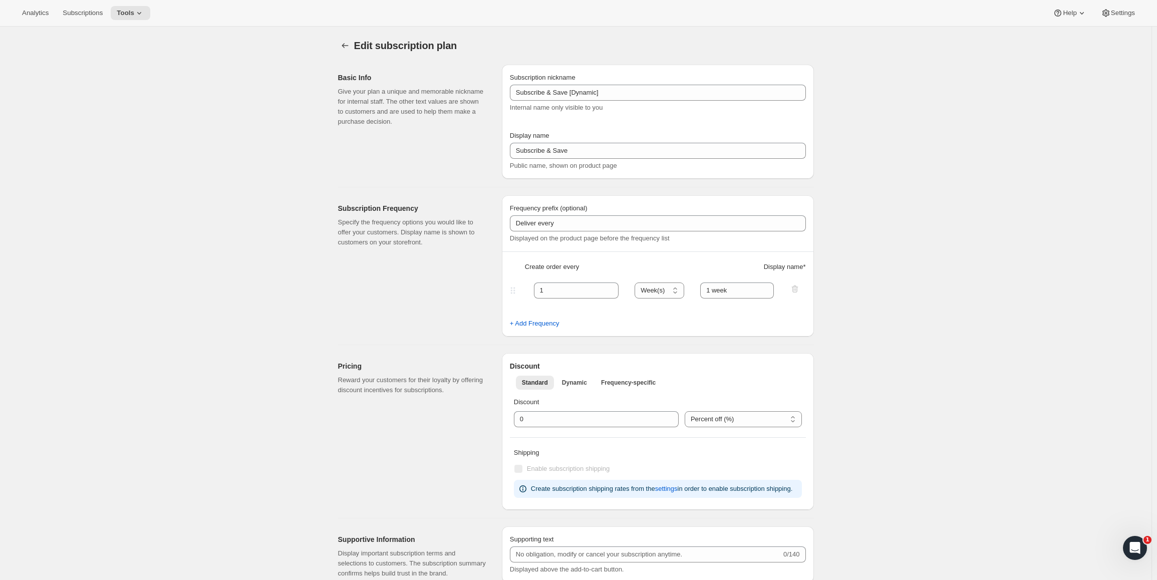
drag, startPoint x: 837, startPoint y: 379, endPoint x: 808, endPoint y: 118, distance: 262.0
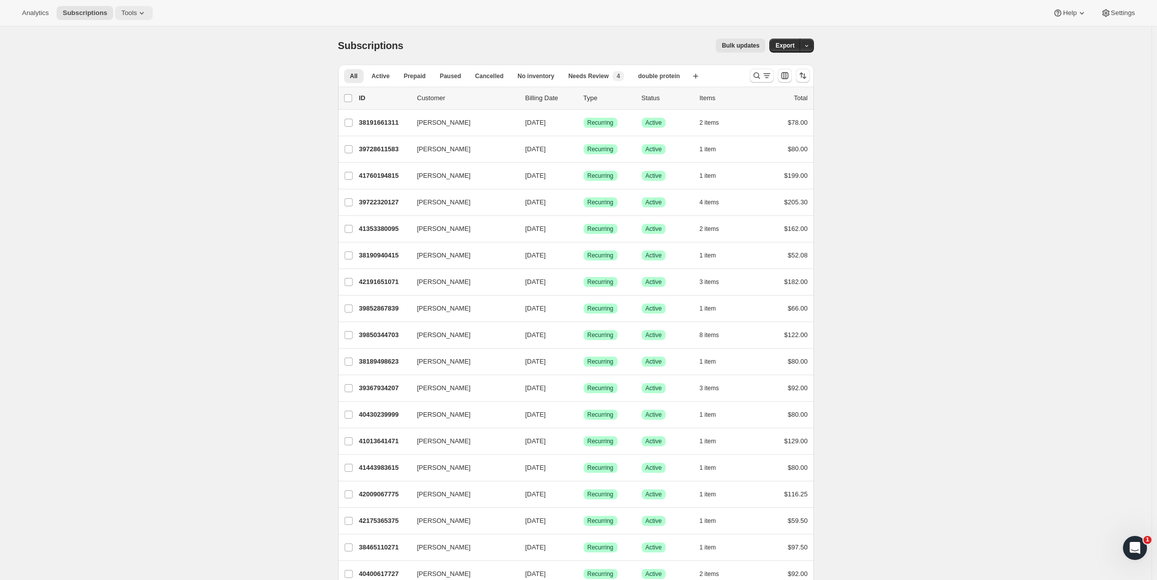
click at [138, 15] on icon at bounding box center [142, 13] width 10 height 10
click at [122, 42] on ul "Subscription Plans Add-ons Bundles Moments Campaign links Inventory Projections…" at bounding box center [130, 85] width 108 height 118
click at [126, 38] on span "Subscription Plans" at bounding box center [119, 34] width 54 height 8
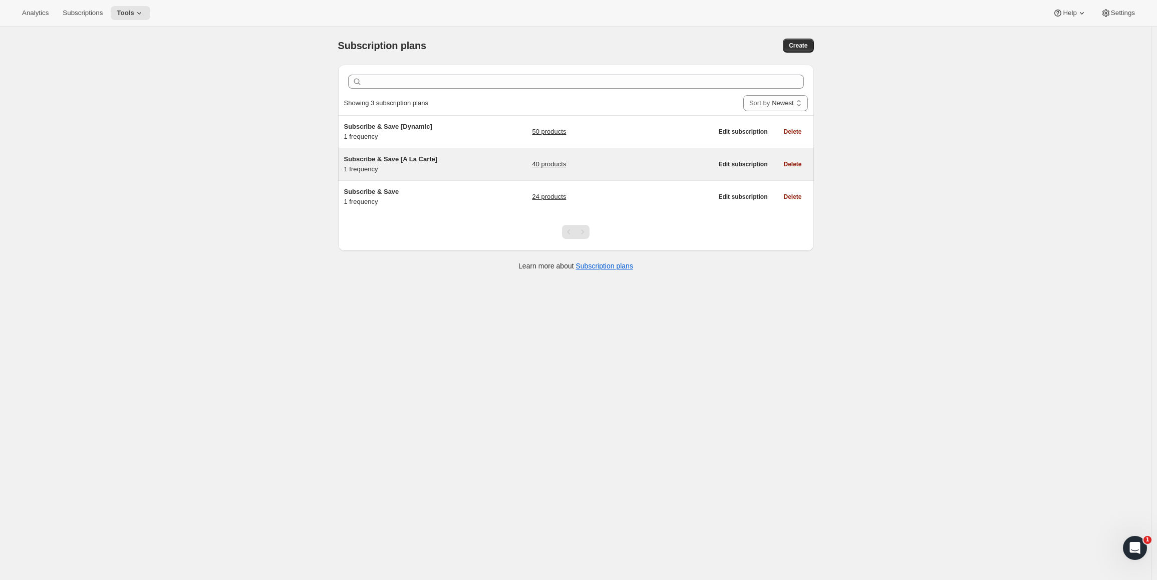
click at [450, 164] on div "Subscribe & Save [A La Carte] 1 frequency" at bounding box center [406, 164] width 125 height 20
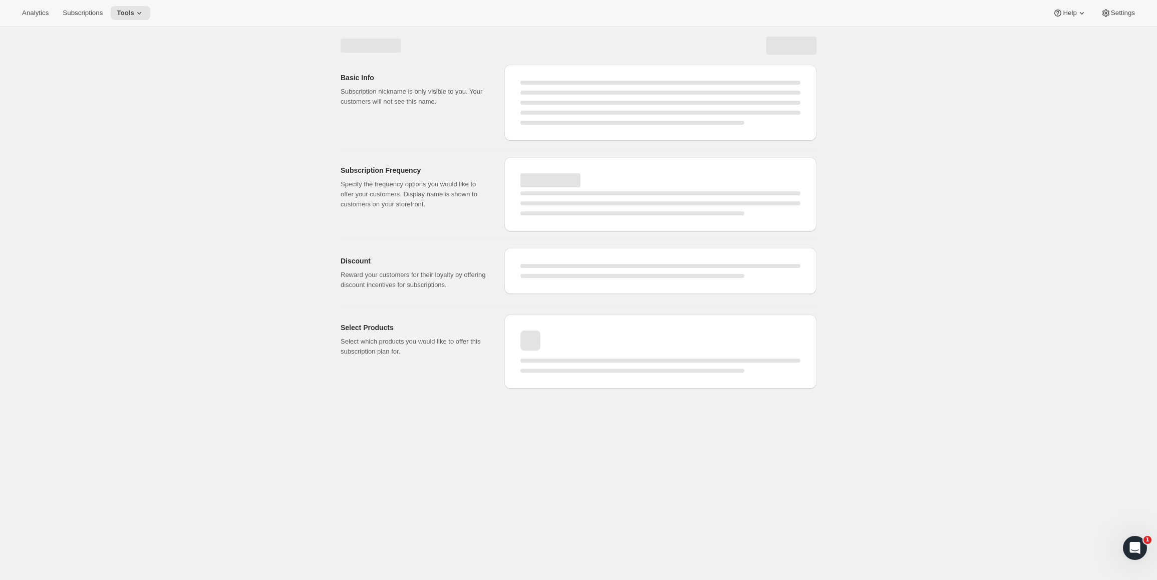
select select "WEEK"
select select "MONTH"
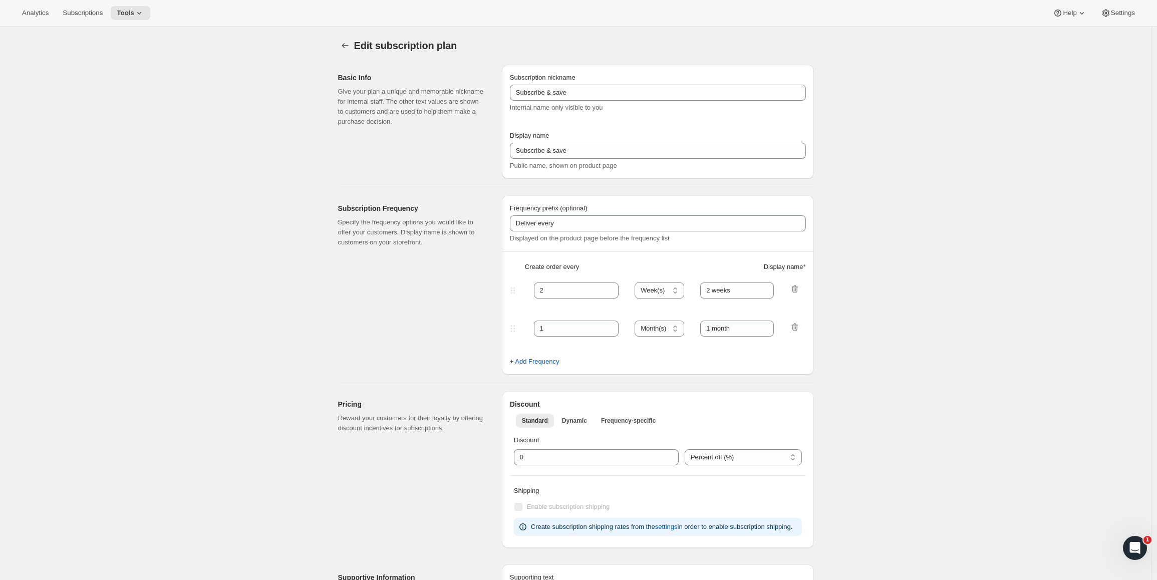
type input "Subscribe & Save [A La Carte]"
type input "Subscribe & Save 10%"
type input "1"
select select "MONTH"
type input "1 week"
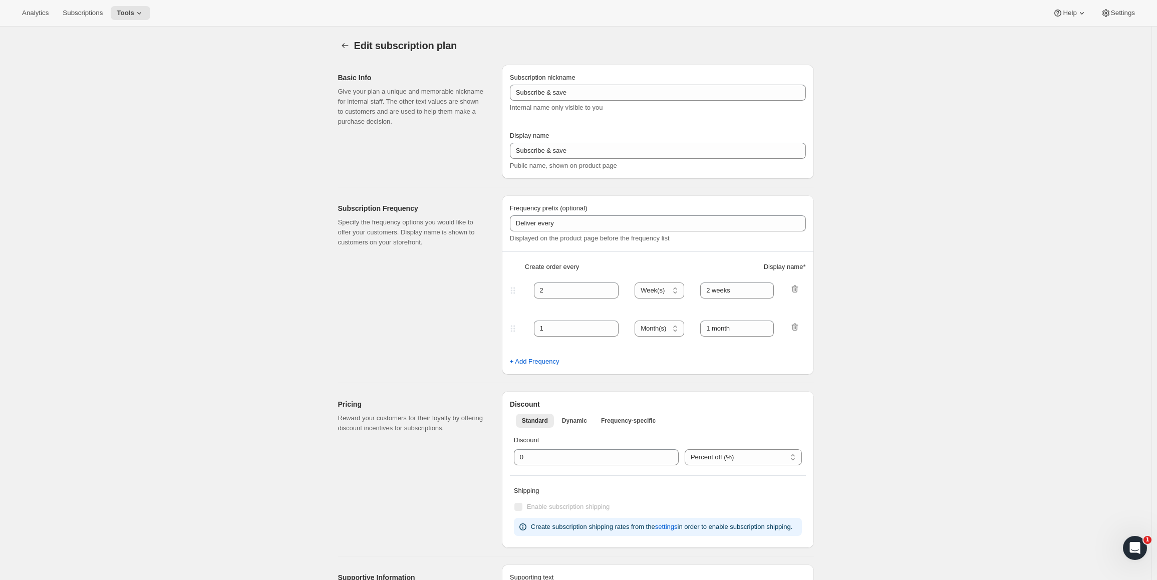
checkbox input "true"
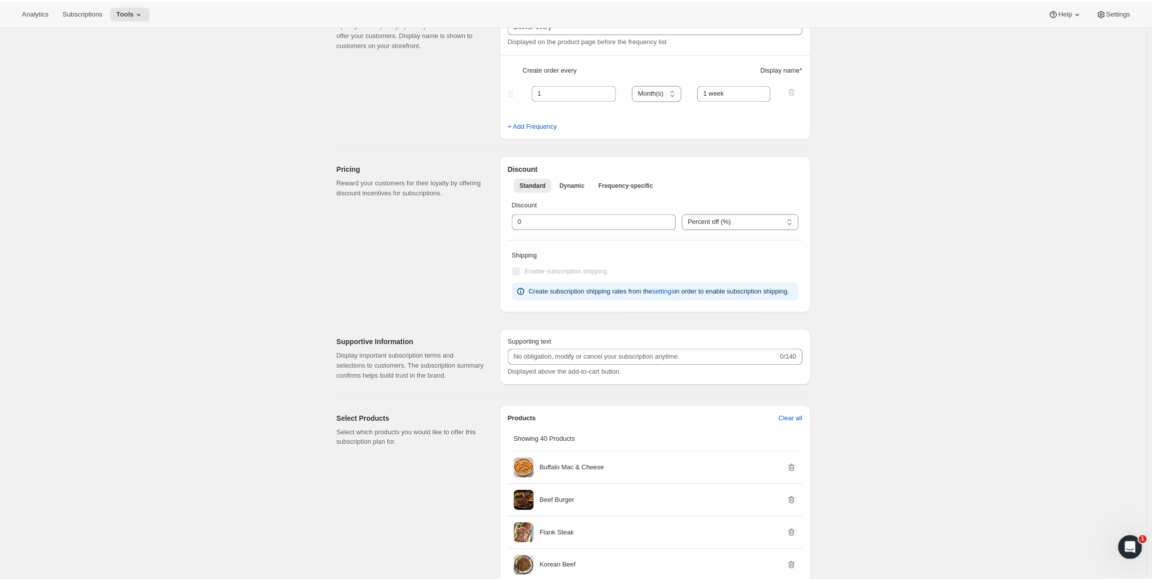
scroll to position [200, 0]
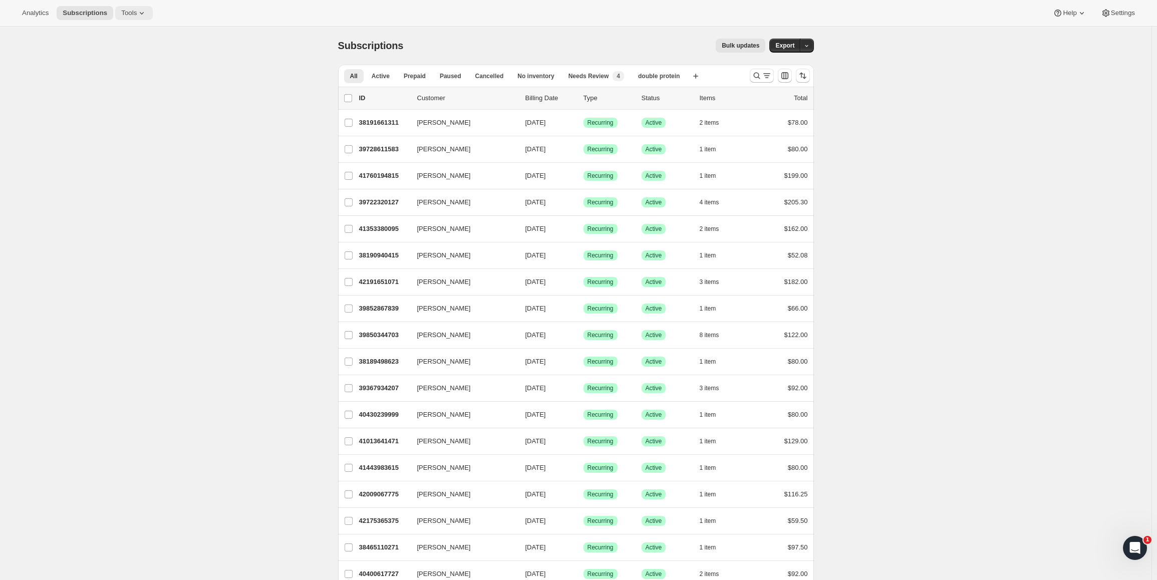
click at [121, 16] on span "Tools" at bounding box center [129, 13] width 16 height 8
click at [117, 35] on span "Subscription Plans" at bounding box center [119, 34] width 54 height 8
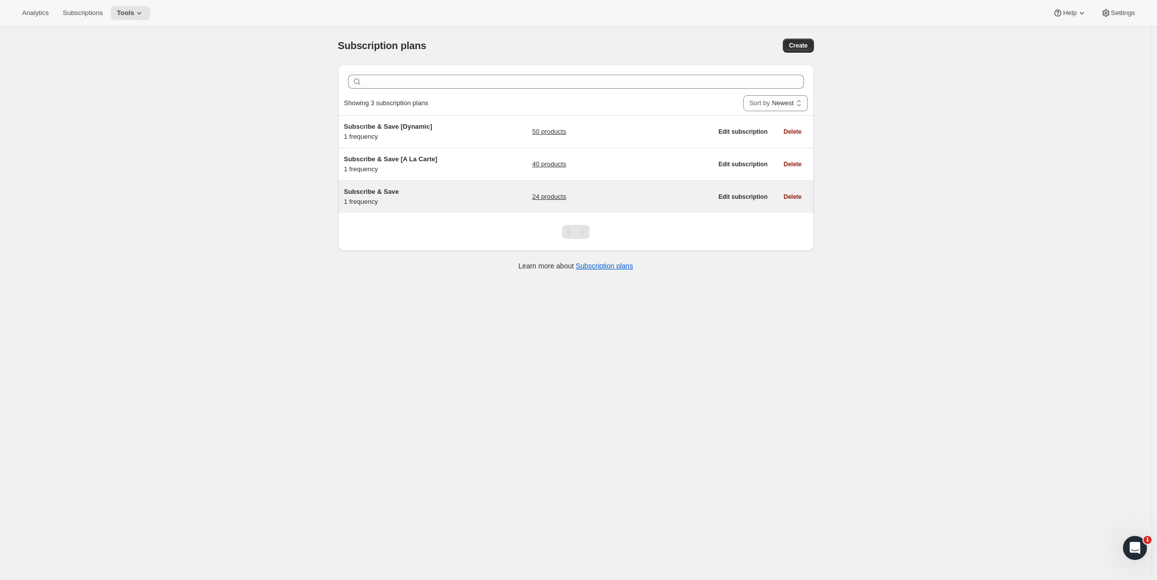
click at [411, 200] on div "Subscribe & Save 1 frequency" at bounding box center [406, 197] width 125 height 20
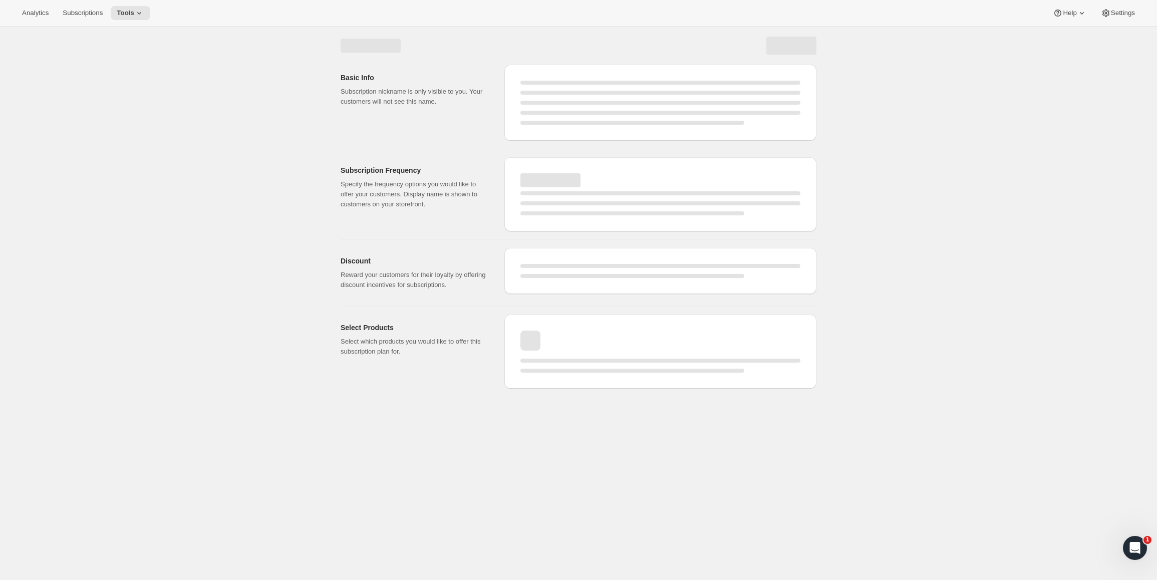
select select "WEEK"
select select "MONTH"
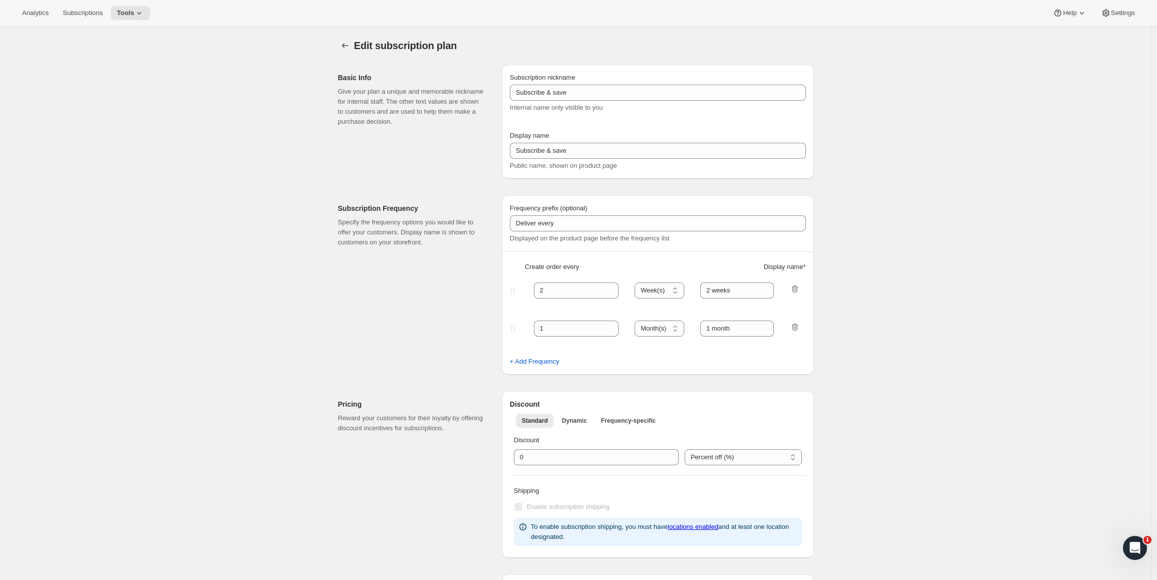
type input "Subscribe & Save"
type input "Subscribe & Save 20%"
type input "1"
type input "1 week"
type input "20"
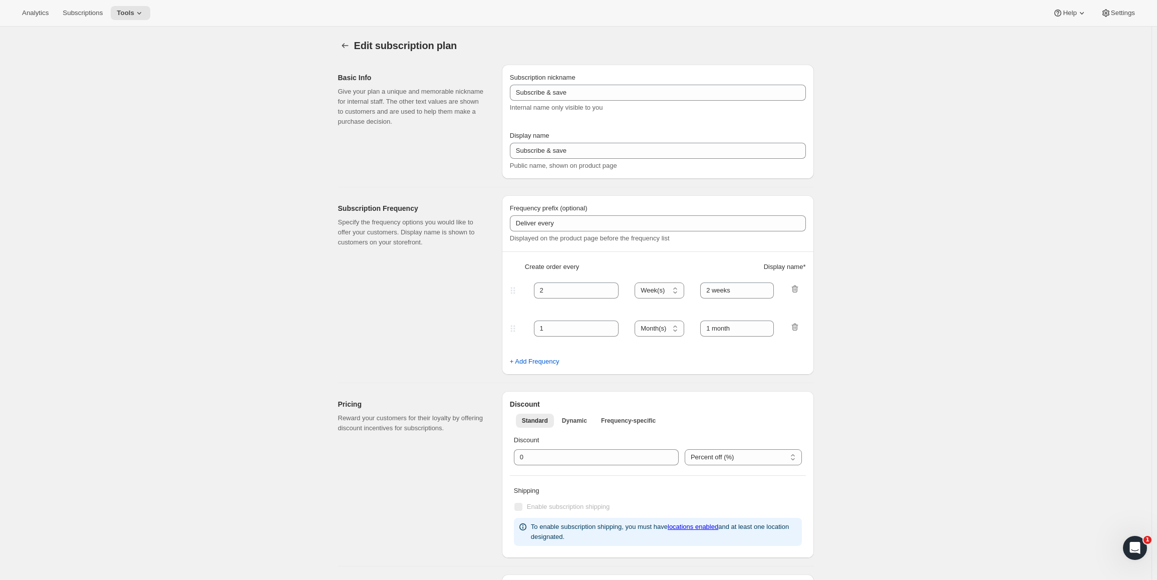
checkbox input "true"
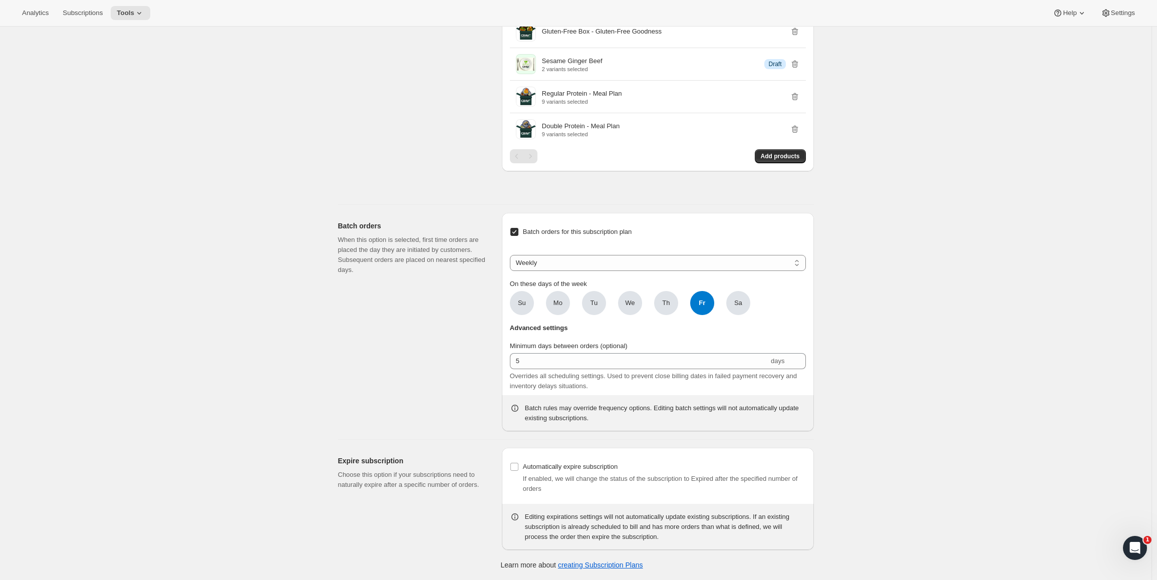
drag, startPoint x: 269, startPoint y: 157, endPoint x: 446, endPoint y: 394, distance: 296.2
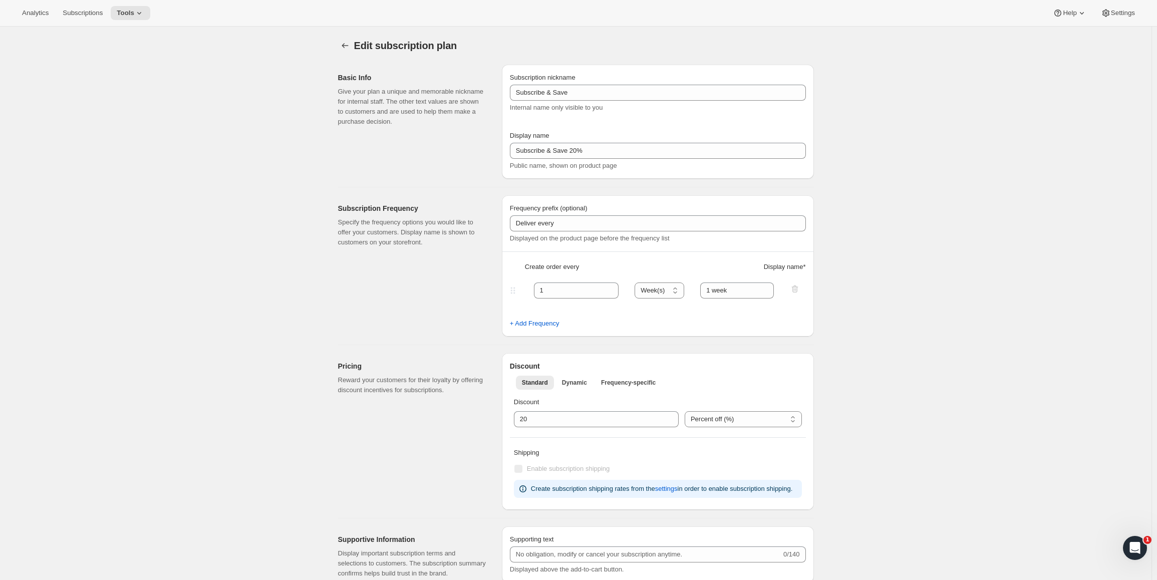
drag, startPoint x: 506, startPoint y: 243, endPoint x: 375, endPoint y: 60, distance: 225.8
click at [137, 10] on icon at bounding box center [139, 13] width 10 height 10
click at [109, 73] on span "Bundles" at bounding box center [135, 68] width 89 height 10
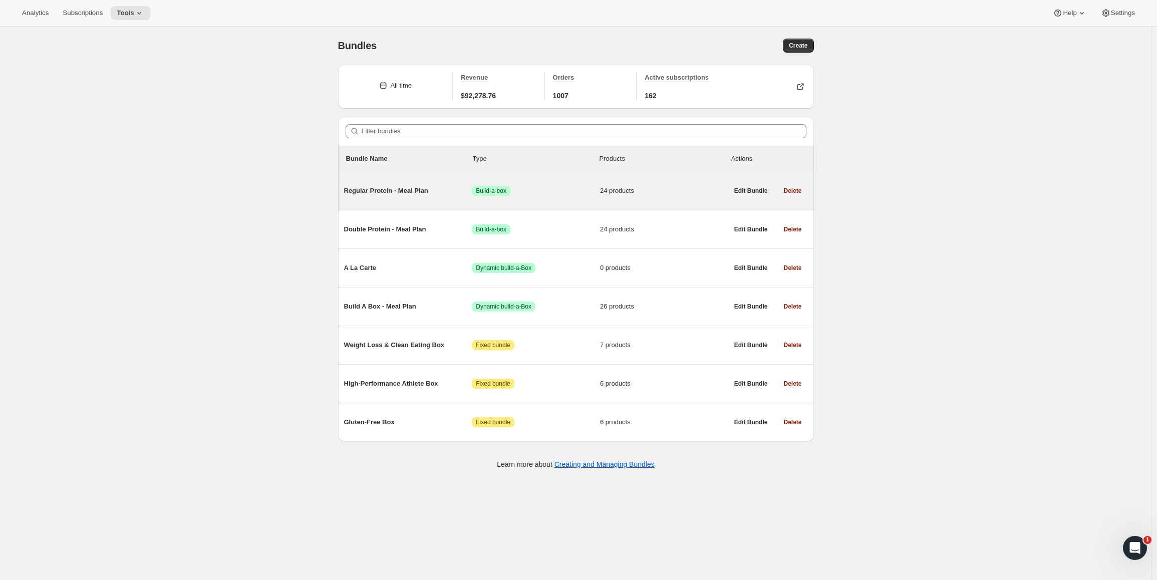
click at [405, 201] on div "Regular Protein - Meal Plan Success Build-a-box 24 products" at bounding box center [536, 191] width 384 height 26
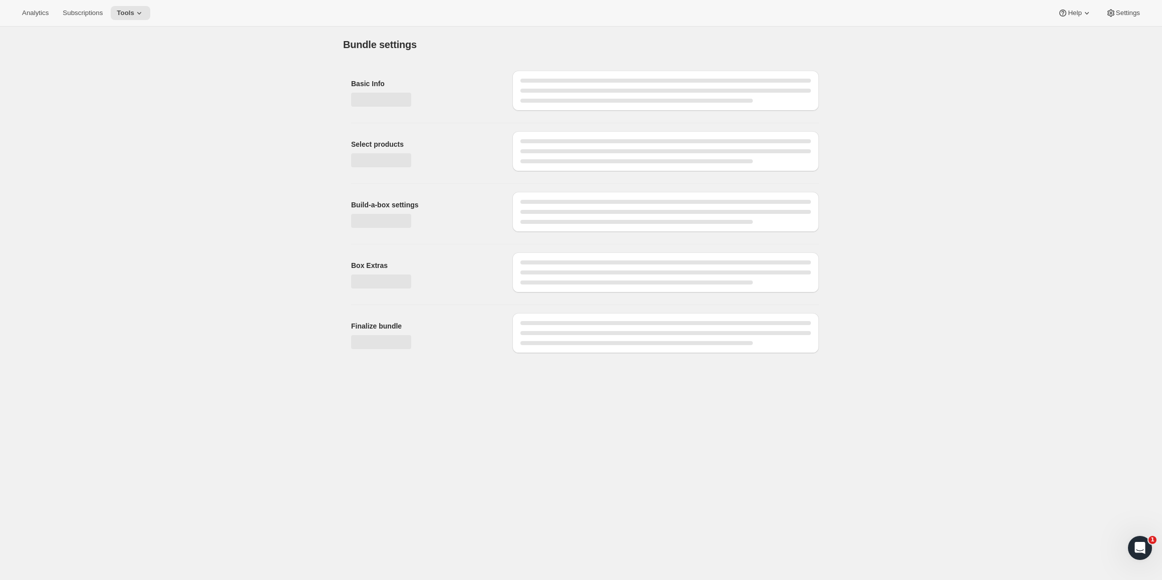
type input "Regular Protein - Meal Plan"
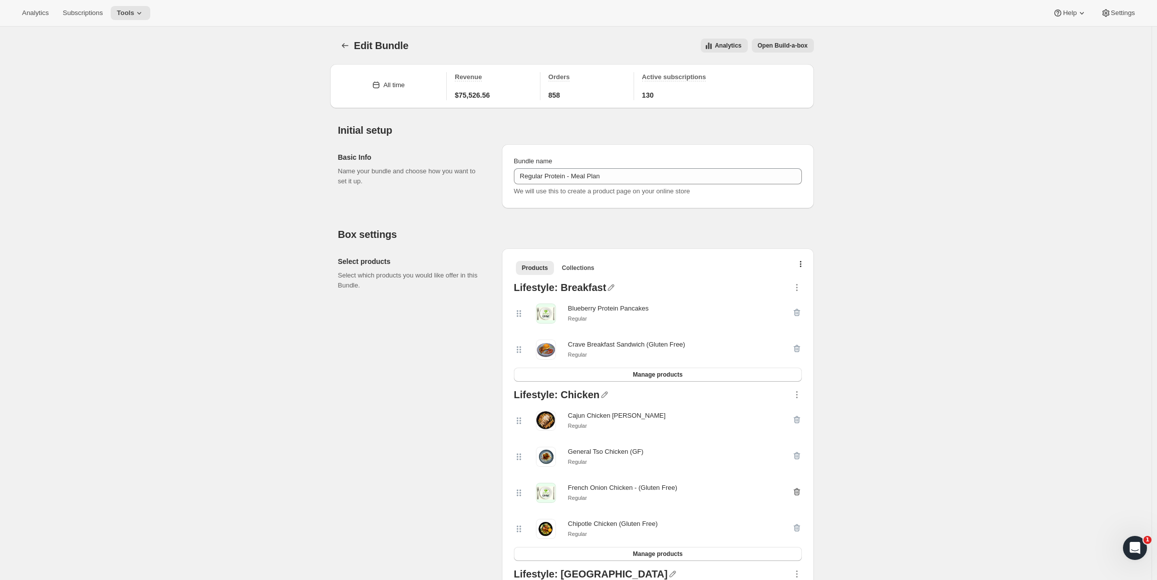
click at [796, 493] on icon "button" at bounding box center [795, 492] width 1 height 3
click at [679, 518] on span "Manage products" at bounding box center [657, 518] width 50 height 8
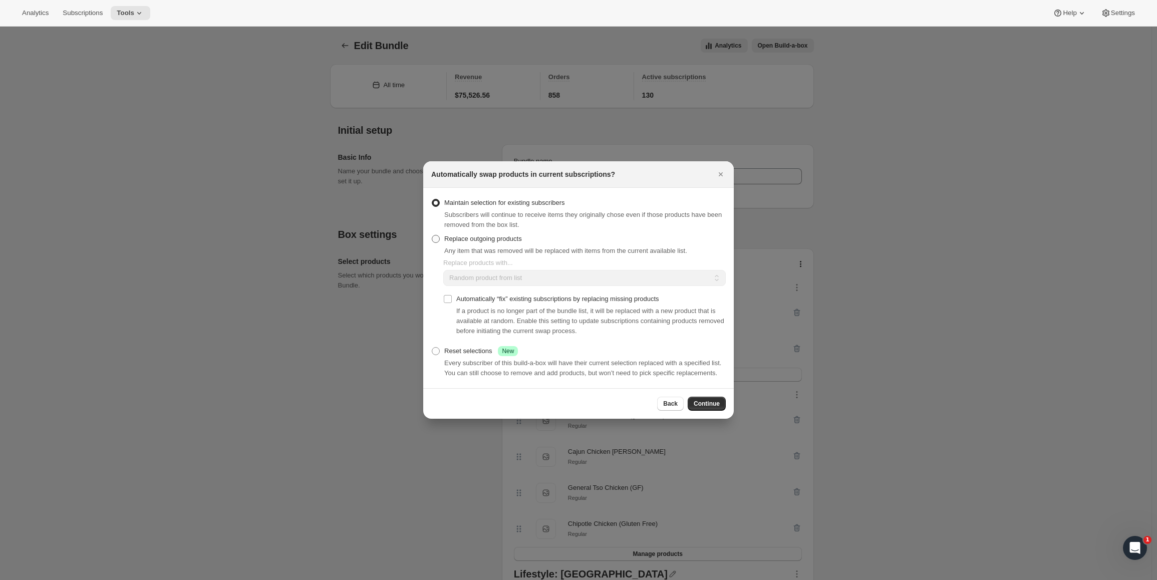
click at [514, 240] on span "Replace outgoing products" at bounding box center [483, 239] width 78 height 8
click at [432, 235] on input "Replace outgoing products" at bounding box center [432, 235] width 1 height 1
radio input "true"
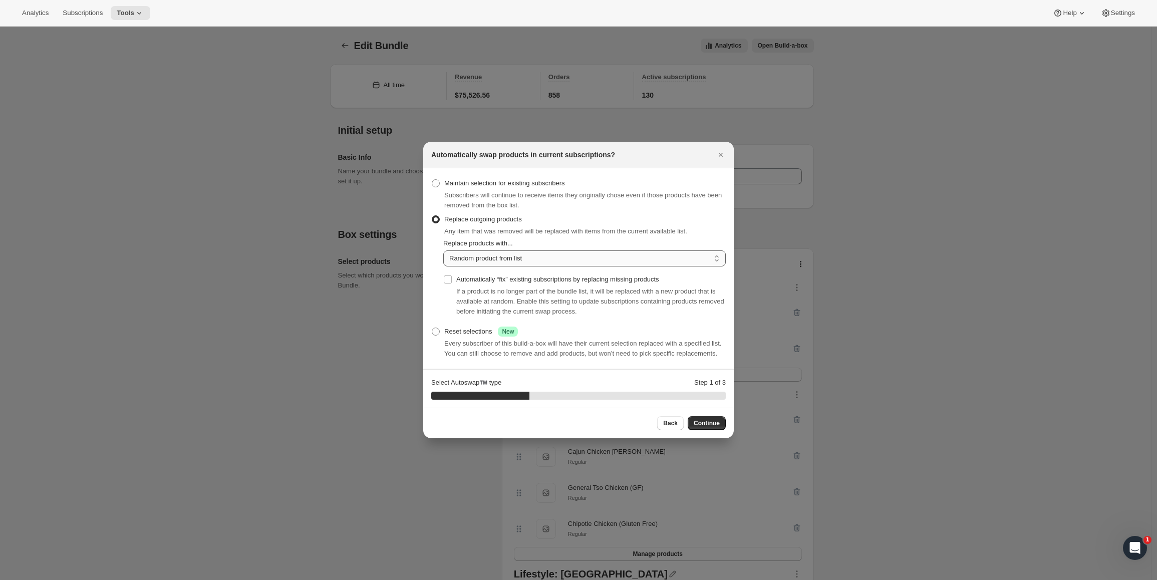
click at [514, 265] on select "Random product from list Matching product type Select specific replacements" at bounding box center [584, 258] width 282 height 16
select select "selection"
click at [443, 250] on select "Random product from list Matching product type Select specific replacements" at bounding box center [584, 258] width 282 height 16
click at [715, 420] on span "Continue" at bounding box center [707, 423] width 26 height 8
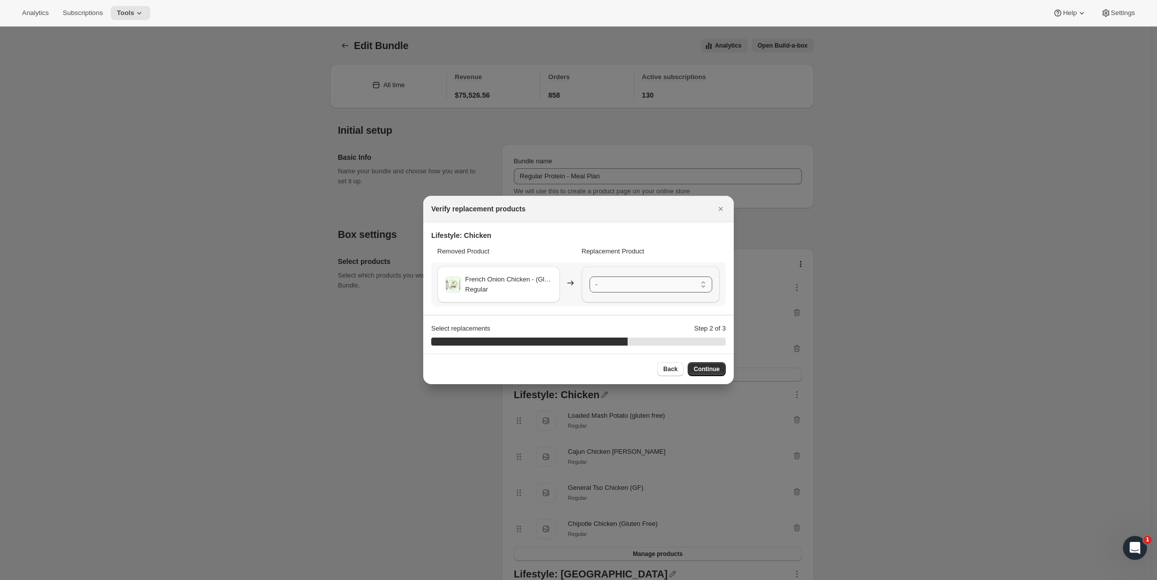
click at [637, 283] on select "- Loaded Mash Potato (gluten free) - Regular Cajun Chicken [PERSON_NAME] - Regu…" at bounding box center [650, 284] width 123 height 16
click at [712, 368] on span "Continue" at bounding box center [707, 369] width 26 height 8
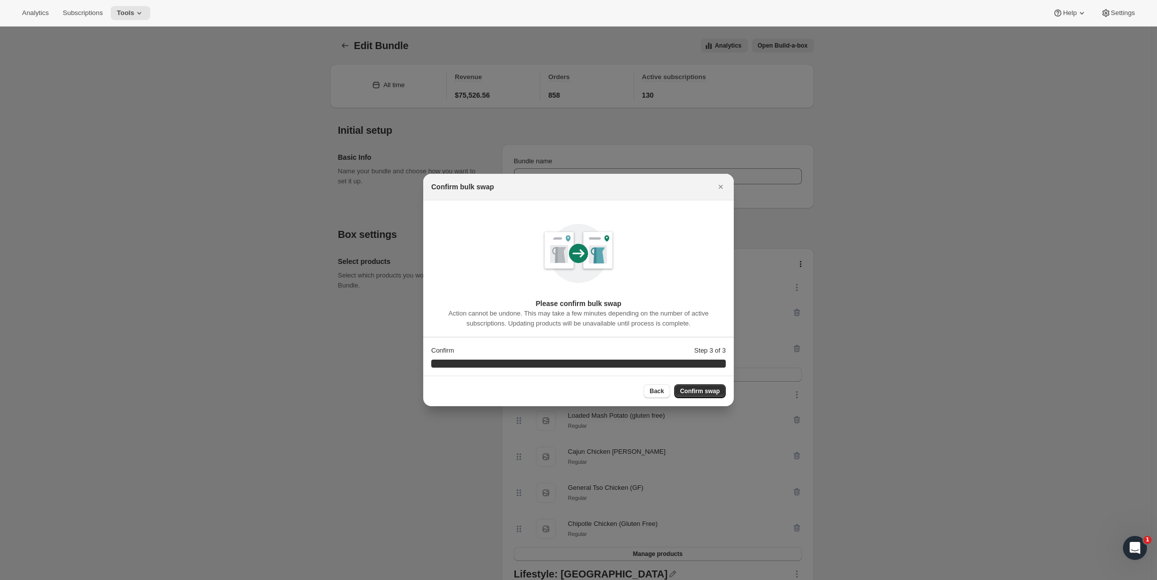
click at [713, 380] on div "Back Confirm swap" at bounding box center [578, 391] width 310 height 31
click at [713, 386] on button "Confirm swap" at bounding box center [700, 391] width 52 height 14
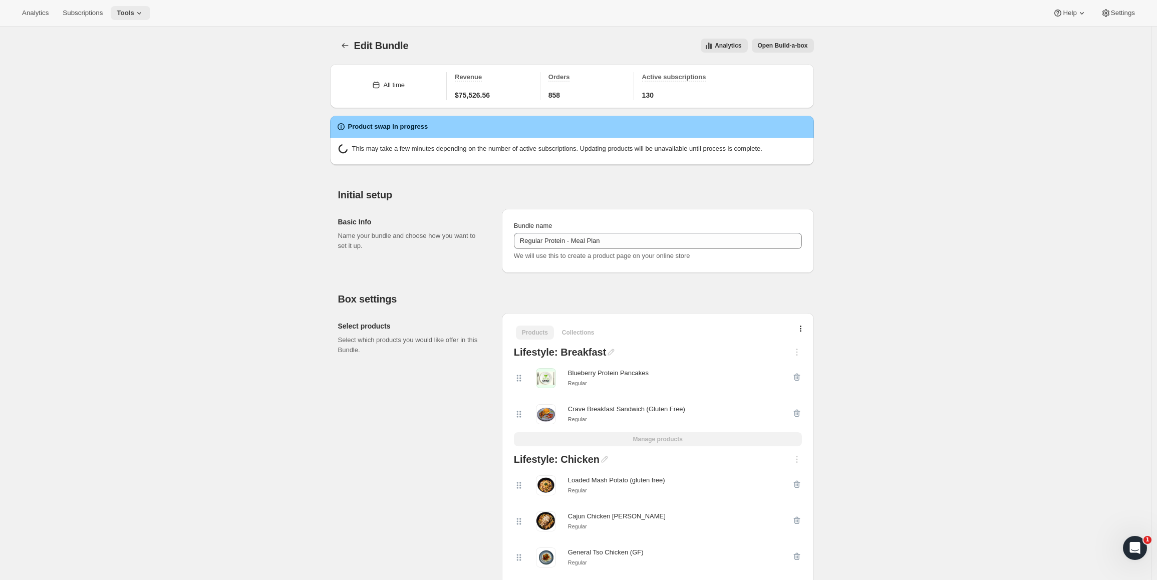
click at [141, 15] on icon at bounding box center [139, 13] width 10 height 10
click at [115, 68] on span "Bundles" at bounding box center [135, 68] width 89 height 10
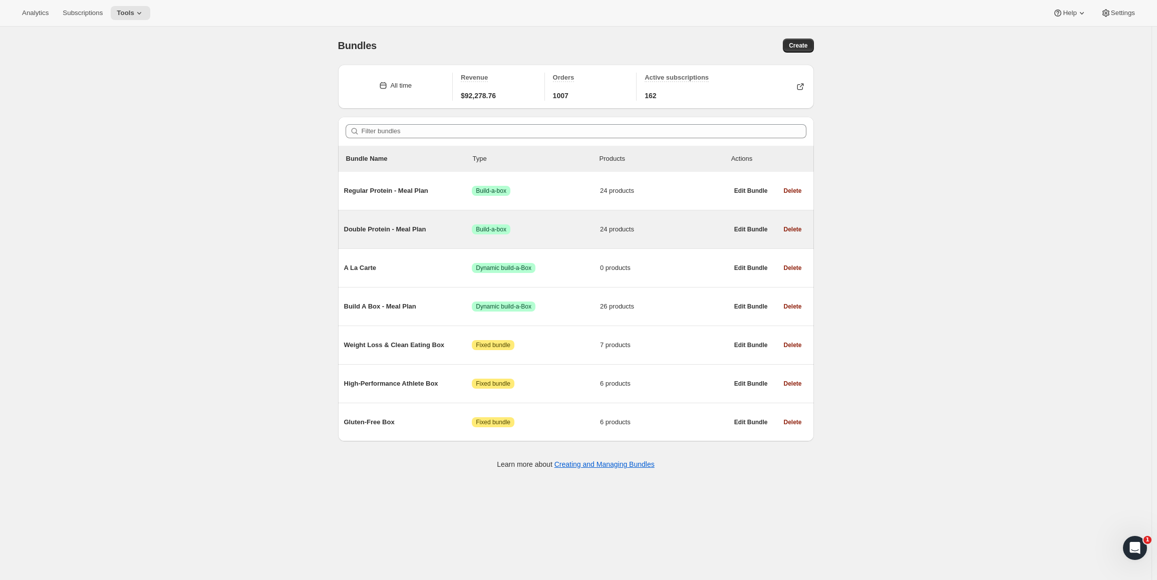
click at [449, 238] on div "Double Protein - Meal Plan Success Build-a-box 24 products" at bounding box center [536, 229] width 384 height 26
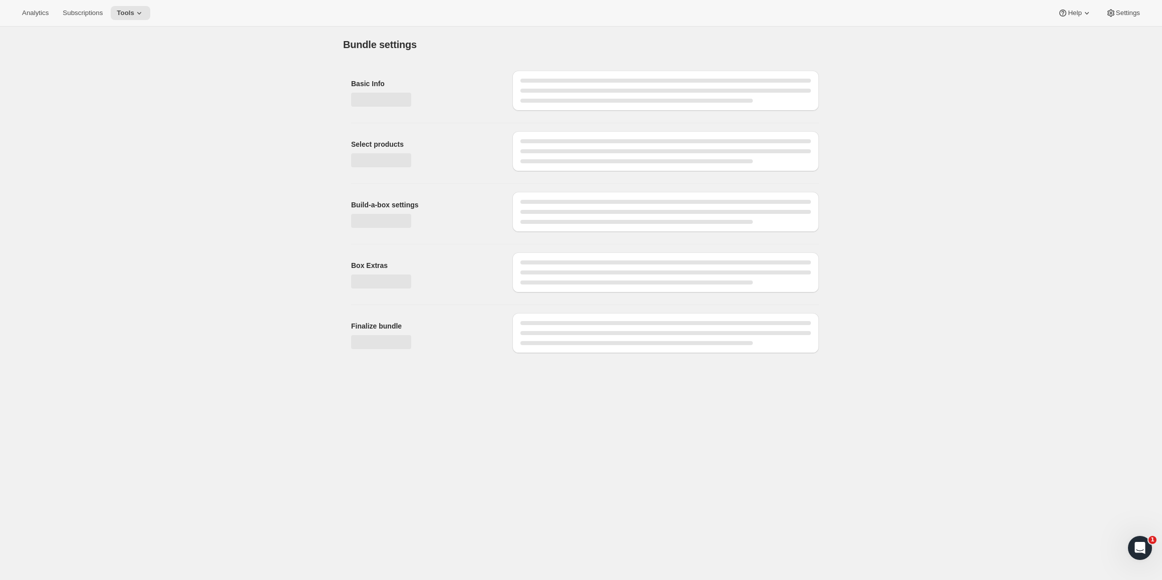
type input "Double Protein - Meal Plan"
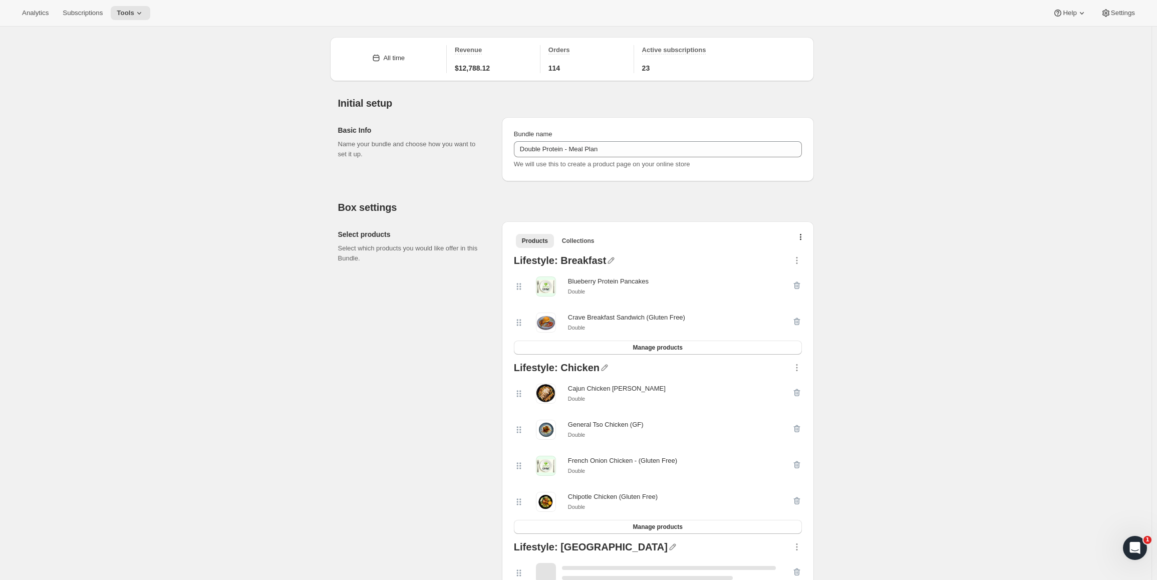
scroll to position [50, 0]
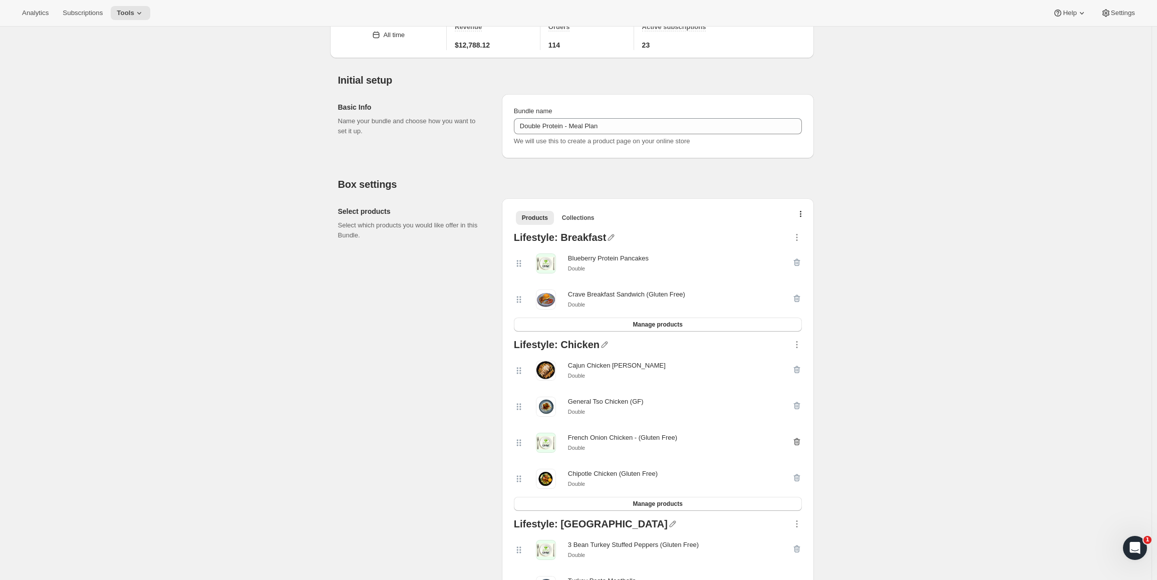
click at [802, 440] on icon "button" at bounding box center [797, 442] width 10 height 10
click at [655, 469] on span "Manage products" at bounding box center [657, 468] width 50 height 8
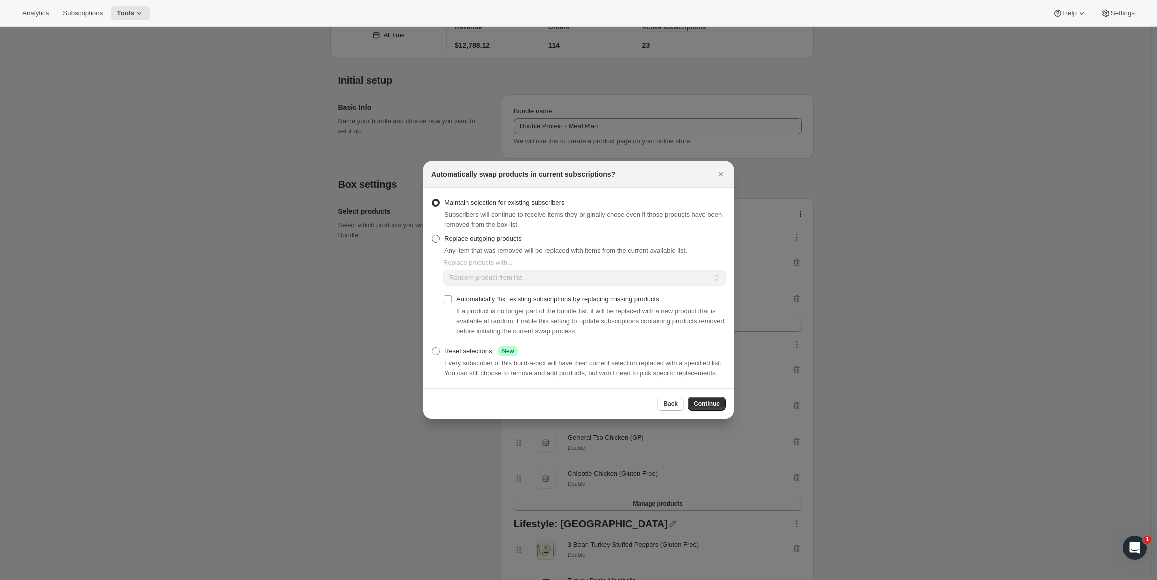
click at [472, 233] on label "Replace outgoing products" at bounding box center [476, 239] width 91 height 14
click at [432, 235] on input "Replace outgoing products" at bounding box center [432, 235] width 1 height 1
radio input "true"
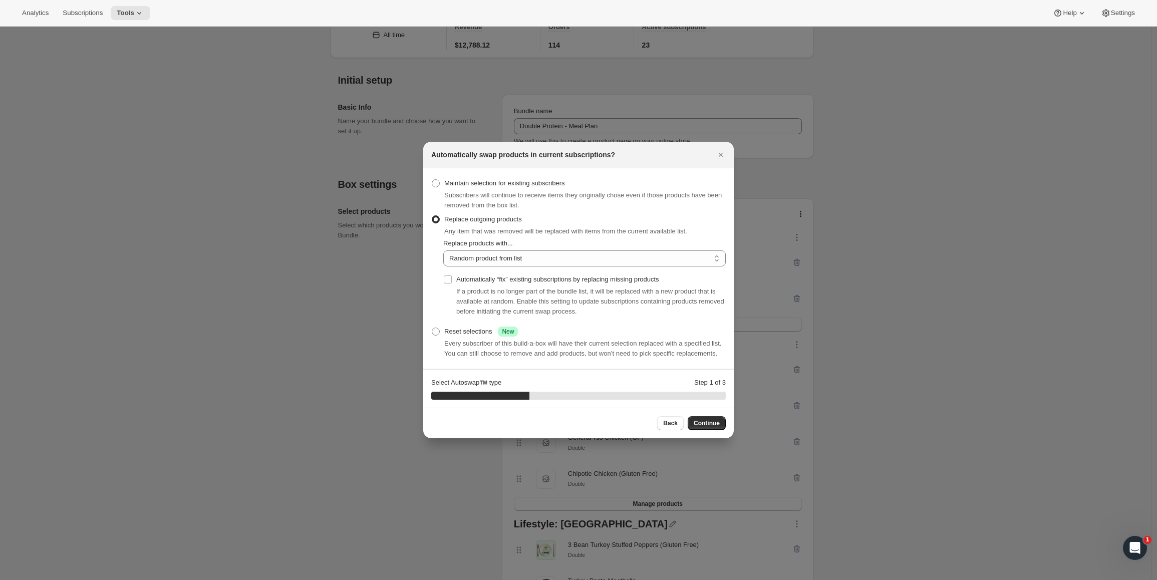
click at [485, 271] on div "Automatically “fix” existing subscriptions by replacing missing products If a p…" at bounding box center [584, 295] width 282 height 58
click at [487, 261] on select "Random product from list Matching product type Select specific replacements" at bounding box center [584, 258] width 282 height 16
select select "selection"
click at [443, 250] on select "Random product from list Matching product type Select specific replacements" at bounding box center [584, 258] width 282 height 16
click at [706, 424] on span "Continue" at bounding box center [707, 423] width 26 height 8
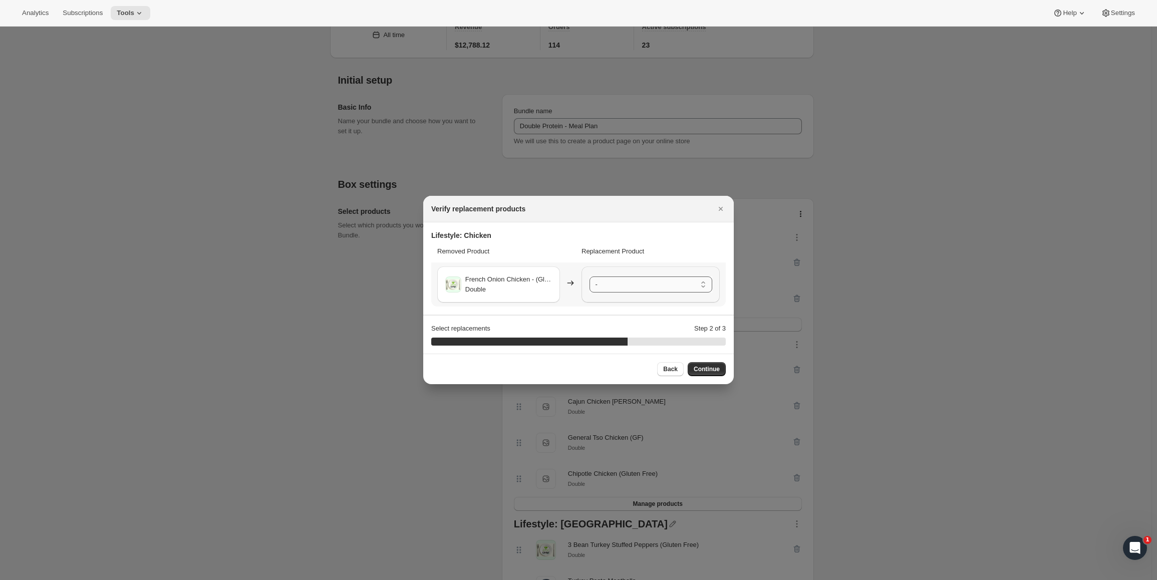
click at [669, 288] on select "- Loaded Mash Potato (gluten free) - Double Cajun Chicken [PERSON_NAME] - Doubl…" at bounding box center [650, 284] width 123 height 16
click at [702, 366] on span "Continue" at bounding box center [707, 369] width 26 height 8
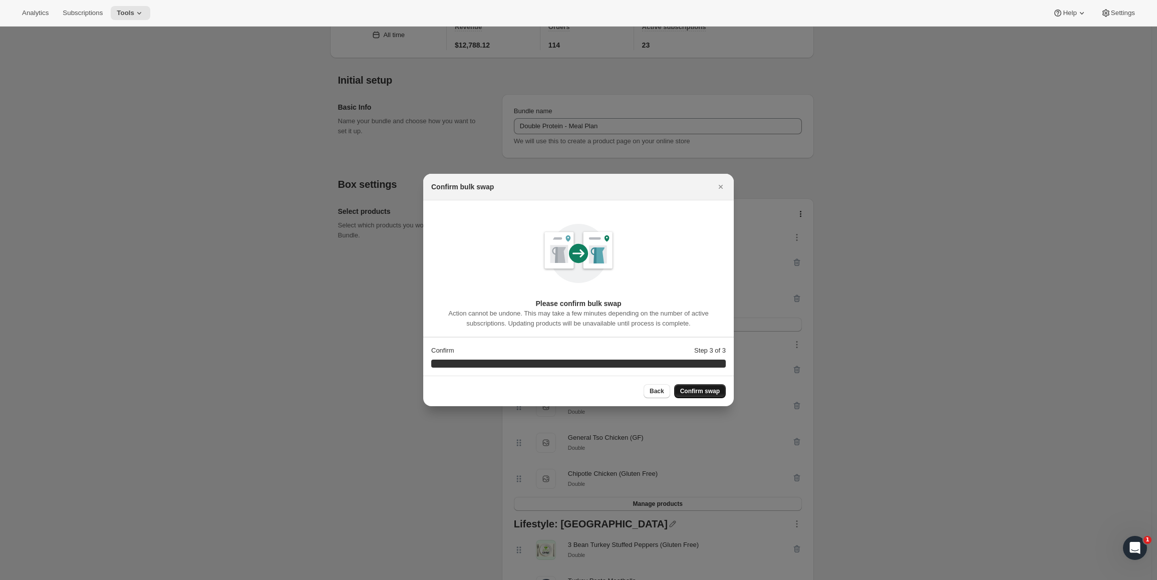
click at [708, 395] on span "Confirm swap" at bounding box center [700, 391] width 40 height 8
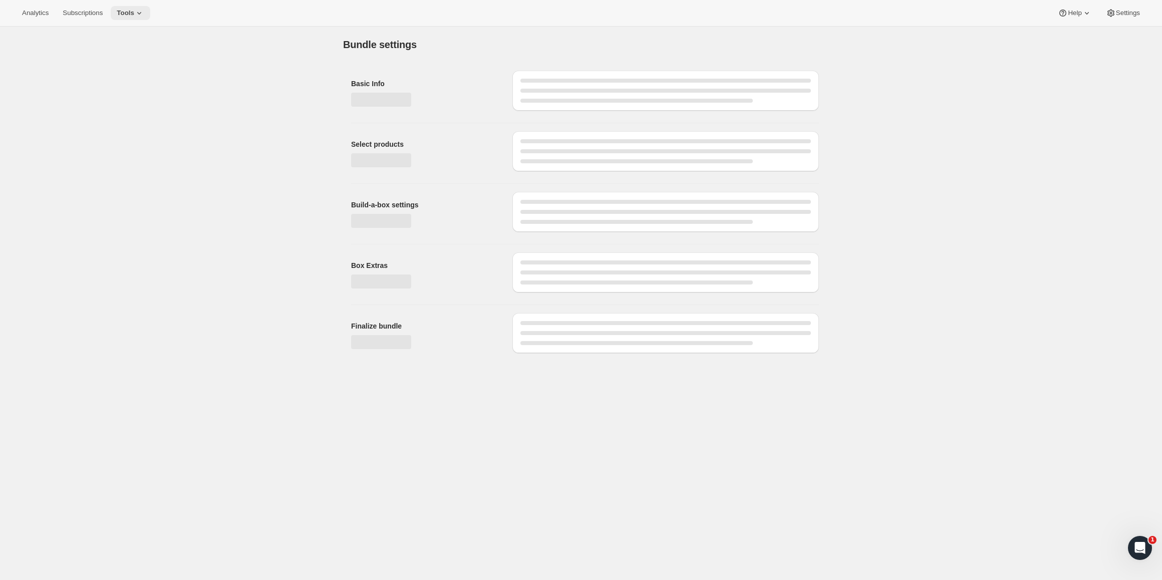
click at [141, 16] on icon at bounding box center [139, 13] width 10 height 10
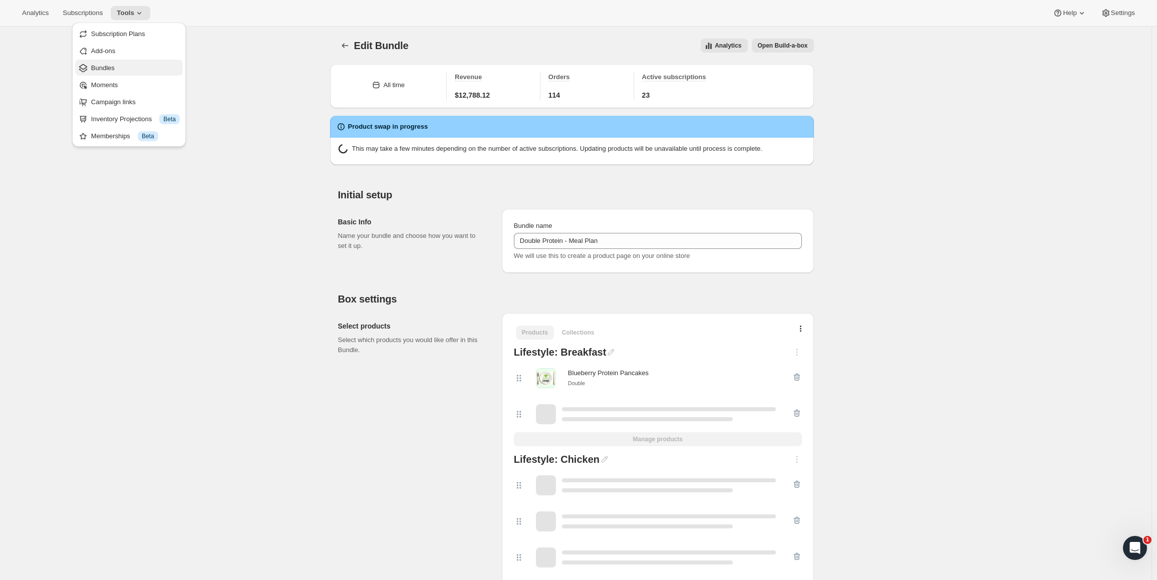
click at [133, 69] on span "Bundles" at bounding box center [135, 68] width 89 height 10
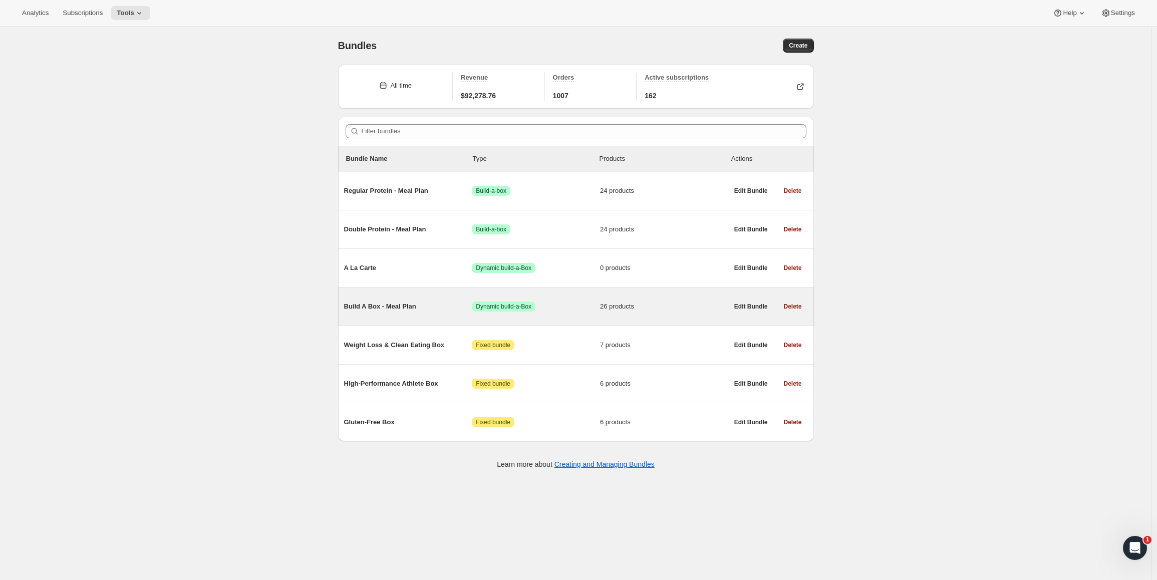
click at [398, 313] on div "Build A Box - Meal Plan Success Dynamic build-a-Box 26 products" at bounding box center [536, 306] width 384 height 26
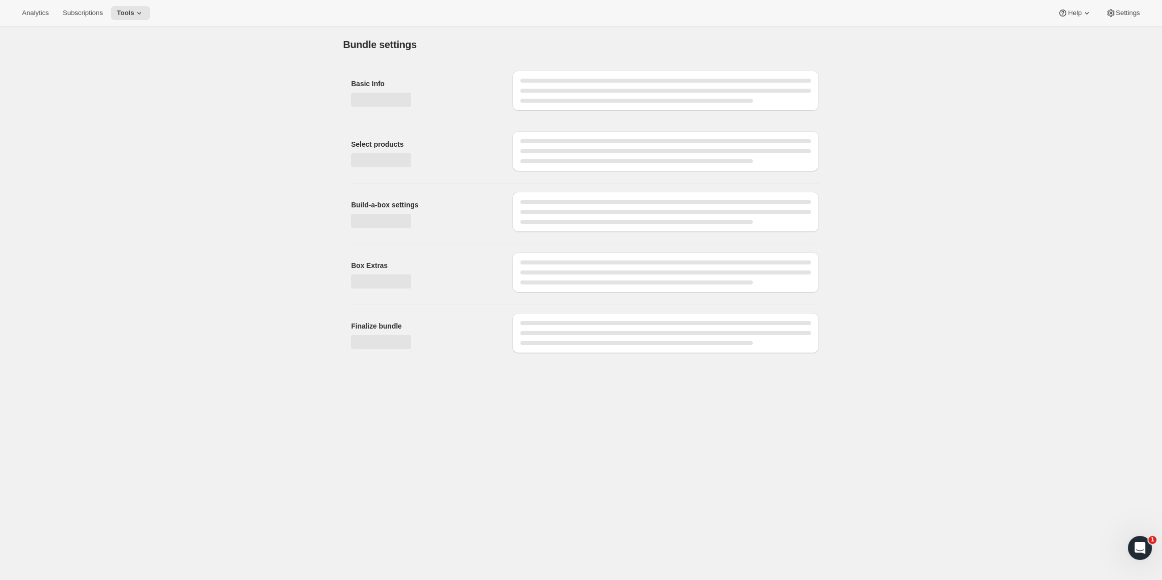
type input "Build A Box - Meal Plan"
radio input "true"
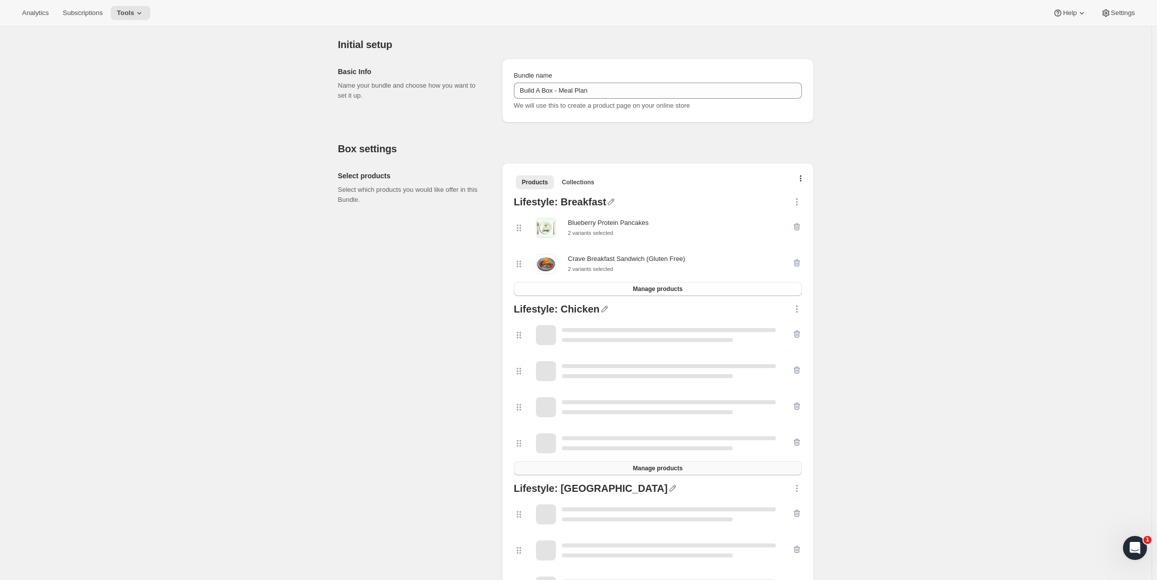
scroll to position [250, 0]
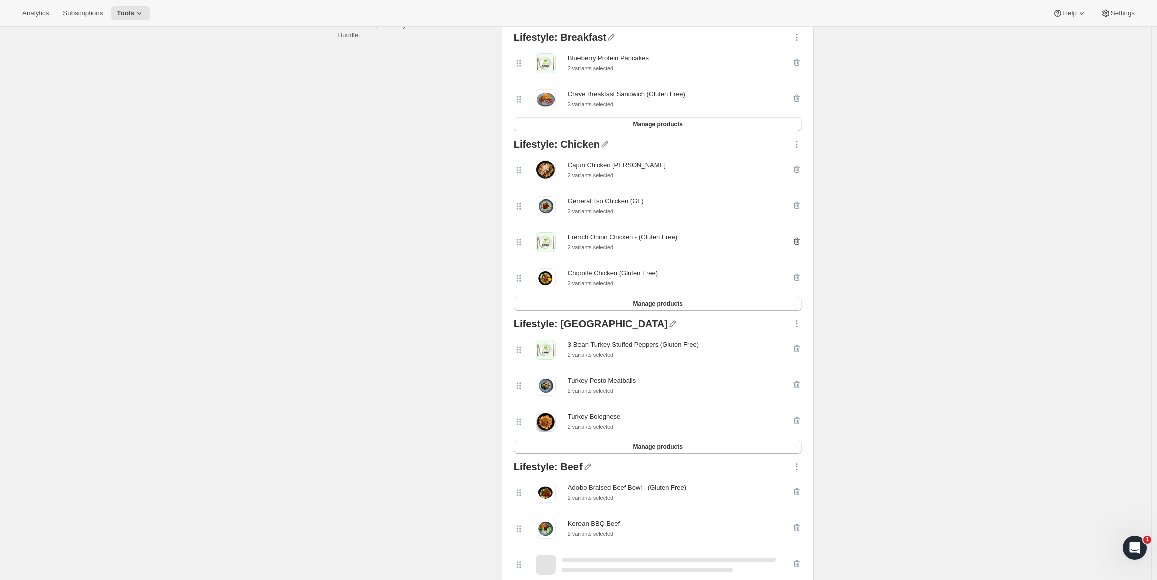
click at [801, 246] on icon "button" at bounding box center [797, 241] width 10 height 10
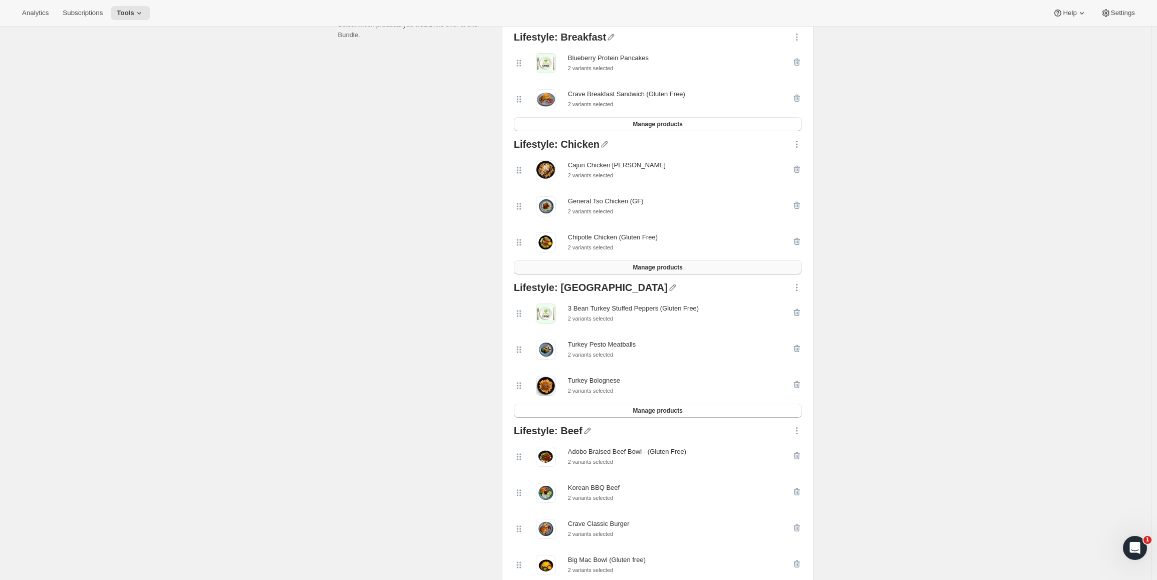
click at [682, 267] on span "Manage products" at bounding box center [657, 267] width 50 height 8
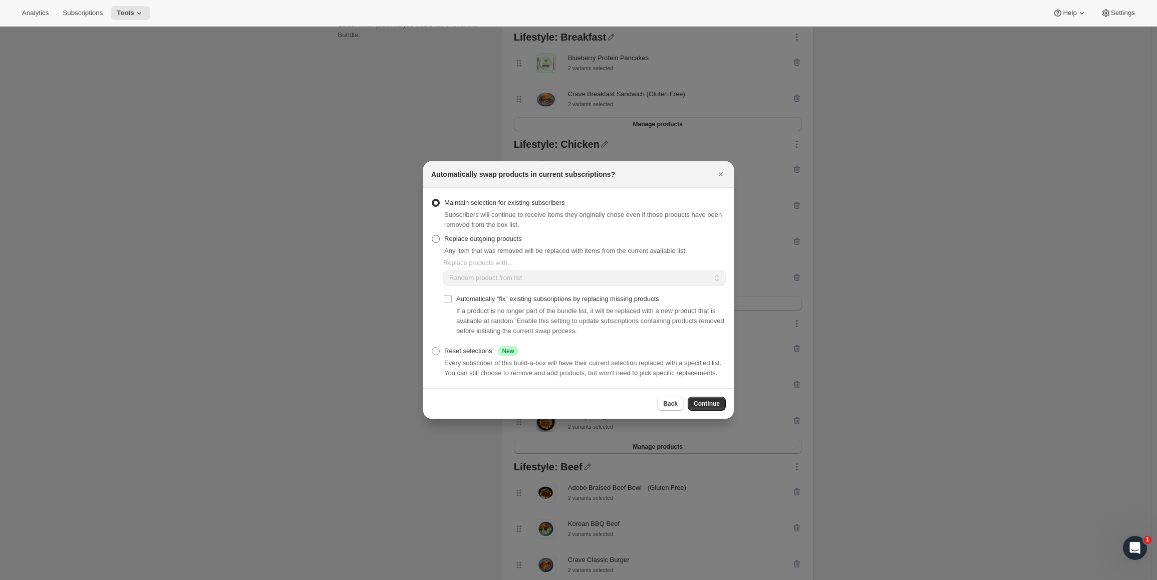
click at [504, 232] on label "Replace outgoing products" at bounding box center [476, 239] width 91 height 14
click at [432, 235] on input "Replace outgoing products" at bounding box center [432, 235] width 1 height 1
radio input "true"
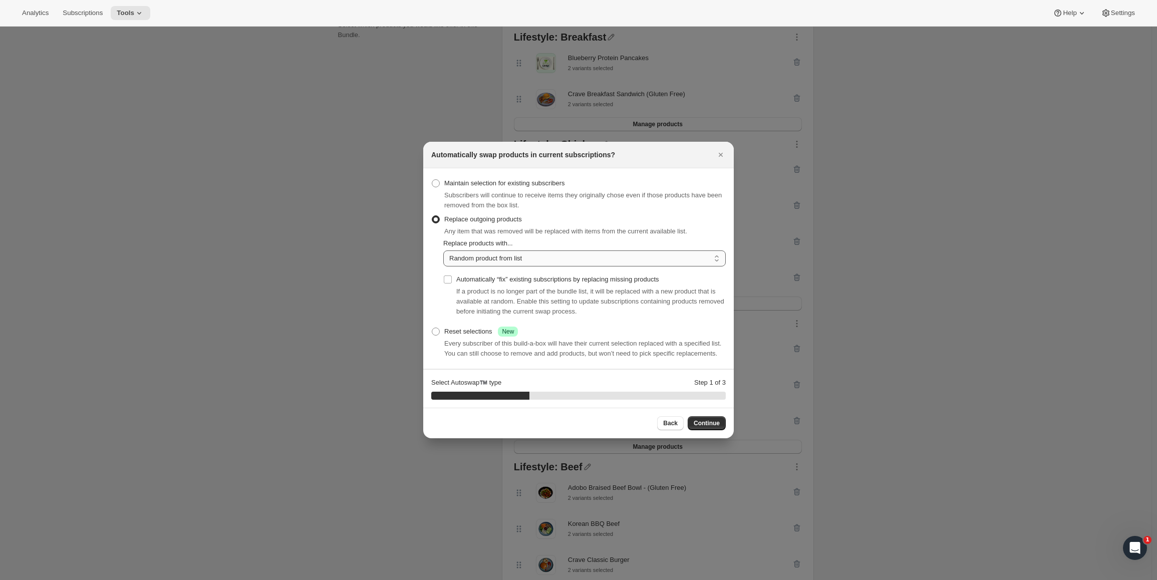
click at [494, 255] on select "Random product from list Matching product type Select specific replacements" at bounding box center [584, 258] width 282 height 16
select select "selection"
click at [443, 250] on select "Random product from list Matching product type Select specific replacements" at bounding box center [584, 258] width 282 height 16
click at [708, 423] on span "Continue" at bounding box center [707, 423] width 26 height 8
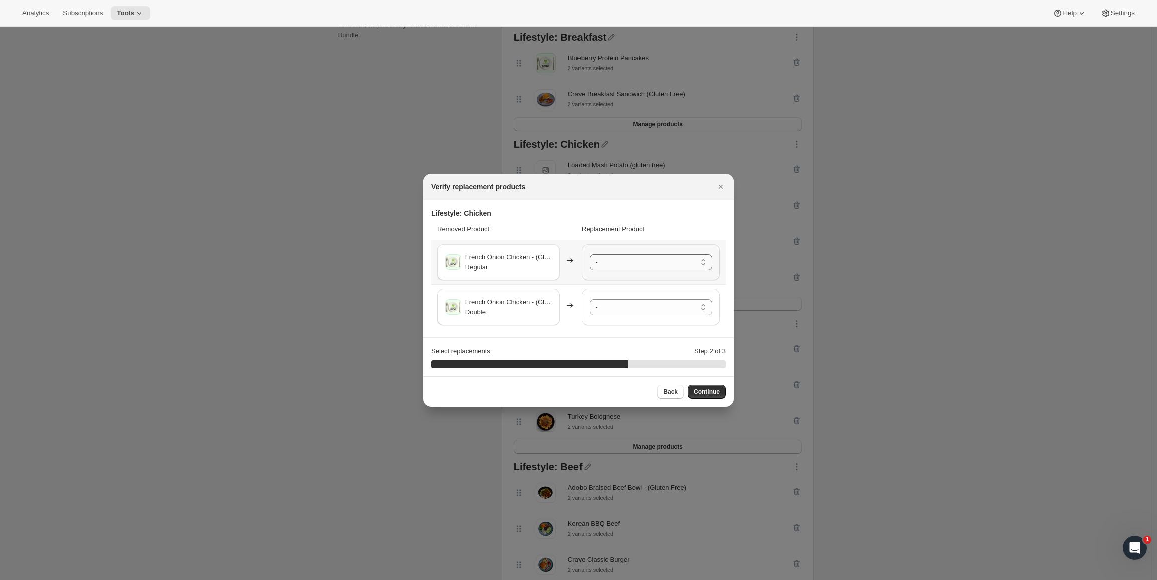
click at [616, 264] on select "- Loaded Mash Potato (gluten free) - Regular Loaded Mash Potato (gluten free) -…" at bounding box center [650, 262] width 123 height 16
click at [628, 318] on div "- Loaded Mash Potato (gluten free) - Regular Loaded Mash Potato (gluten free) -…" at bounding box center [650, 307] width 138 height 36
click at [631, 309] on select "- Loaded Mash Potato (gluten free) - Regular Loaded Mash Potato (gluten free) -…" at bounding box center [650, 307] width 123 height 16
click at [702, 390] on span "Continue" at bounding box center [707, 392] width 26 height 8
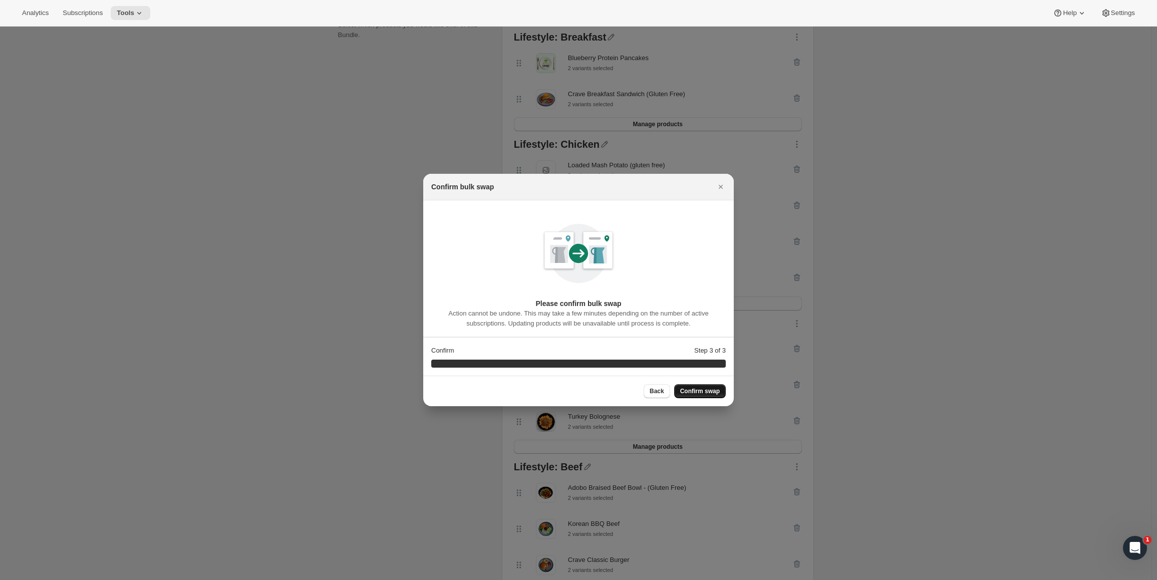
click at [703, 391] on span "Confirm swap" at bounding box center [700, 391] width 40 height 8
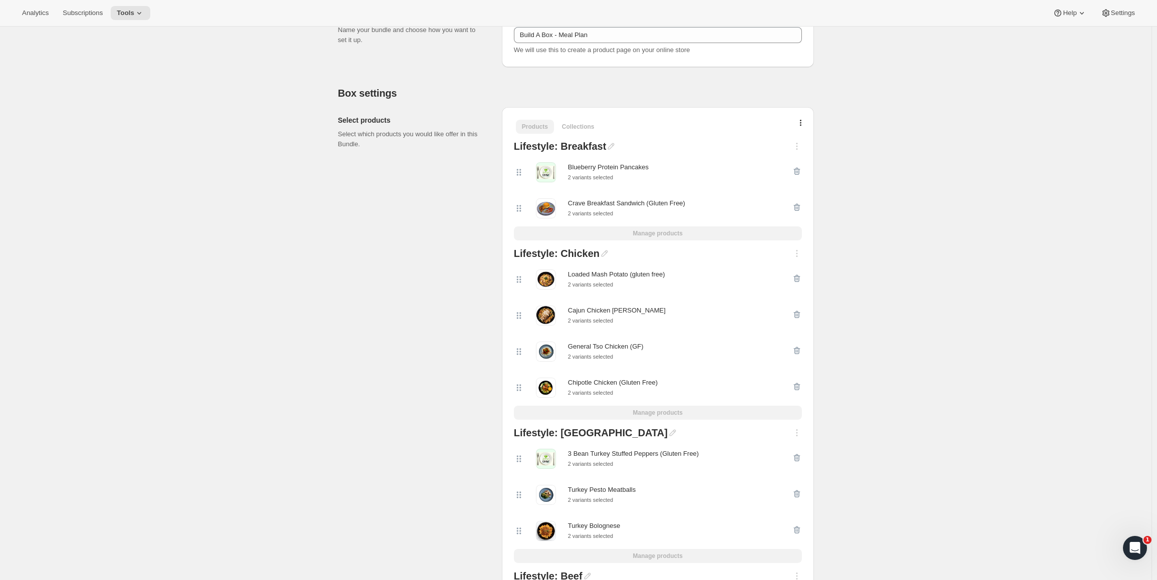
scroll to position [200, 0]
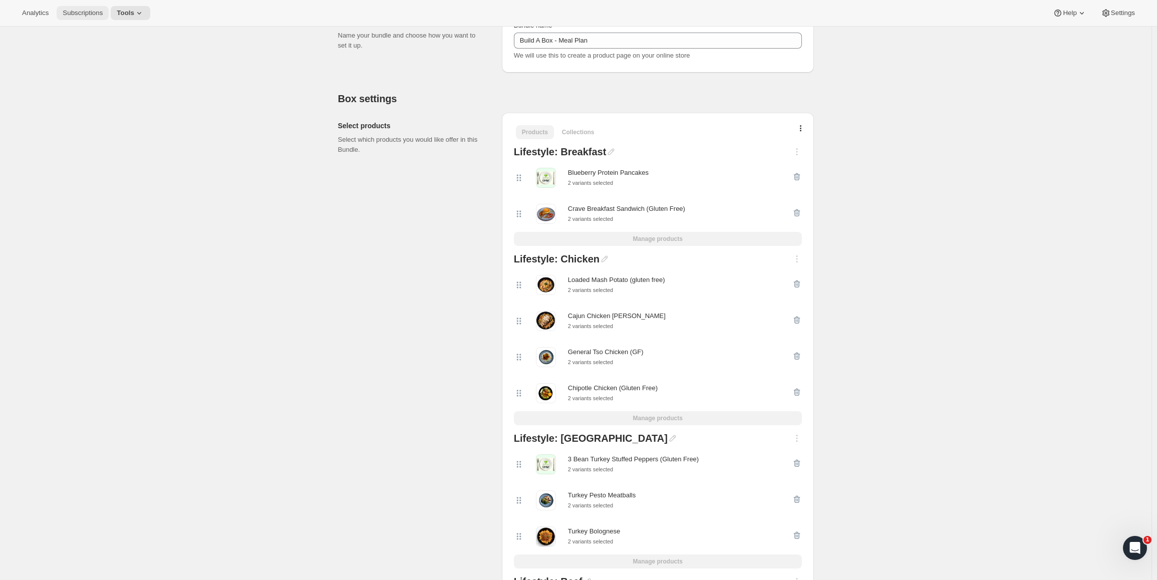
click at [62, 13] on button "Subscriptions" at bounding box center [83, 13] width 52 height 14
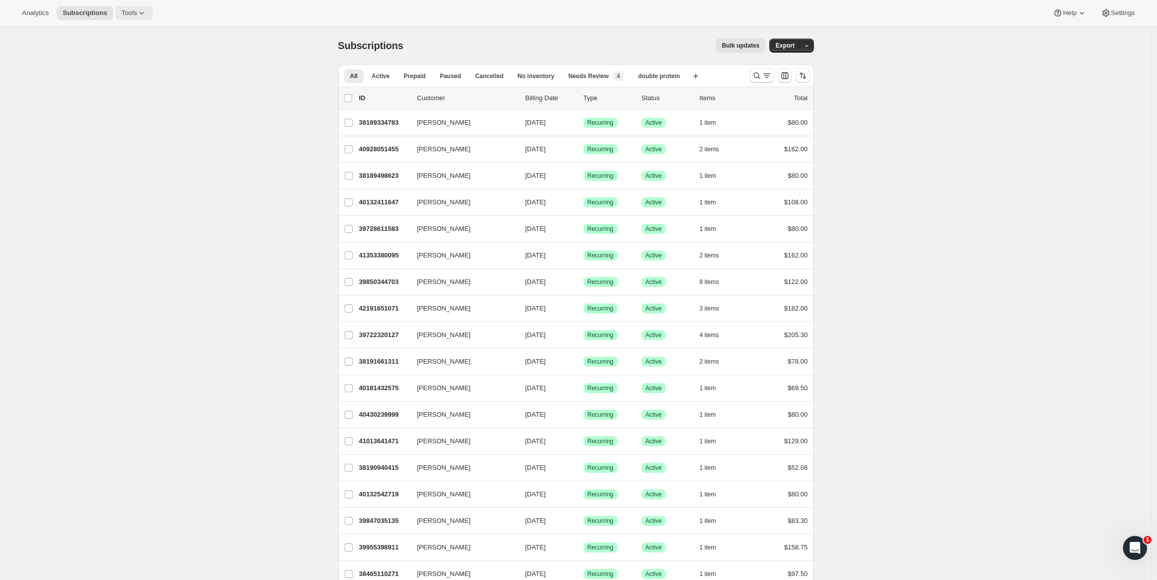
click at [137, 12] on icon at bounding box center [142, 13] width 10 height 10
click at [121, 40] on button "Subscription Plans" at bounding box center [130, 34] width 108 height 16
